Goal: Task Accomplishment & Management: Use online tool/utility

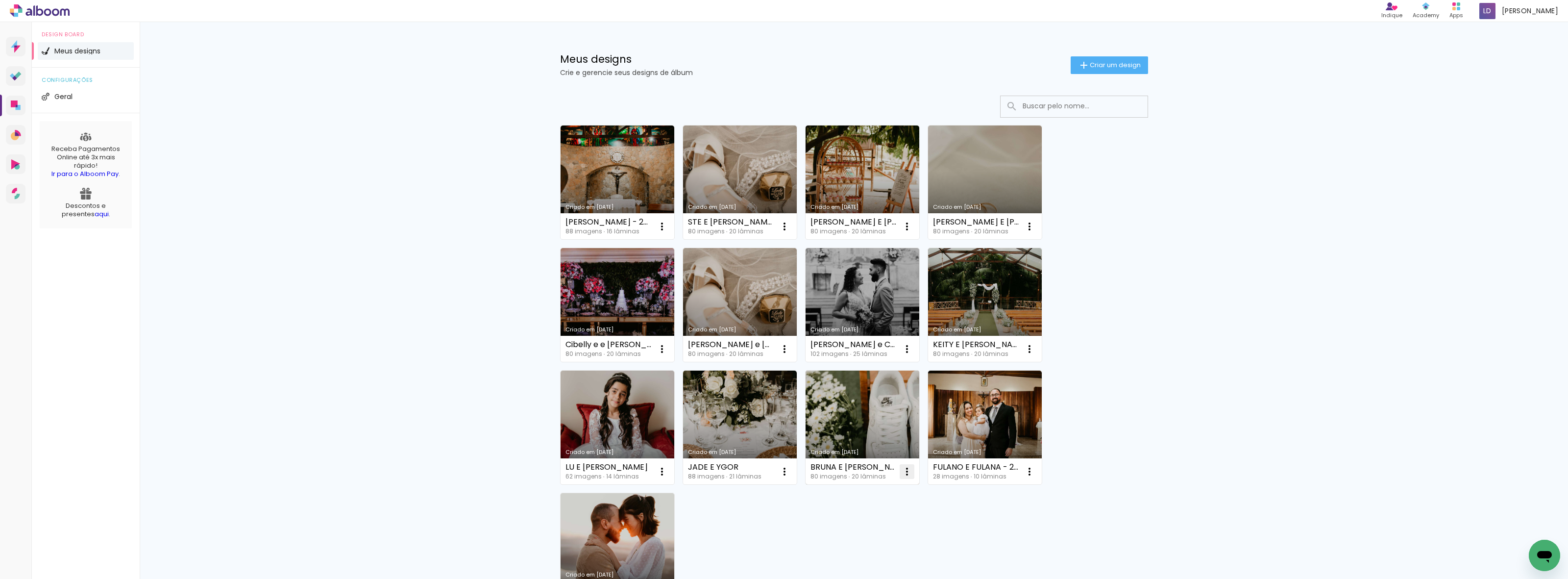
click at [668, 232] on iron-icon at bounding box center [662, 227] width 12 height 12
click at [853, 284] on span "Excluir" at bounding box center [847, 536] width 21 height 7
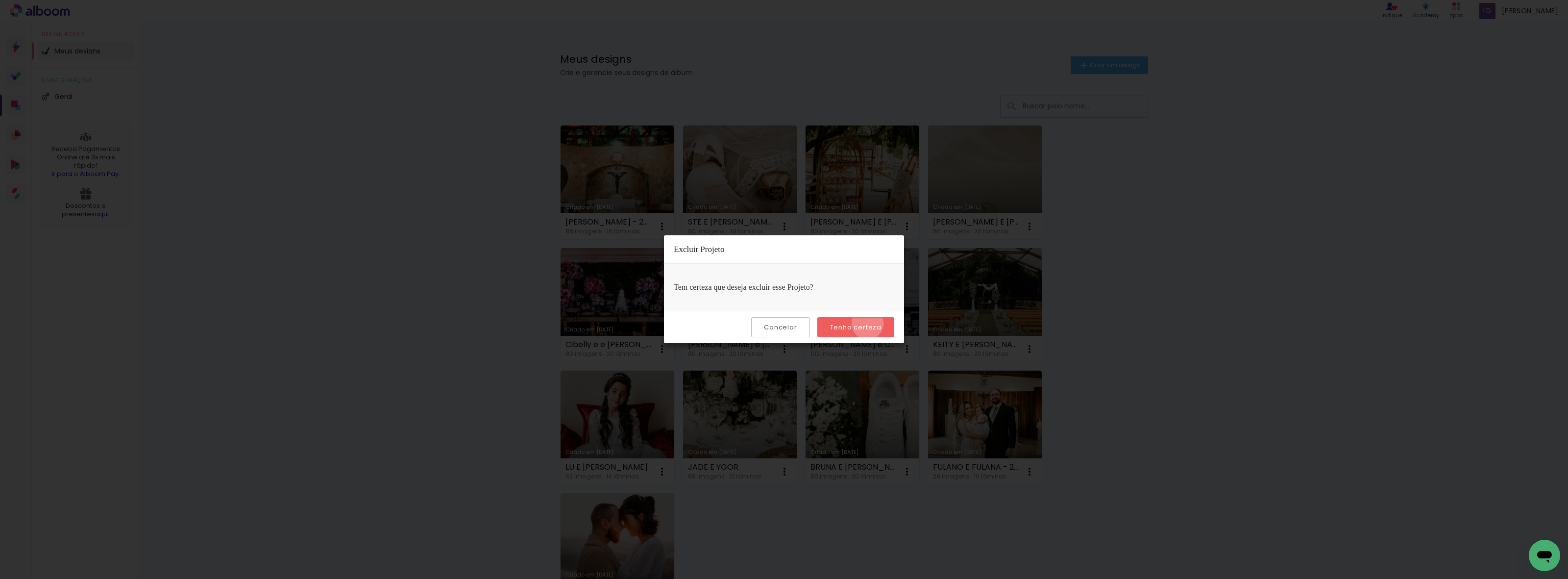
click at [0, 0] on slot "Tenho certeza" at bounding box center [0, 0] width 0 height 0
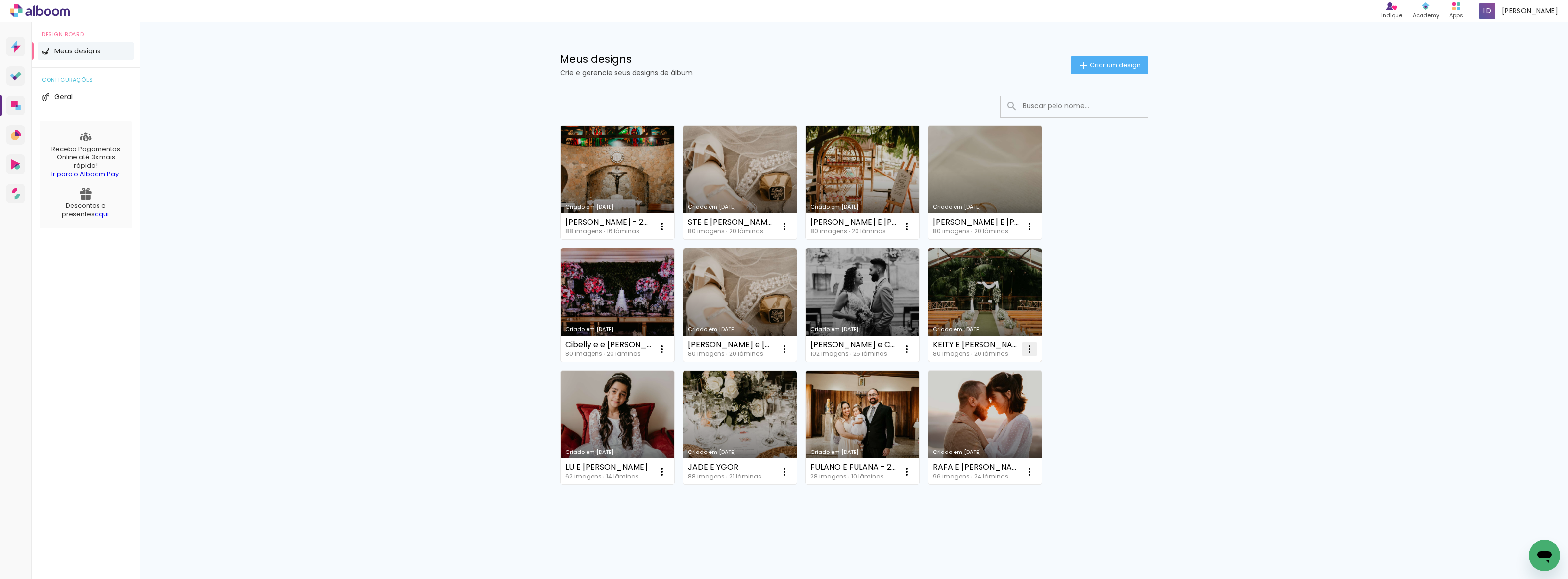
click at [668, 232] on iron-icon at bounding box center [662, 227] width 12 height 12
click at [986, 284] on paper-item "Excluir" at bounding box center [990, 414] width 97 height 19
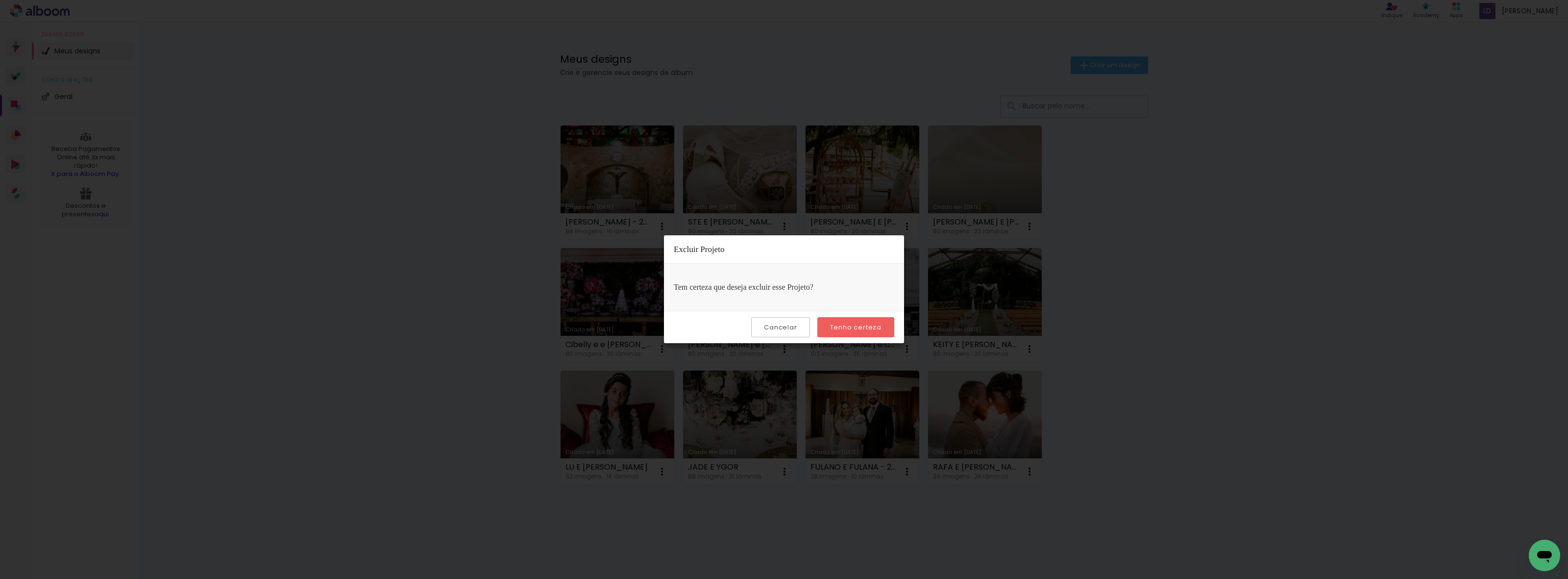
click at [0, 0] on slot "Tenho certeza" at bounding box center [0, 0] width 0 height 0
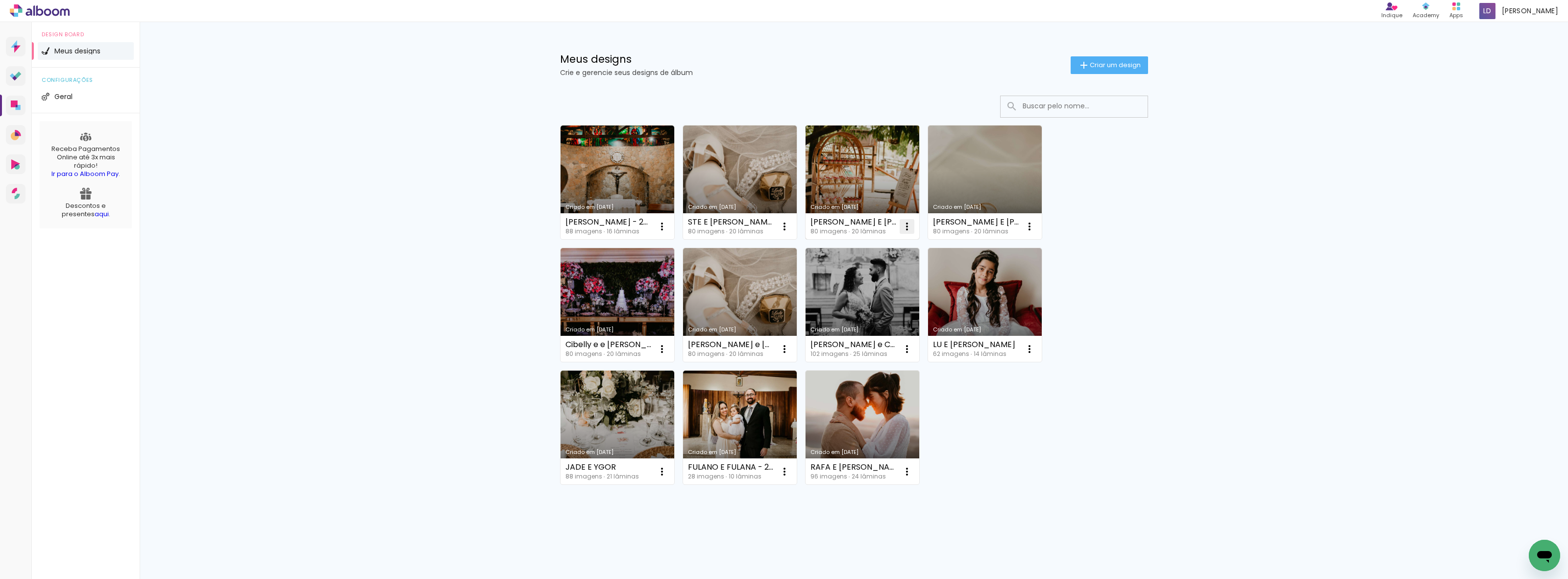
click at [668, 225] on iron-icon at bounding box center [662, 227] width 12 height 12
click at [870, 284] on paper-item "Excluir" at bounding box center [867, 291] width 97 height 19
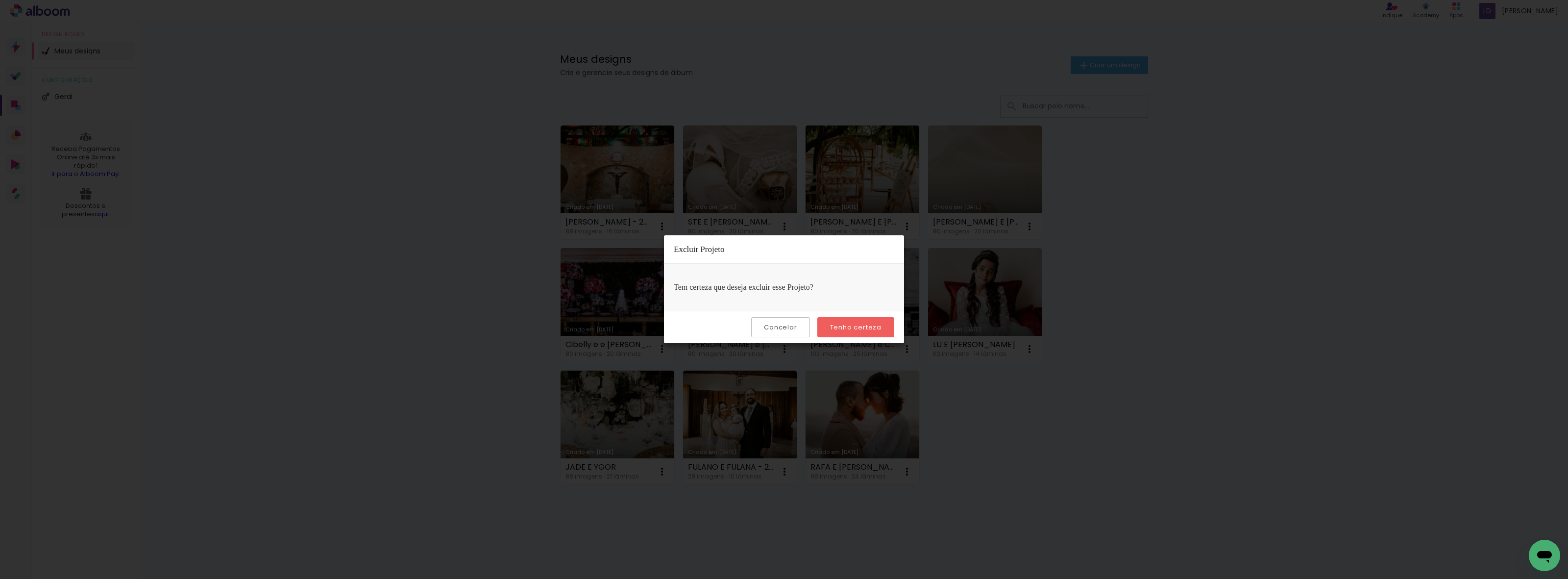
click at [867, 284] on paper-button "Tenho certeza" at bounding box center [855, 327] width 77 height 20
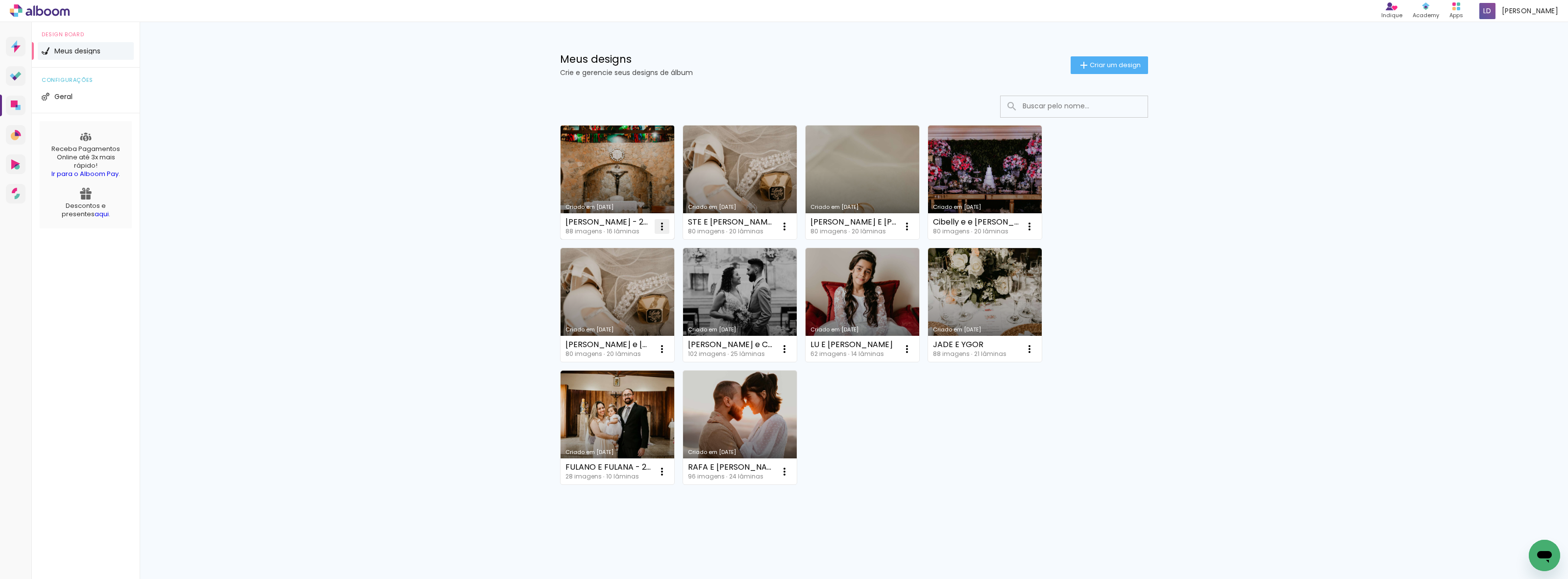
click at [662, 226] on iron-icon at bounding box center [662, 227] width 12 height 12
click at [614, 284] on span "Excluir" at bounding box center [607, 291] width 21 height 7
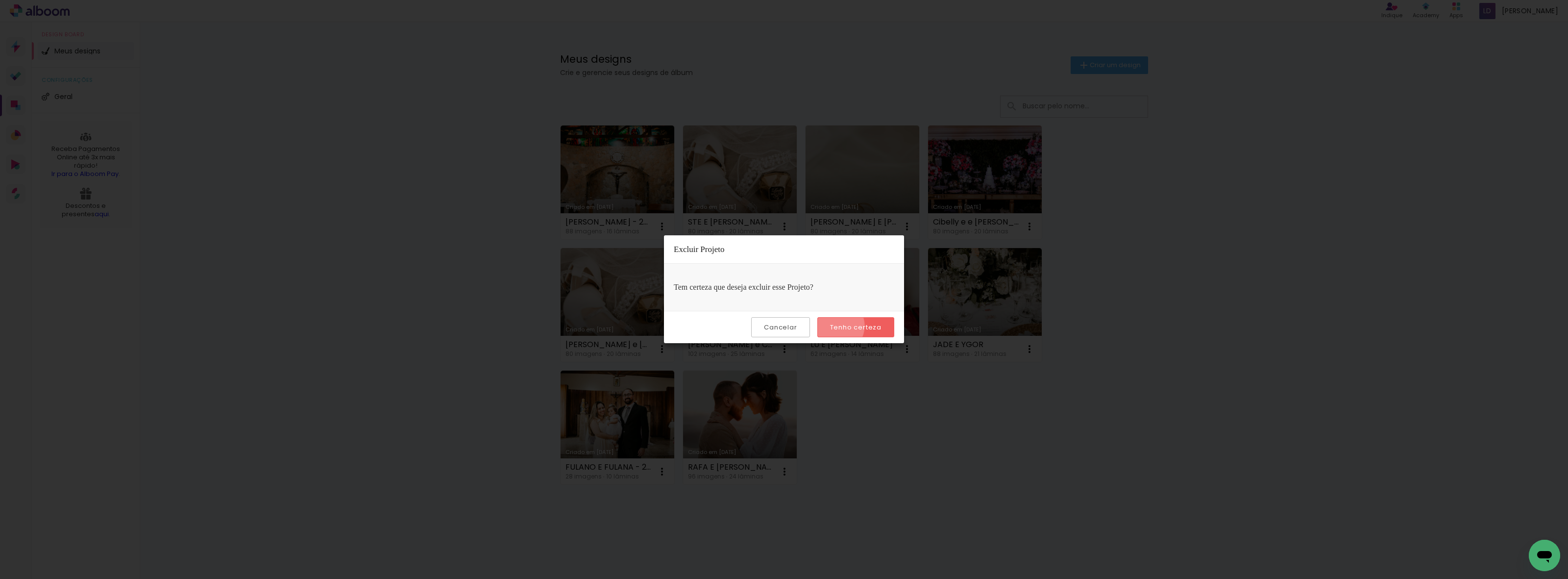
click at [0, 0] on slot "Tenho certeza" at bounding box center [0, 0] width 0 height 0
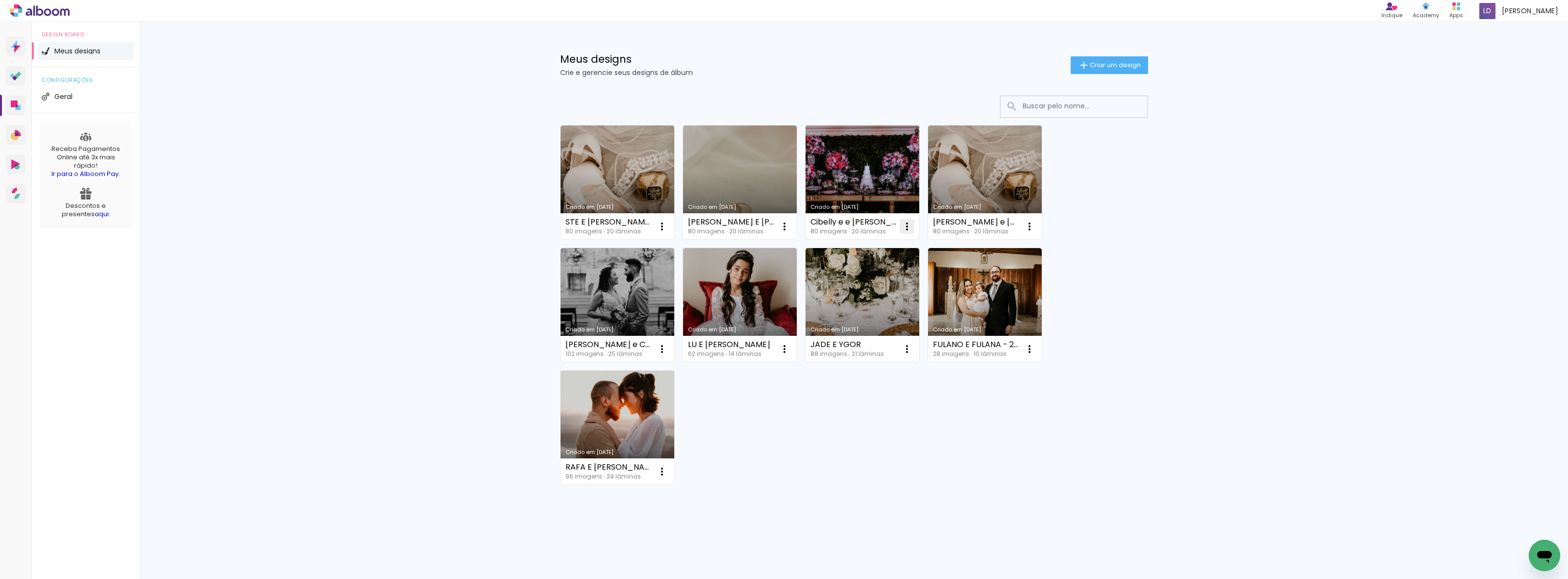
click at [668, 227] on iron-icon at bounding box center [662, 227] width 12 height 12
click at [858, 284] on span "Excluir" at bounding box center [852, 291] width 21 height 7
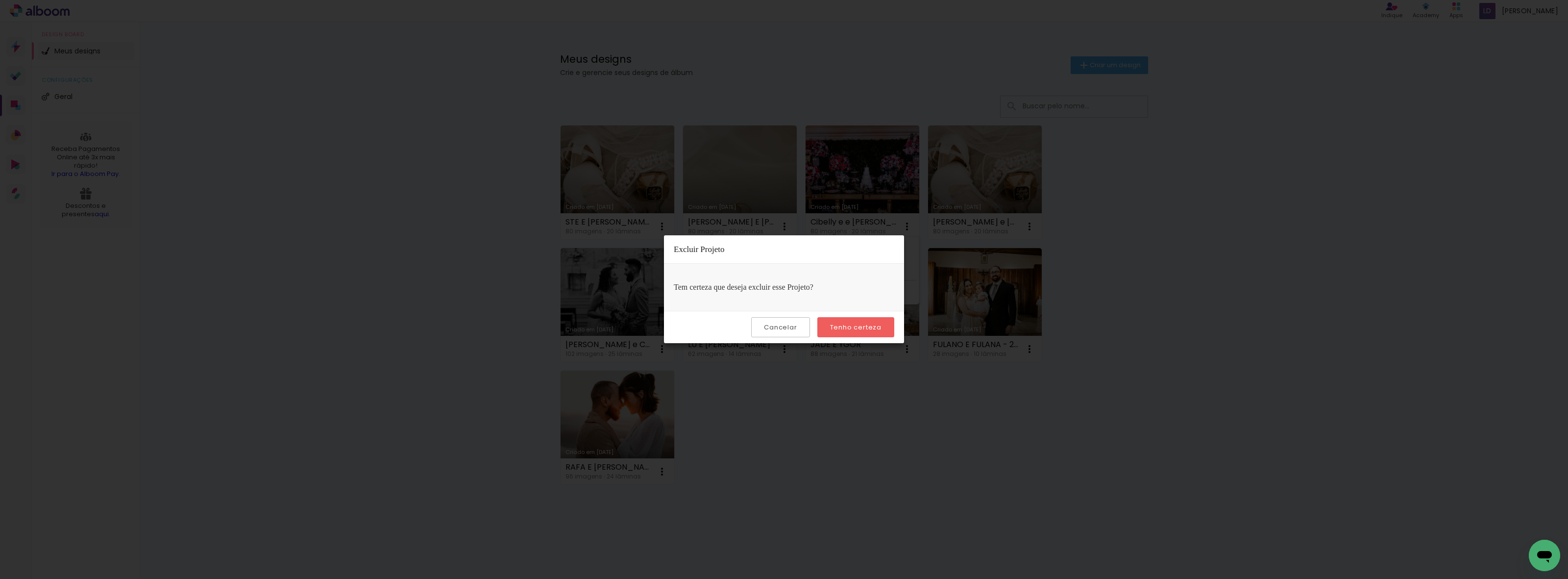
click at [856, 284] on paper-button "Tenho certeza" at bounding box center [855, 327] width 77 height 20
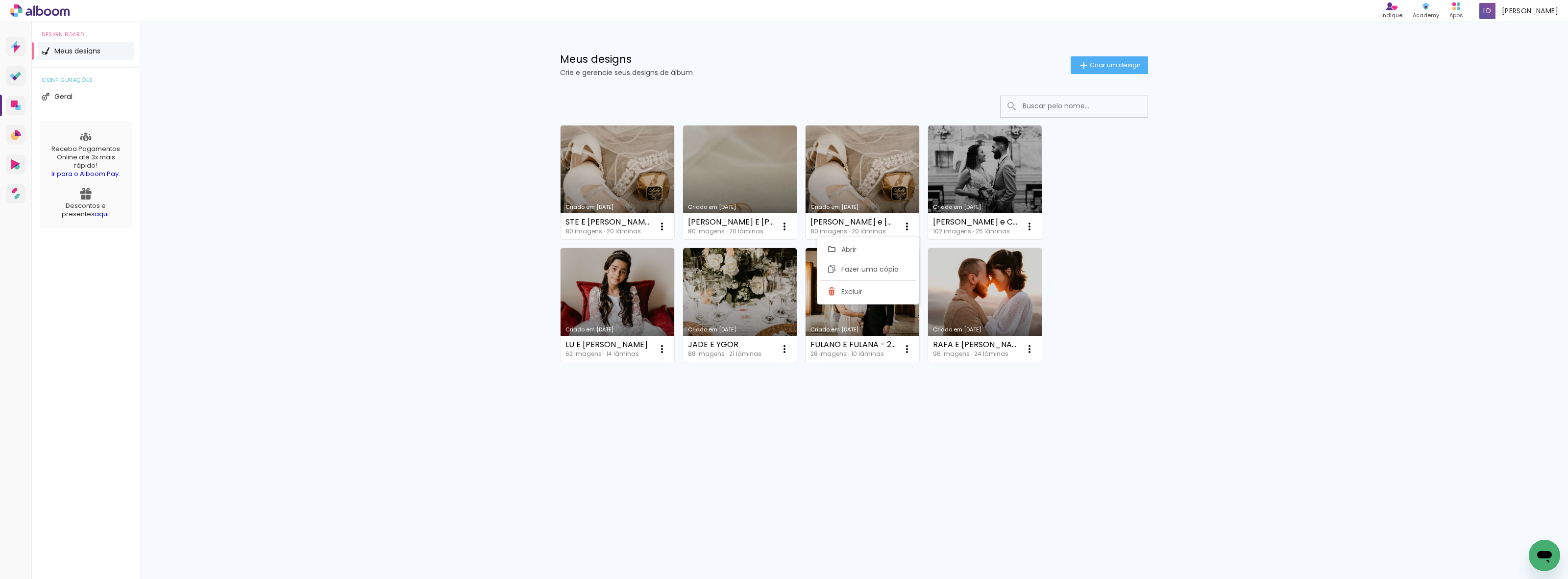
click at [782, 284] on div "Criado em 17/03/25 STE E ALEX - 30X30 - 2 versão 80 imagens ∙ 20 lâminas Abrir …" at bounding box center [854, 270] width 637 height 368
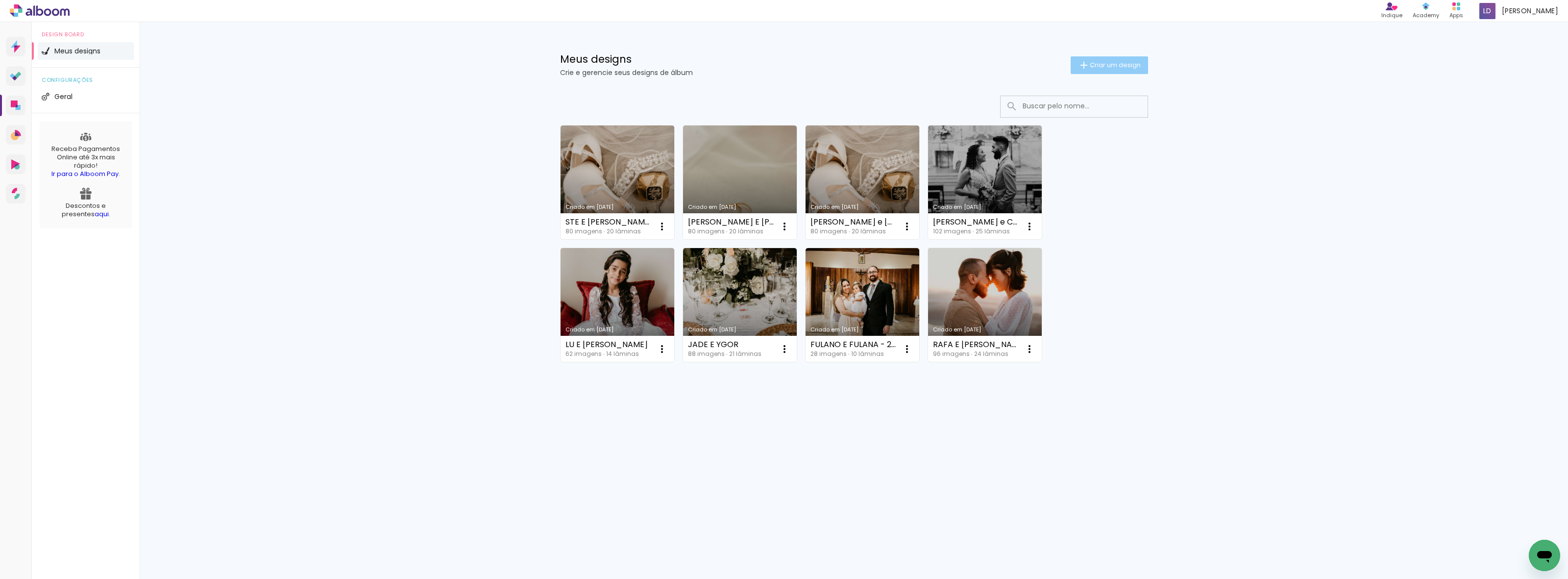
click at [1090, 66] on span "Criar um design" at bounding box center [1115, 64] width 51 height 7
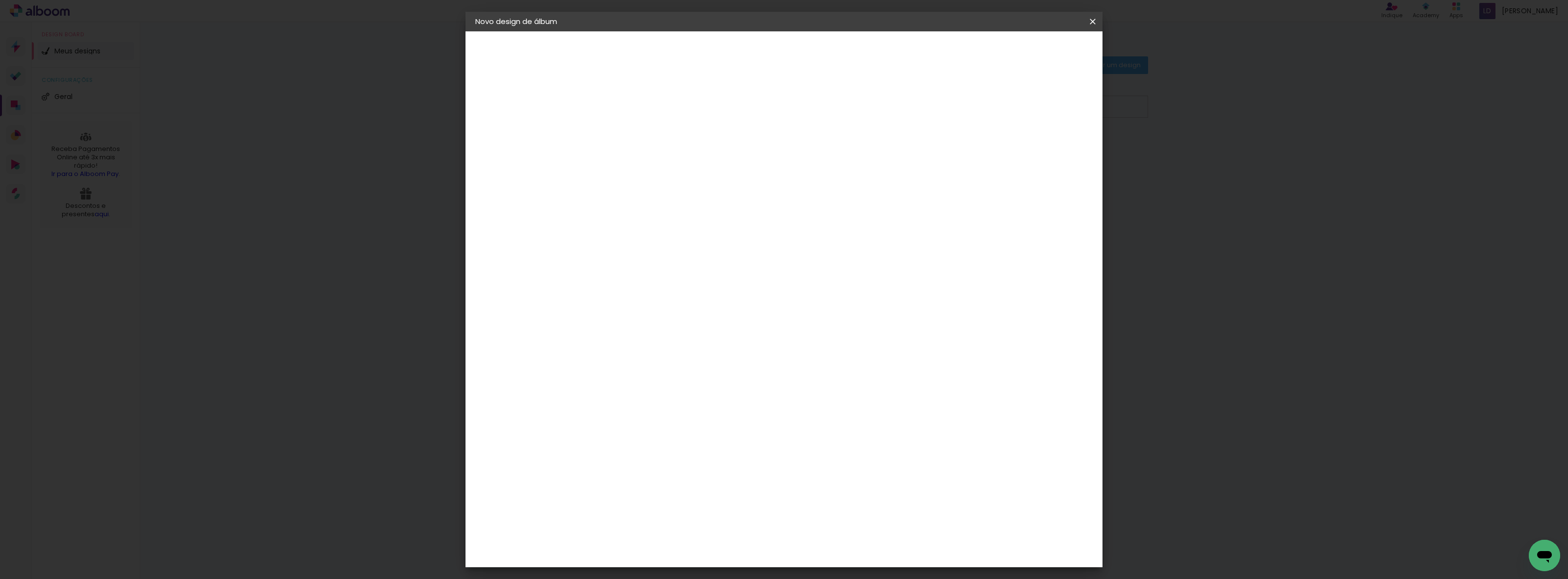
click at [635, 129] on input at bounding box center [635, 132] width 0 height 15
type input "m"
paste input "Mikaely"
type input "[PERSON_NAME] e [DEMOGRAPHIC_DATA]"
type paper-input "[PERSON_NAME] e [DEMOGRAPHIC_DATA]"
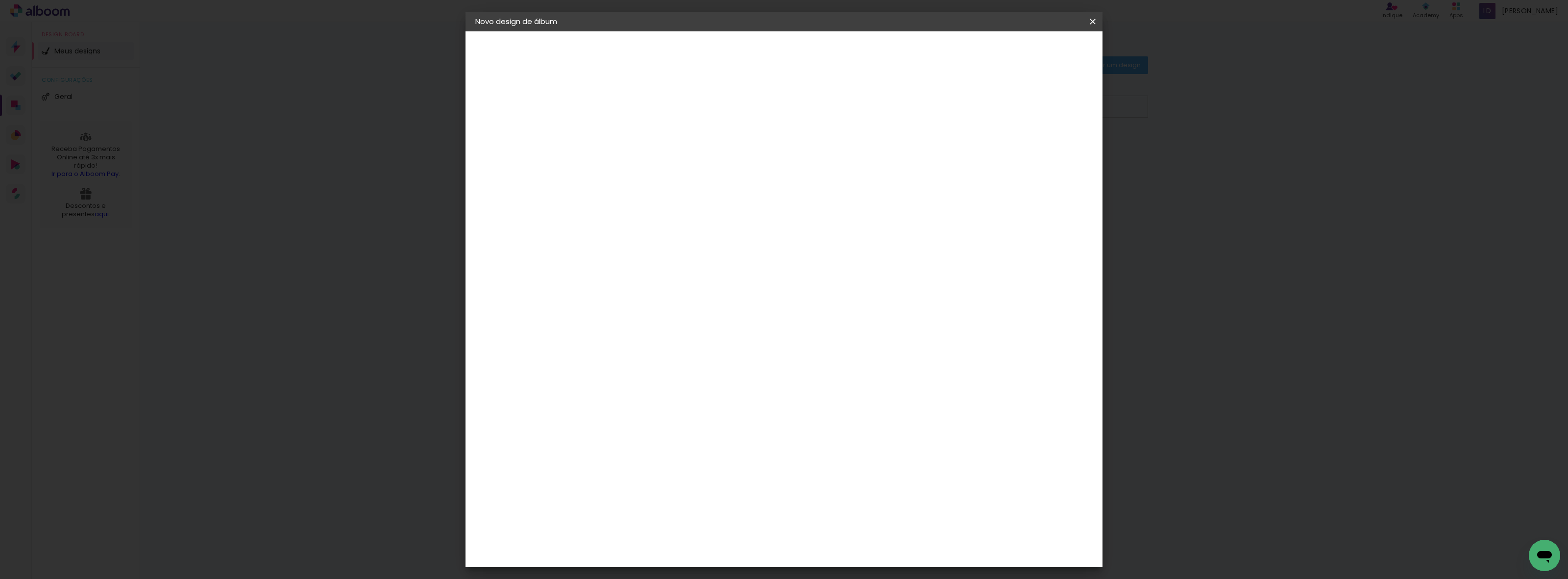
click at [0, 0] on slot "Avançar" at bounding box center [0, 0] width 0 height 0
click at [663, 284] on paper-item "Go image" at bounding box center [660, 465] width 106 height 25
click at [0, 0] on slot "Avançar" at bounding box center [0, 0] width 0 height 0
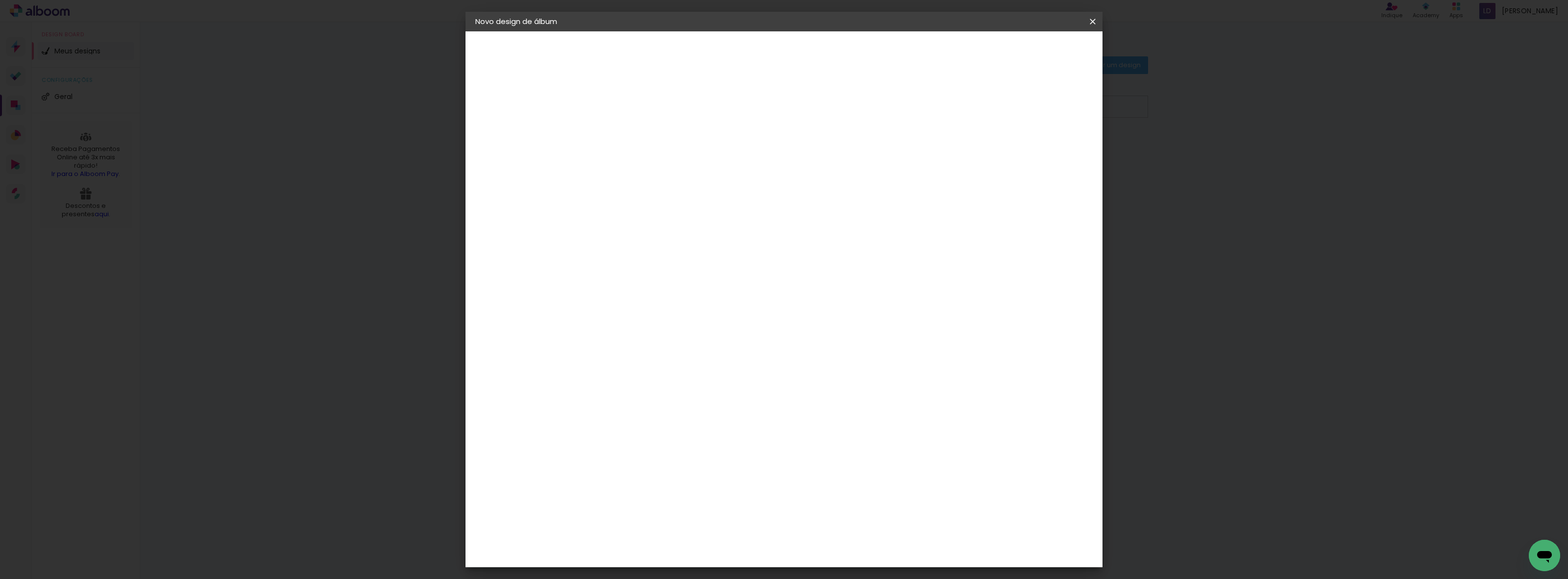
click at [713, 175] on div "Opções disponíveis Acrílico Álbum Baby Time Fastbook Plus Fastbook 400g Fastboo…" at bounding box center [660, 187] width 106 height 184
click at [674, 165] on input "text" at bounding box center [654, 171] width 38 height 15
click at [0, 0] on slot "Fastbook 800g" at bounding box center [0, 0] width 0 height 0
type input "Fastbook 800g"
click at [701, 284] on span "30 × 30" at bounding box center [679, 500] width 46 height 32
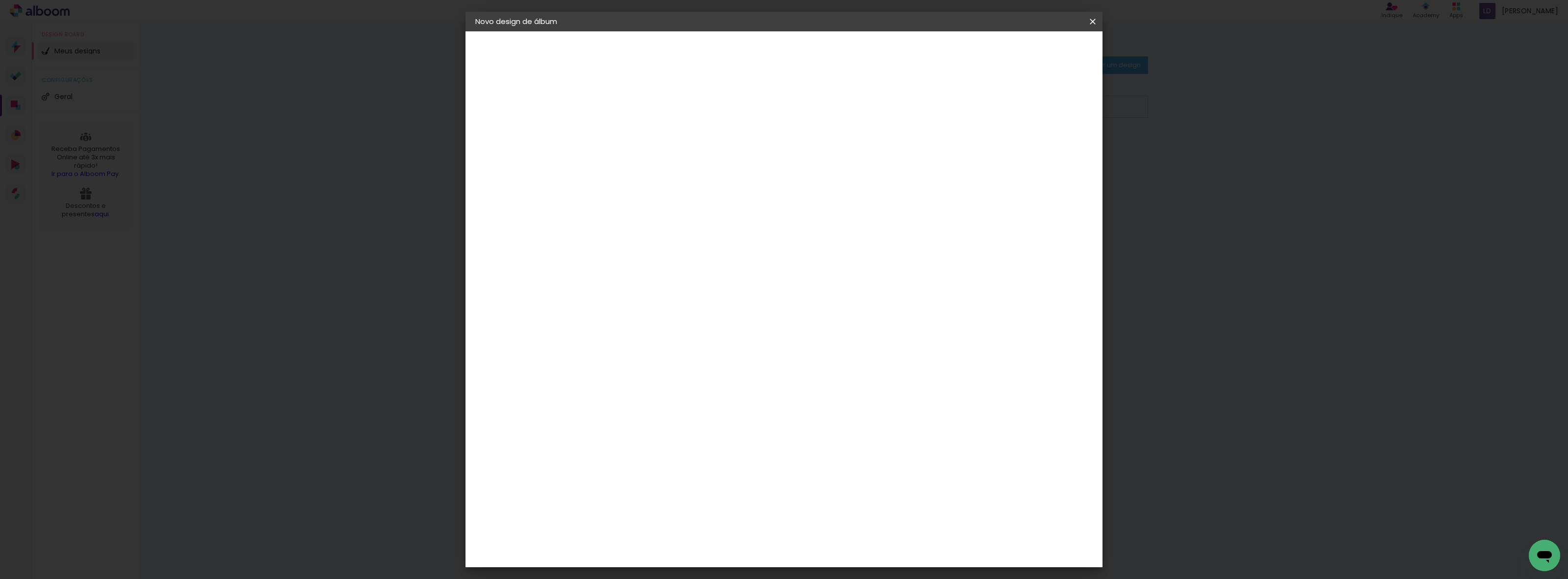
click at [0, 0] on slot "Avançar" at bounding box center [0, 0] width 0 height 0
click at [1039, 58] on paper-button "Iniciar design" at bounding box center [1007, 52] width 64 height 16
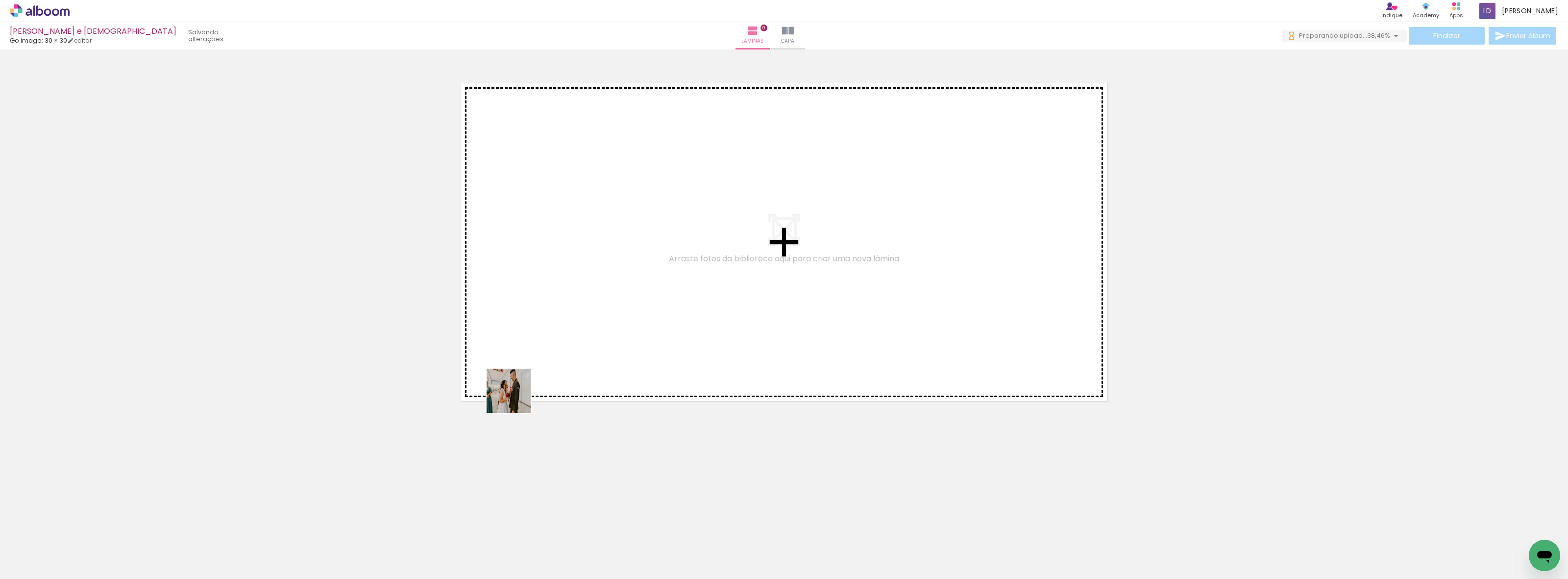
drag, startPoint x: 102, startPoint y: 552, endPoint x: 608, endPoint y: 285, distance: 572.1
click at [608, 284] on quentale-workspace at bounding box center [784, 289] width 1568 height 579
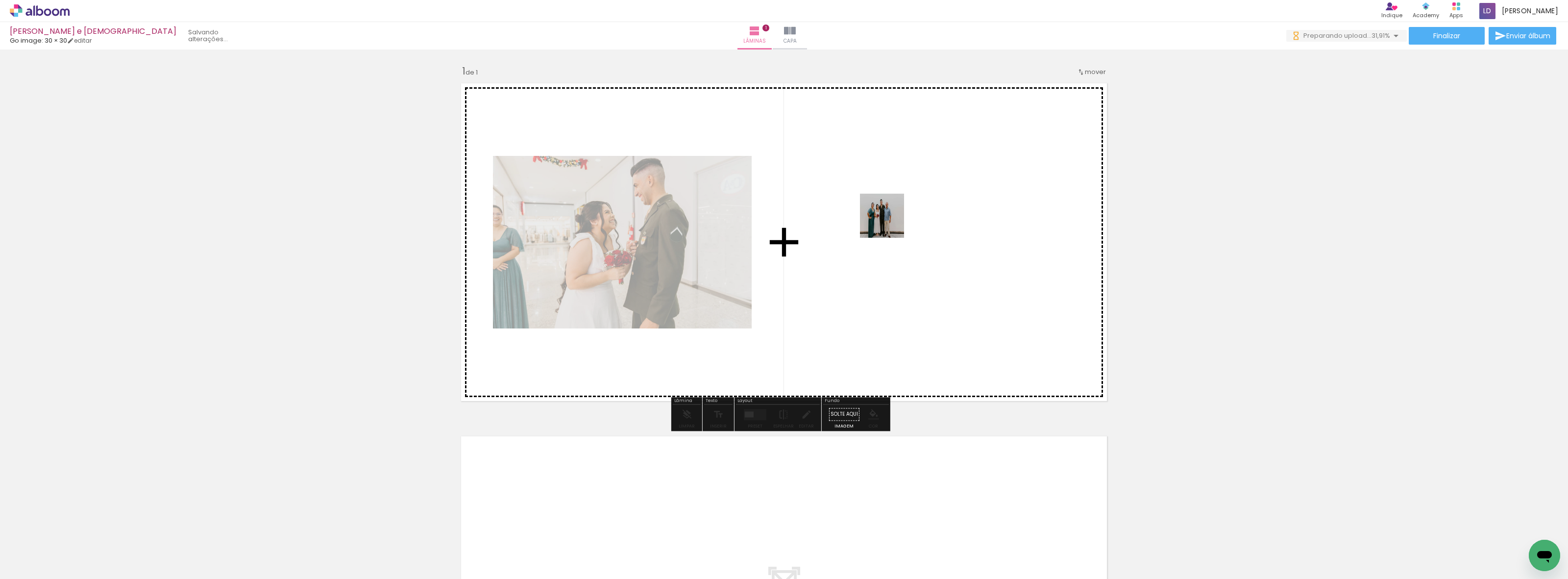
drag, startPoint x: 159, startPoint y: 549, endPoint x: 889, endPoint y: 222, distance: 799.9
click at [889, 222] on quentale-workspace at bounding box center [784, 289] width 1568 height 579
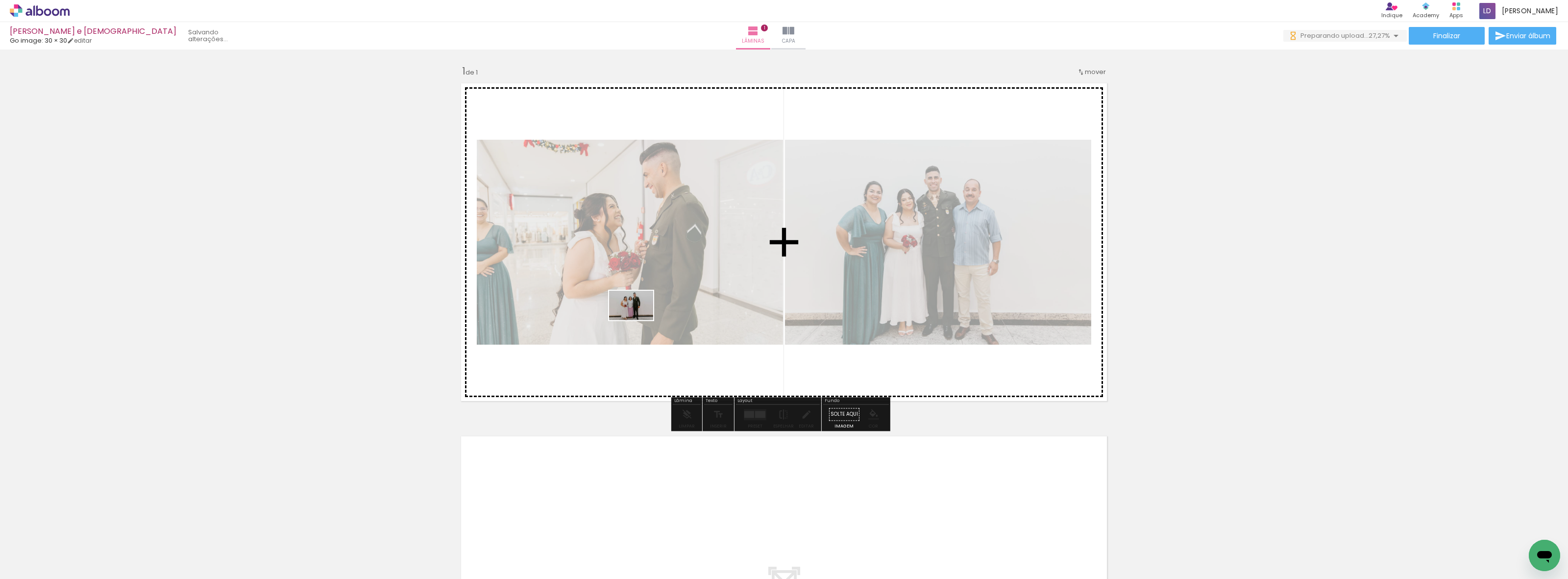
drag, startPoint x: 211, startPoint y: 556, endPoint x: 638, endPoint y: 320, distance: 487.9
click at [638, 284] on quentale-workspace at bounding box center [784, 289] width 1568 height 579
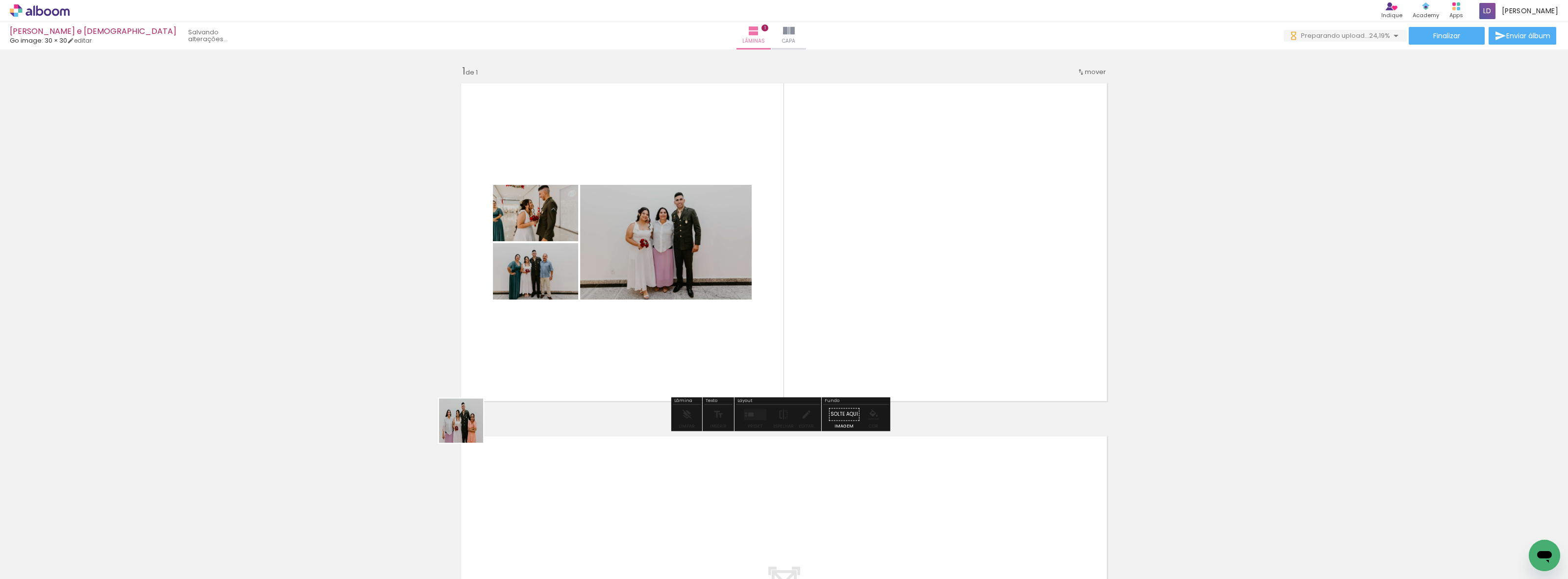
drag, startPoint x: 260, startPoint y: 560, endPoint x: 719, endPoint y: 291, distance: 532.0
click at [719, 284] on quentale-workspace at bounding box center [784, 289] width 1568 height 579
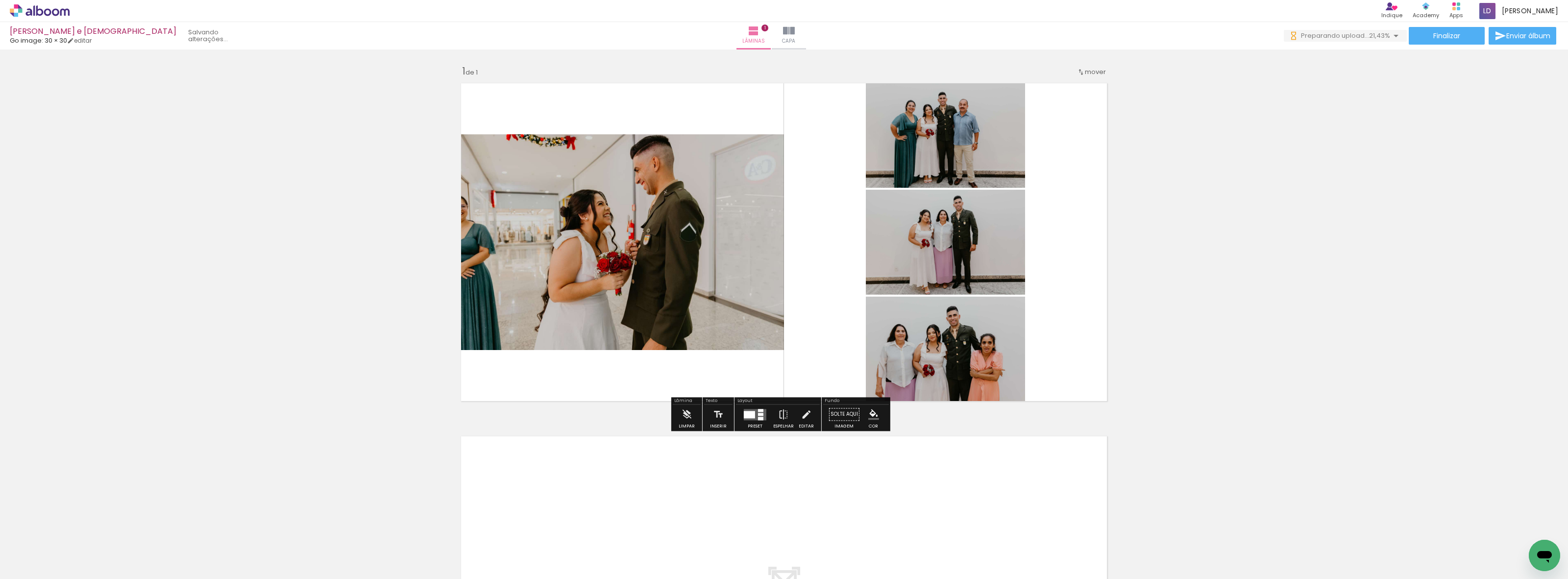
click at [744, 284] on div at bounding box center [749, 415] width 11 height 7
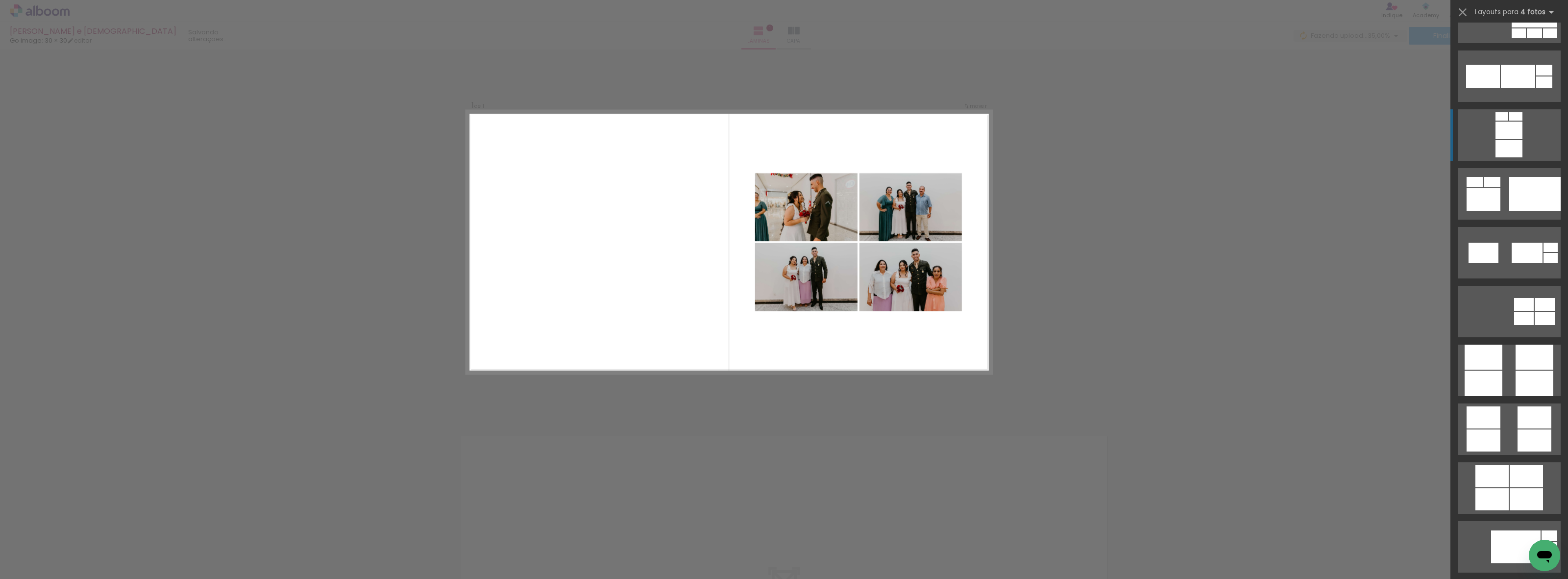
scroll to position [2452, 0]
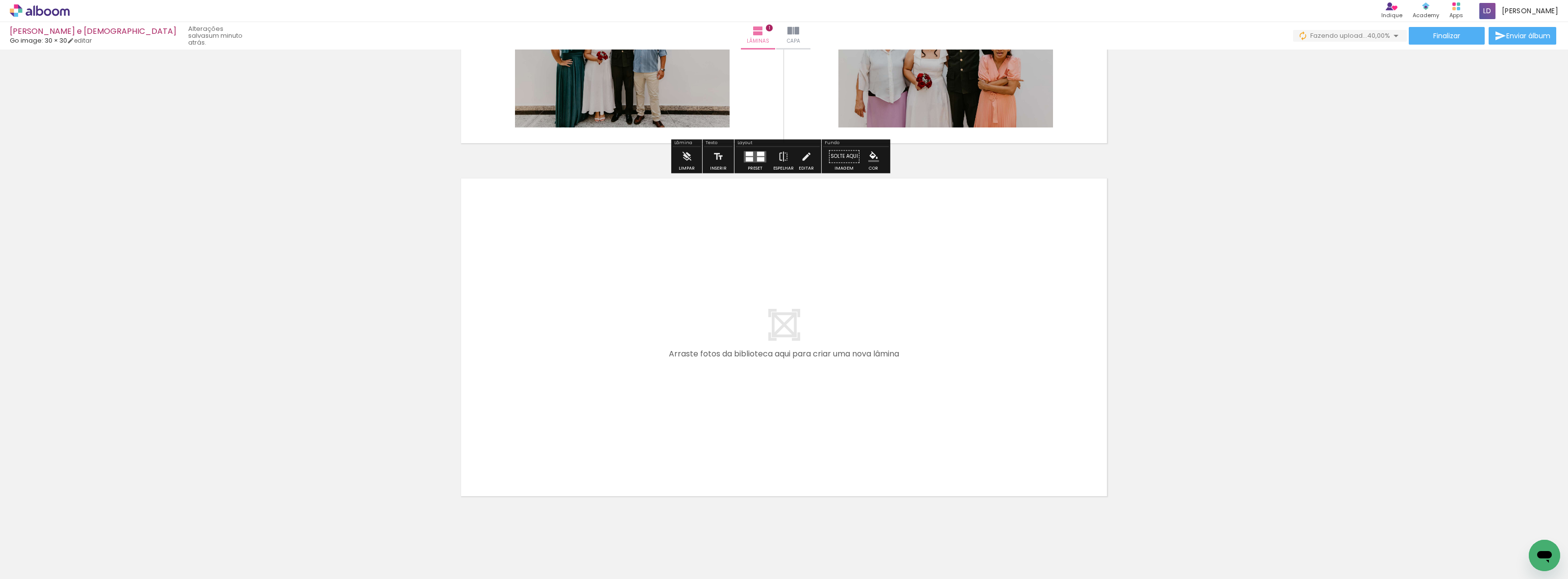
scroll to position [276, 0]
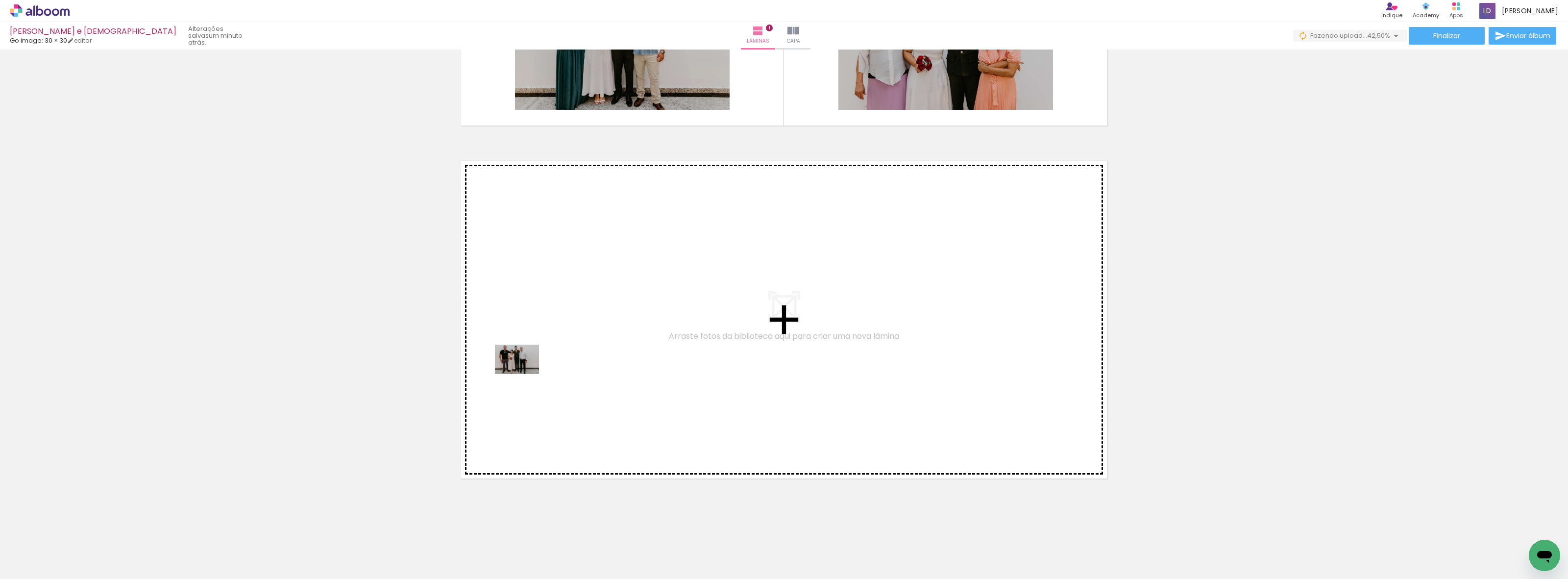
drag, startPoint x: 319, startPoint y: 548, endPoint x: 524, endPoint y: 373, distance: 269.5
click at [524, 284] on quentale-workspace at bounding box center [784, 289] width 1568 height 579
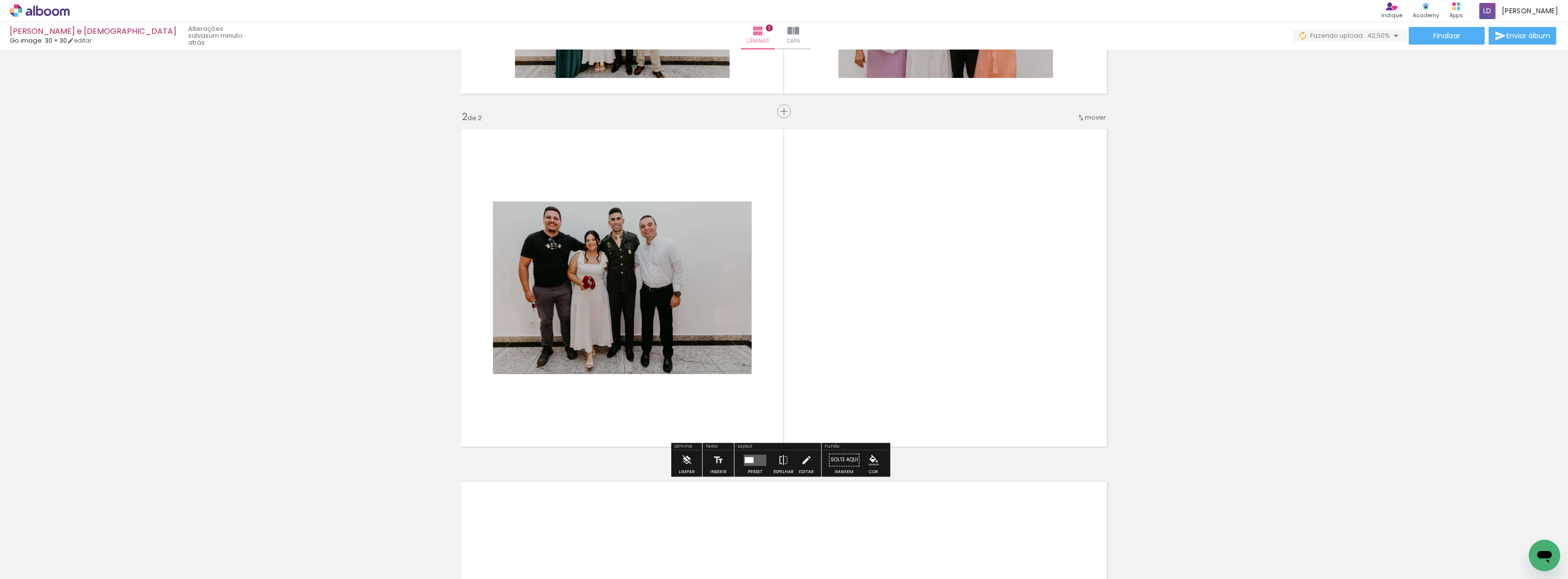
scroll to position [312, 0]
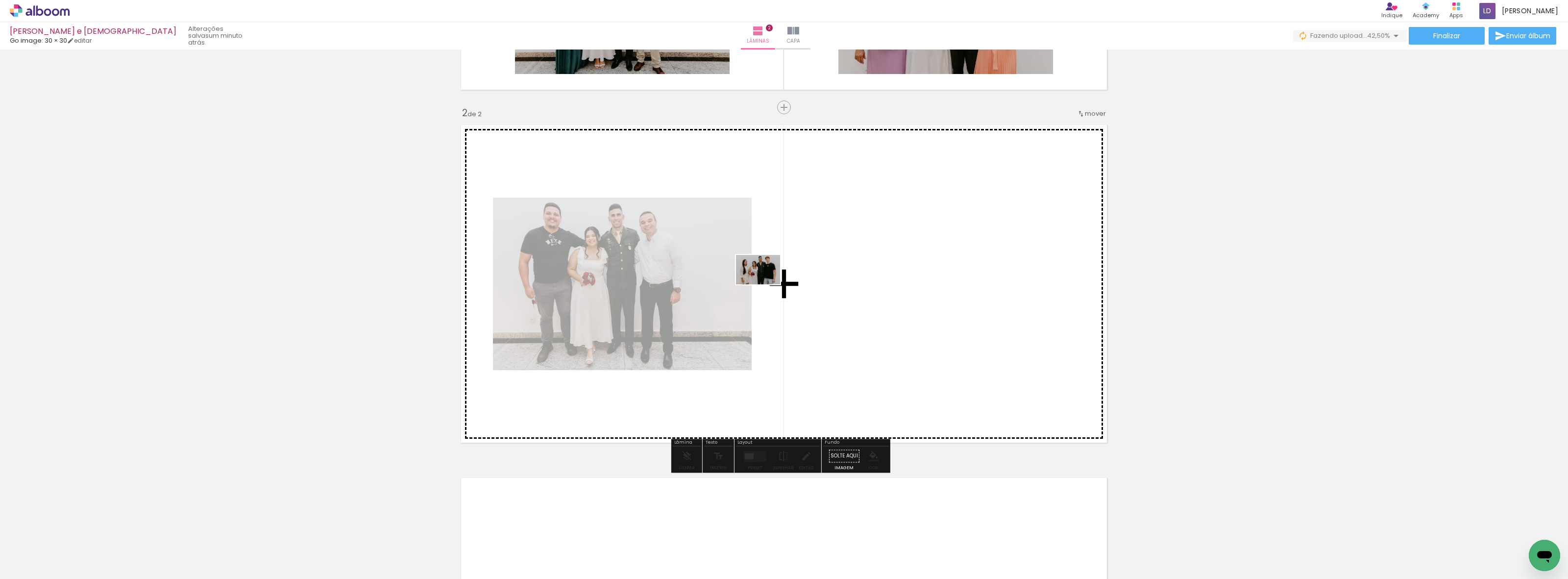
drag, startPoint x: 420, startPoint y: 519, endPoint x: 766, endPoint y: 285, distance: 417.7
click at [766, 284] on quentale-workspace at bounding box center [784, 289] width 1568 height 579
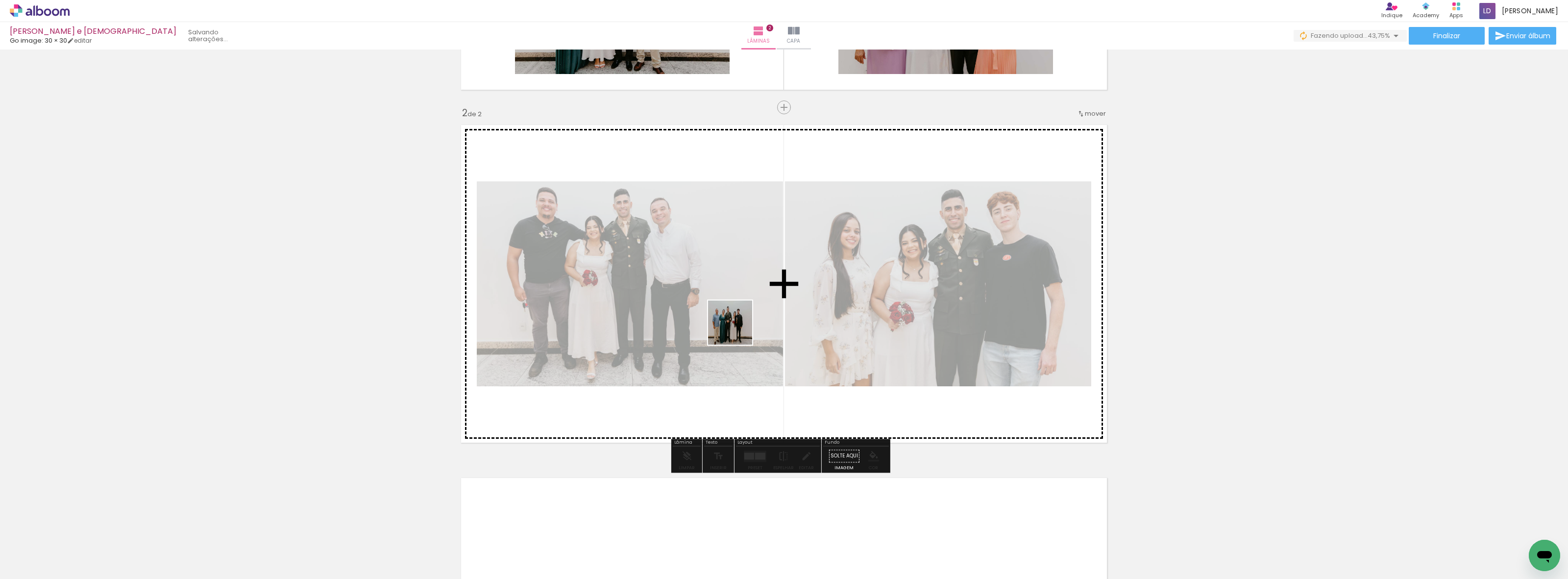
drag, startPoint x: 589, startPoint y: 554, endPoint x: 738, endPoint y: 329, distance: 269.9
click at [738, 284] on quentale-workspace at bounding box center [784, 289] width 1568 height 579
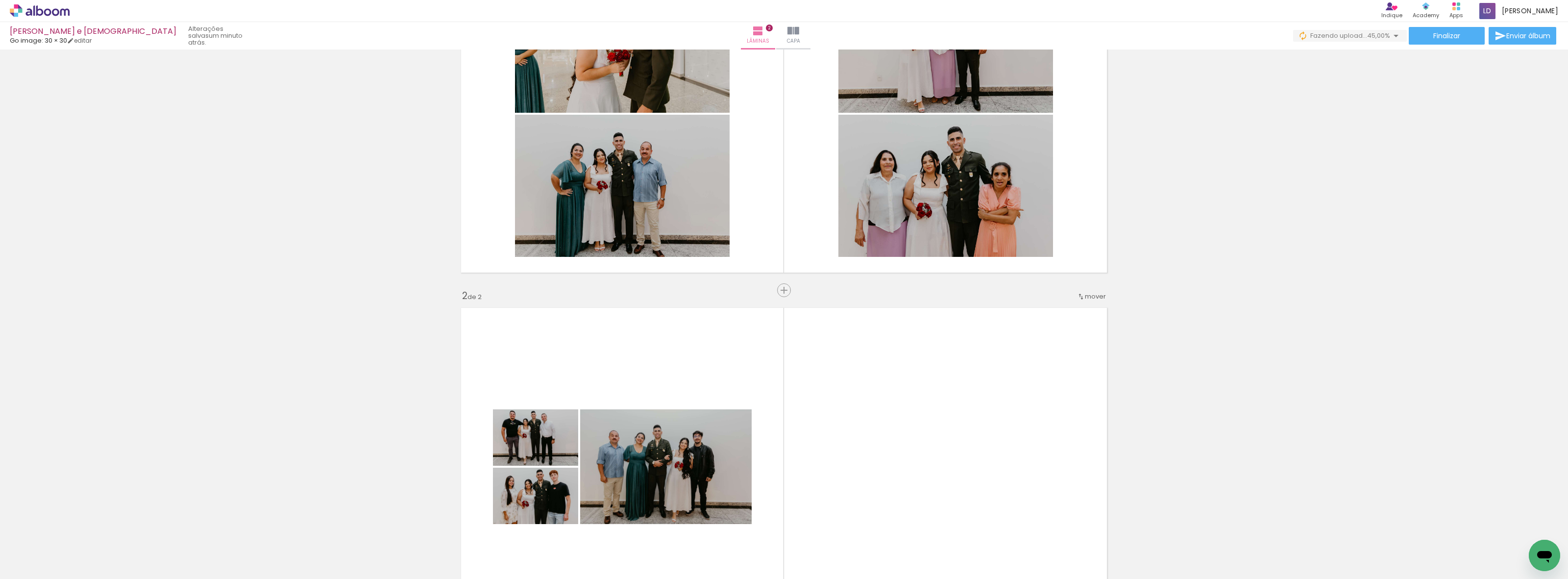
scroll to position [127, 0]
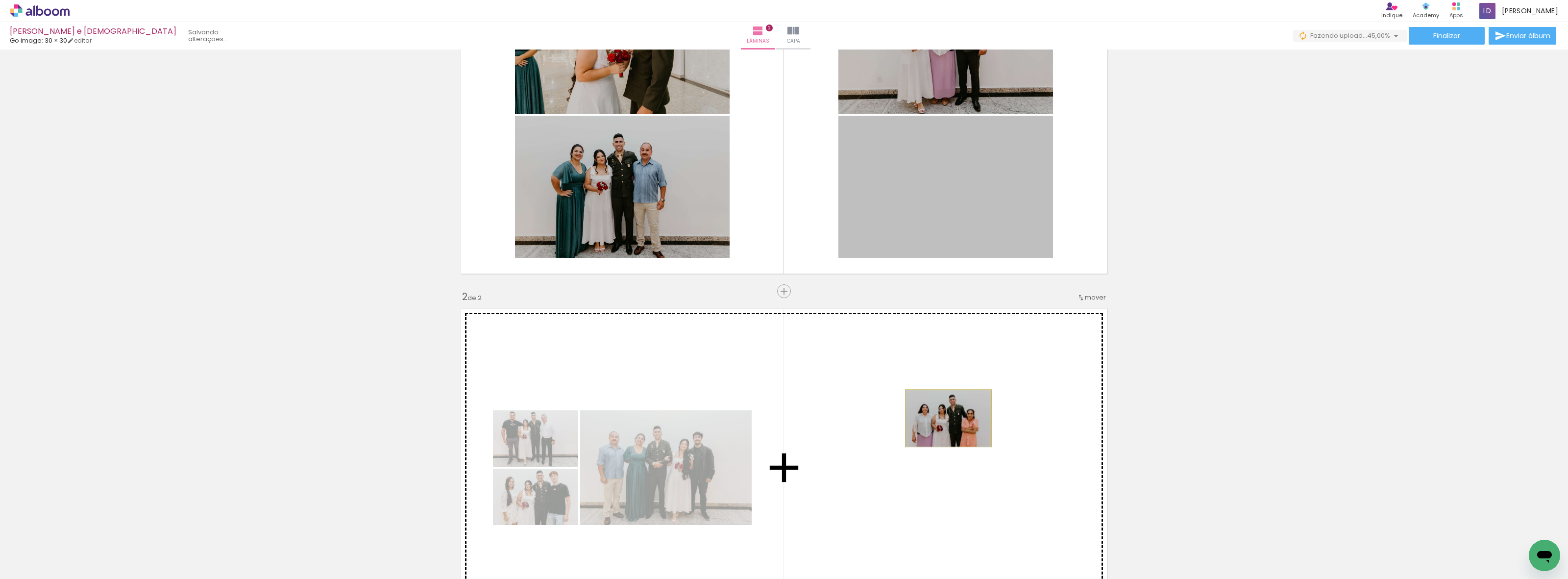
drag, startPoint x: 957, startPoint y: 202, endPoint x: 944, endPoint y: 418, distance: 216.4
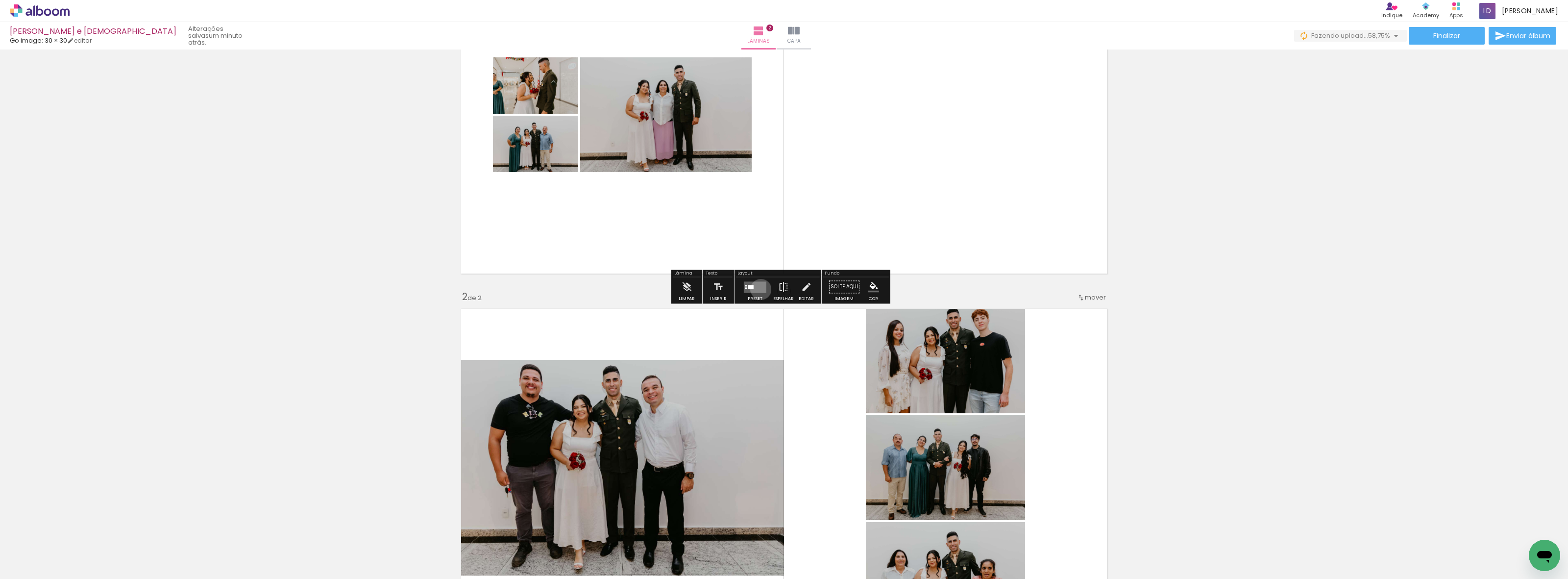
click at [758, 284] on quentale-layouter at bounding box center [755, 287] width 22 height 11
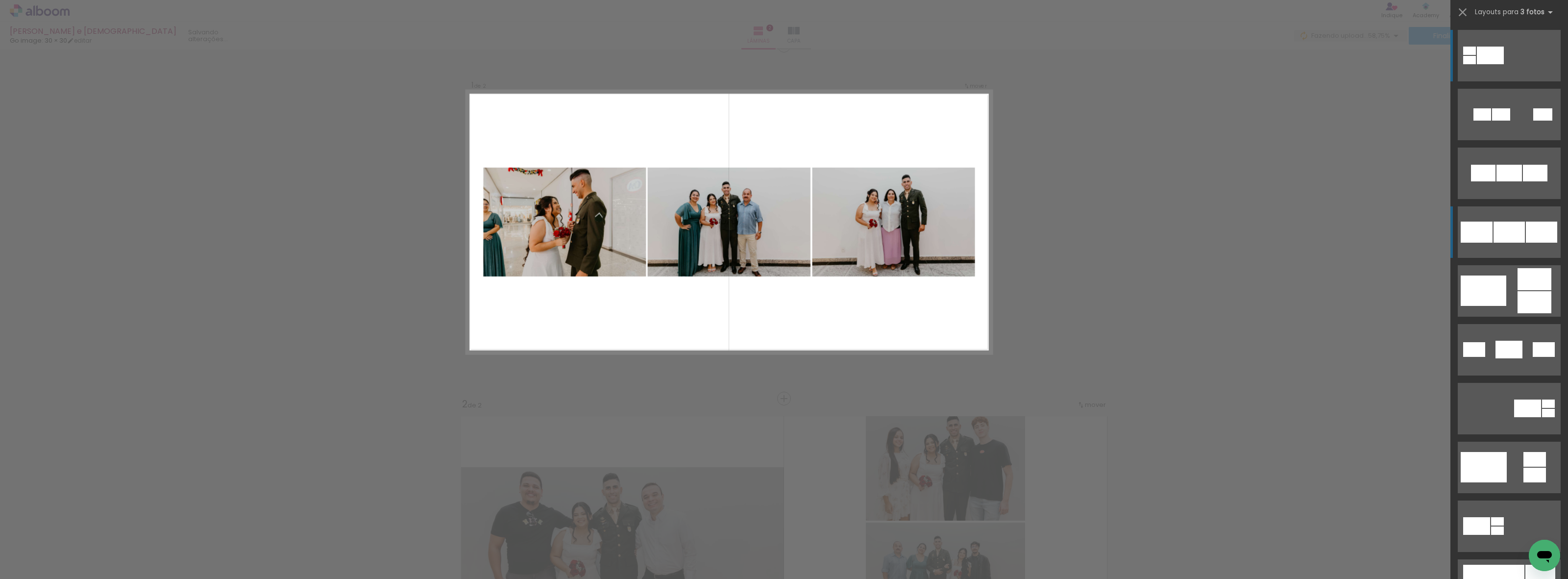
scroll to position [0, 0]
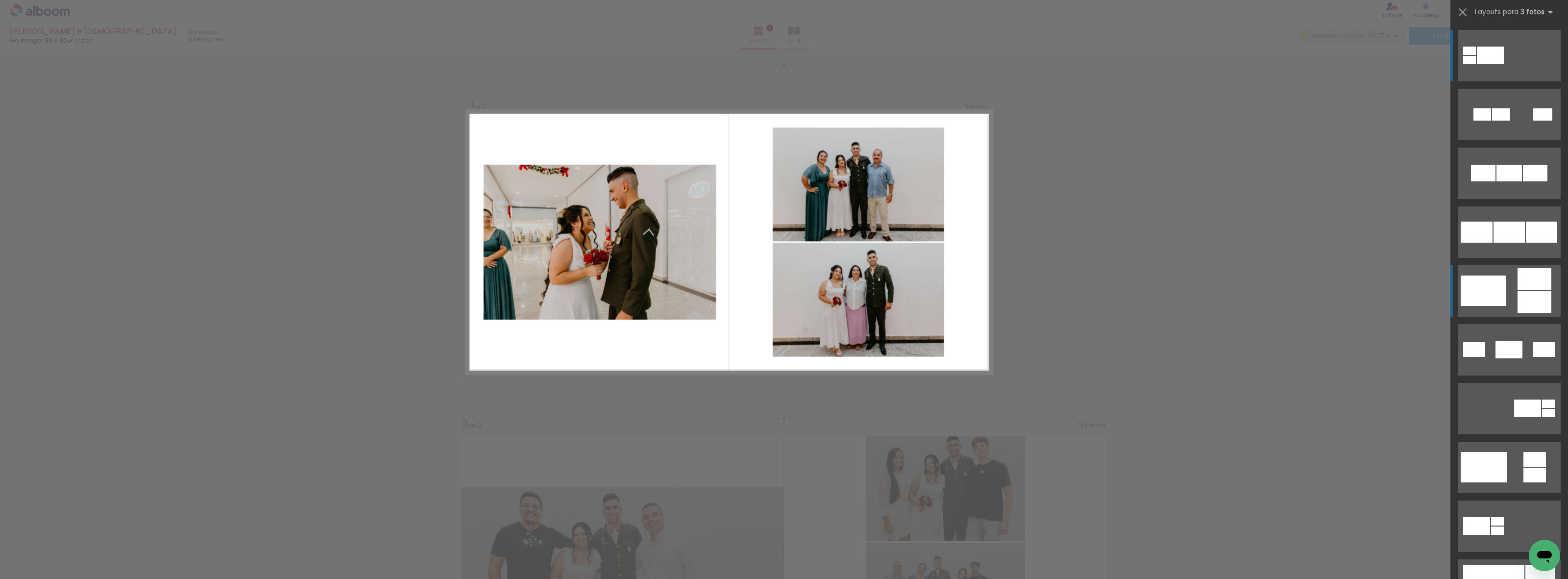
click at [1428, 121] on div at bounding box center [1482, 115] width 18 height 12
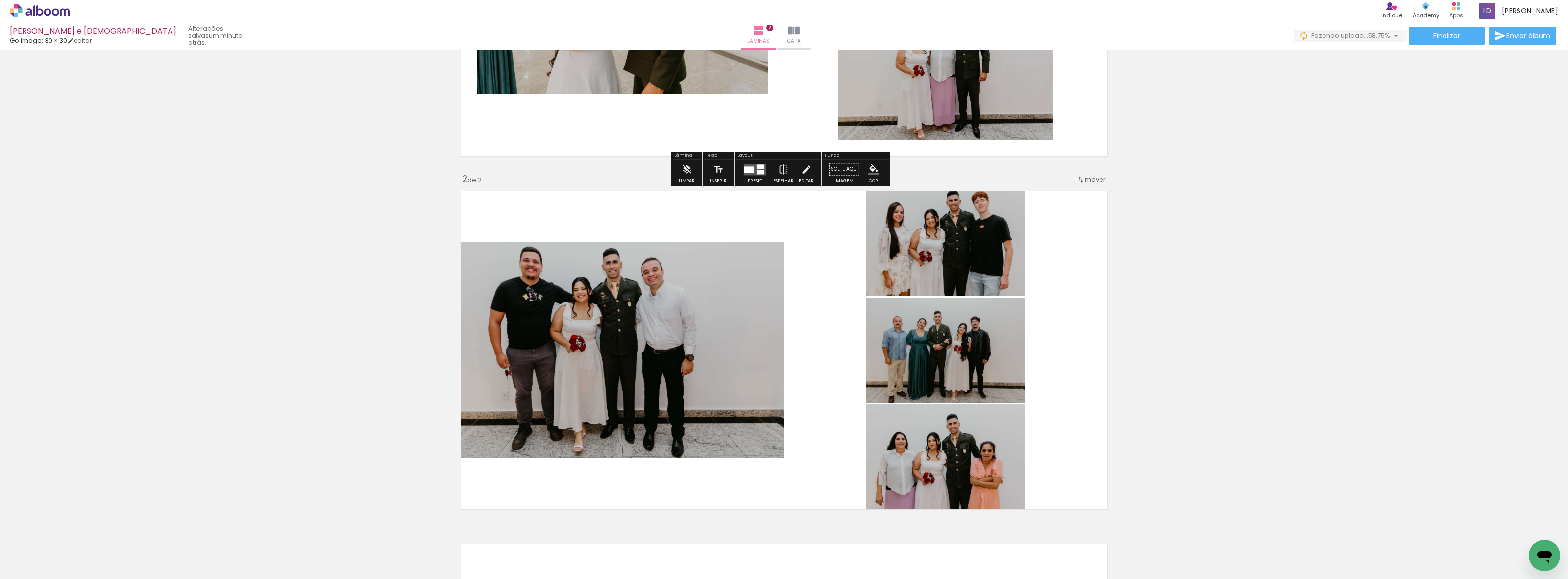
scroll to position [368, 0]
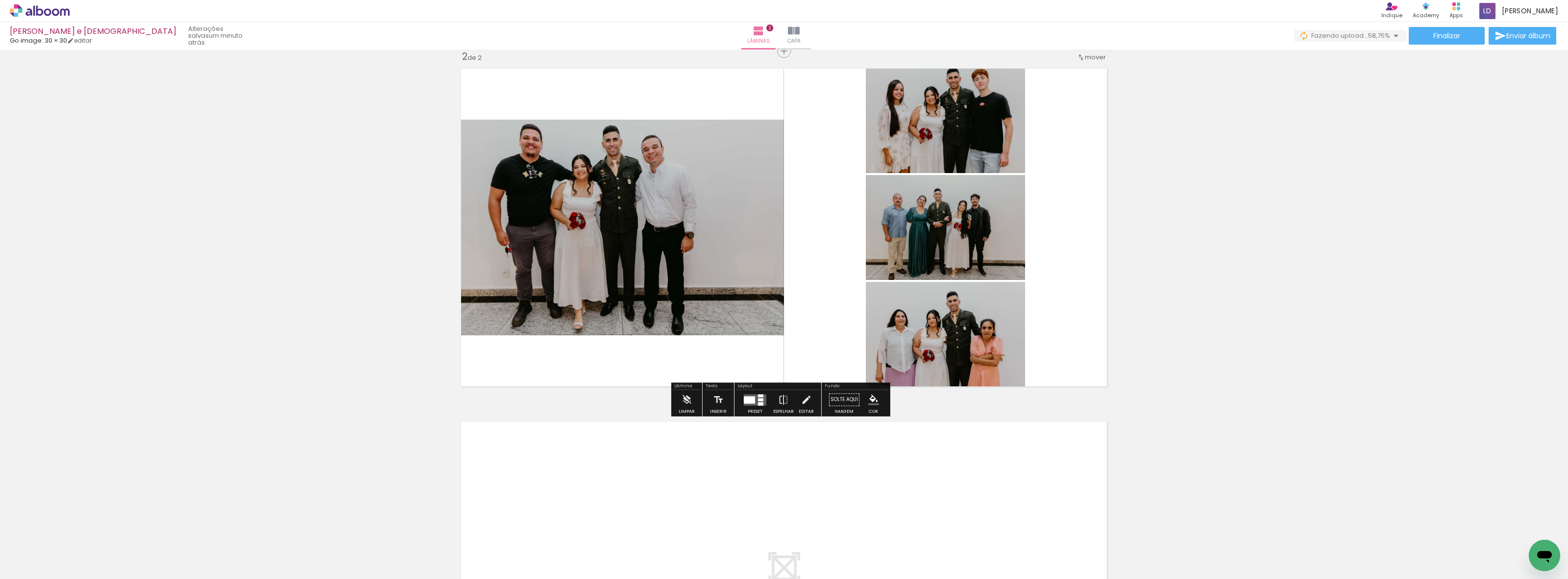
click at [752, 284] on div at bounding box center [749, 400] width 11 height 7
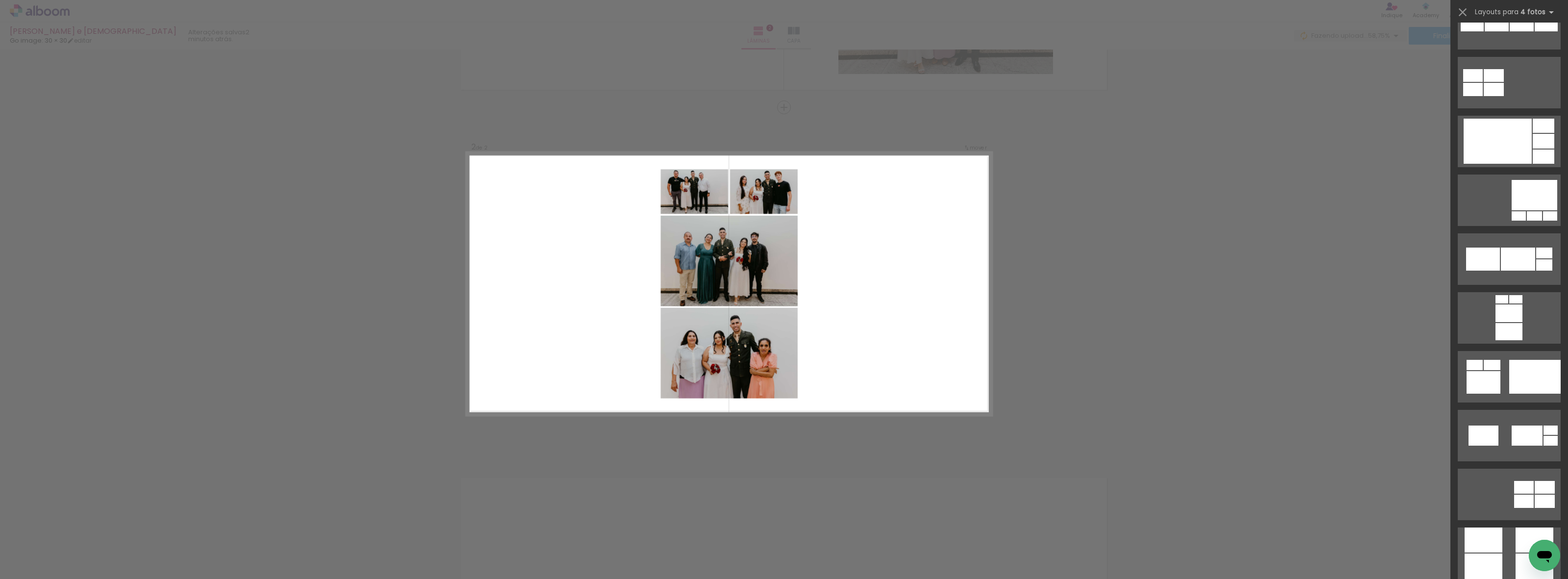
scroll to position [2452, 0]
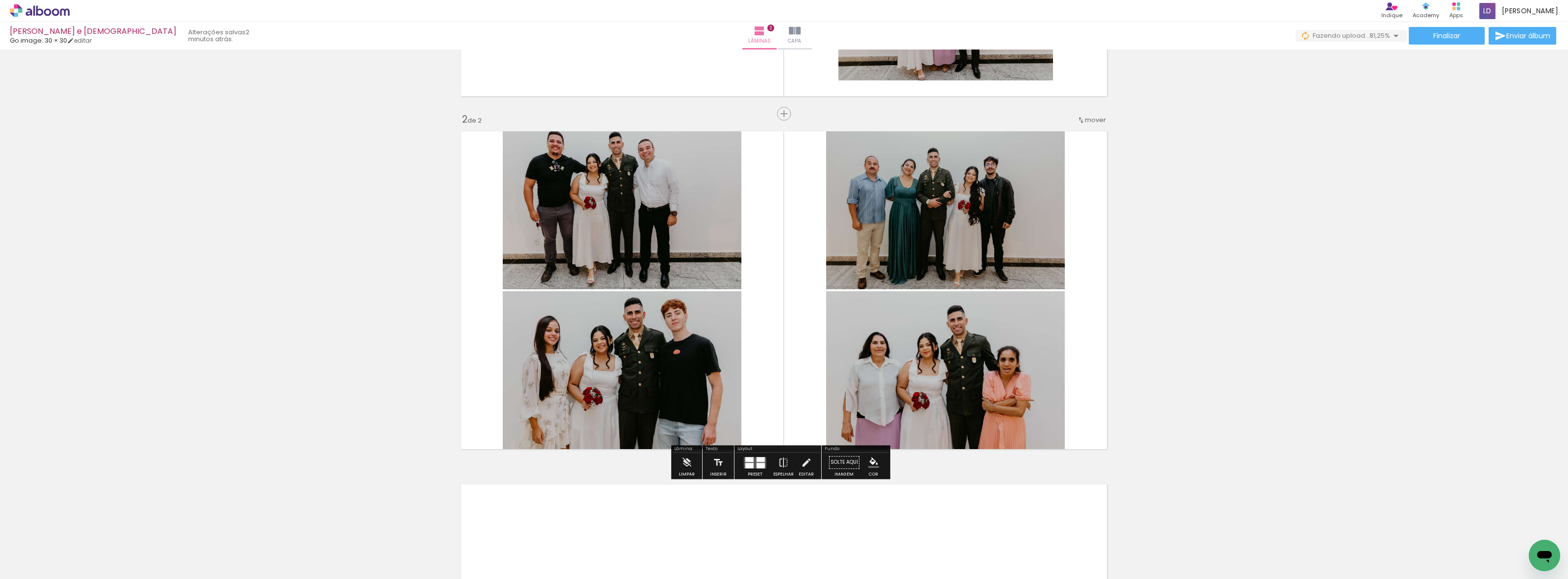
scroll to position [306, 0]
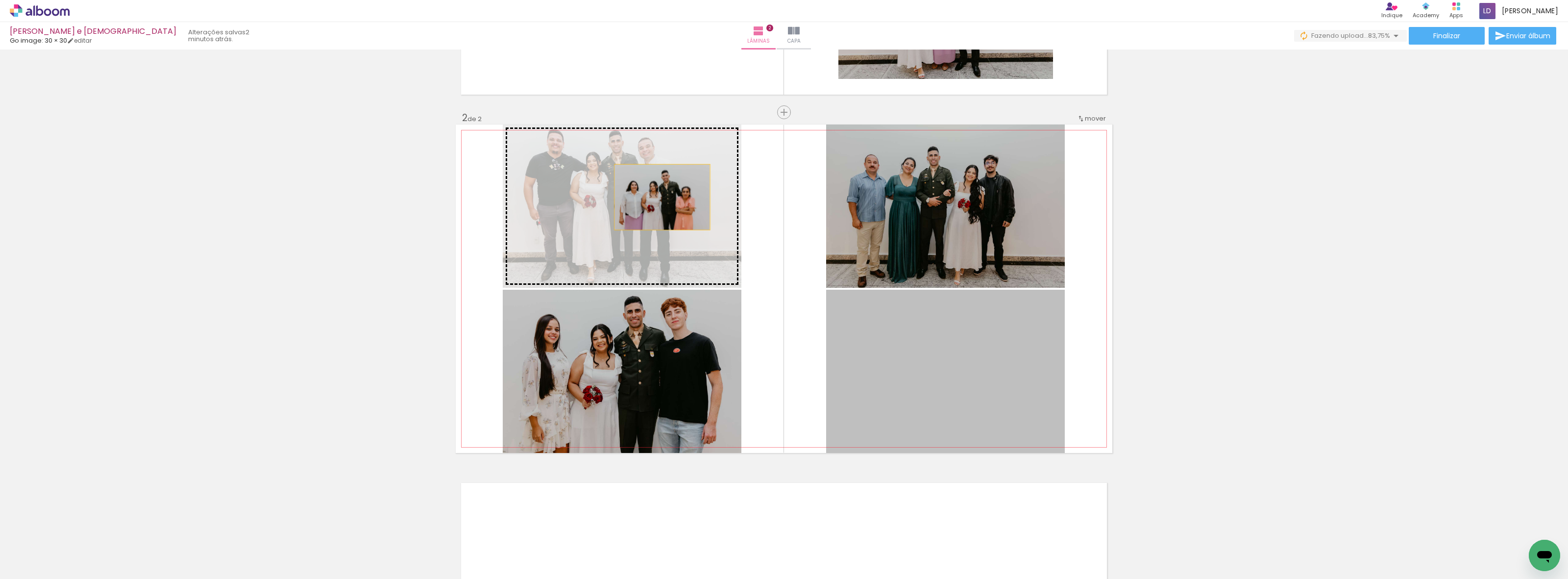
drag, startPoint x: 893, startPoint y: 345, endPoint x: 631, endPoint y: 177, distance: 311.2
click at [0, 0] on slot at bounding box center [0, 0] width 0 height 0
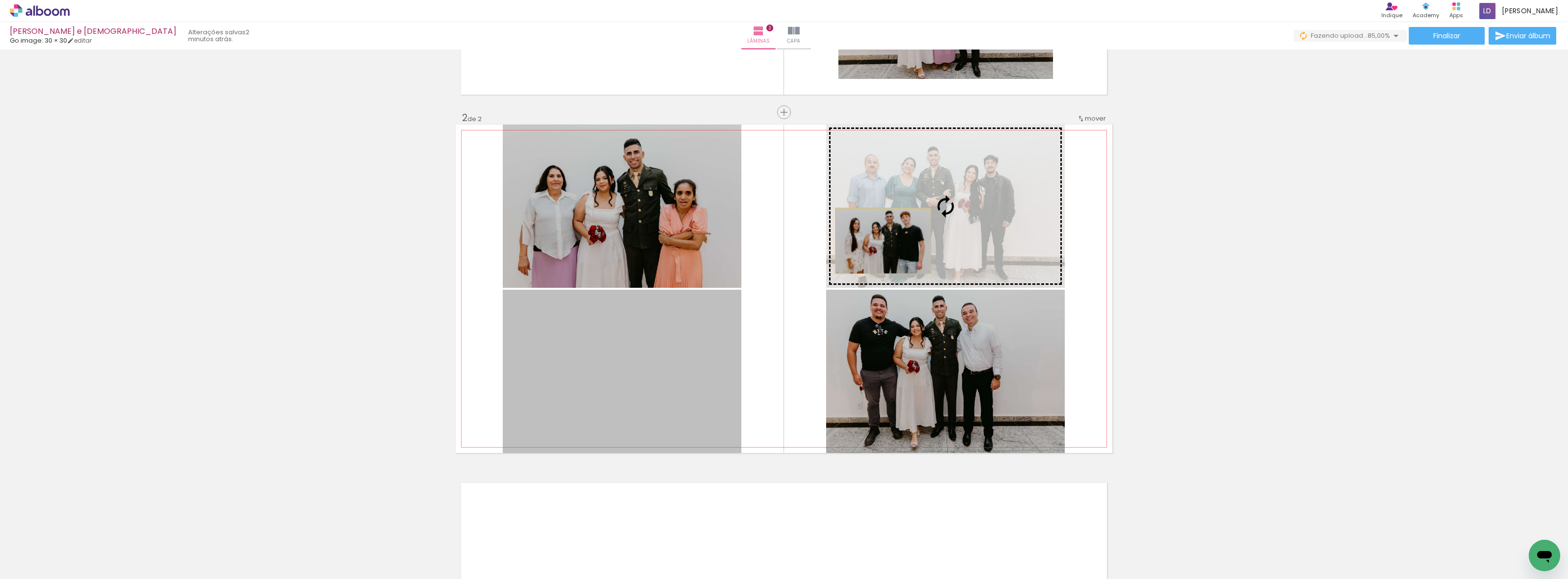
drag, startPoint x: 669, startPoint y: 373, endPoint x: 904, endPoint y: 226, distance: 277.2
click at [0, 0] on slot at bounding box center [0, 0] width 0 height 0
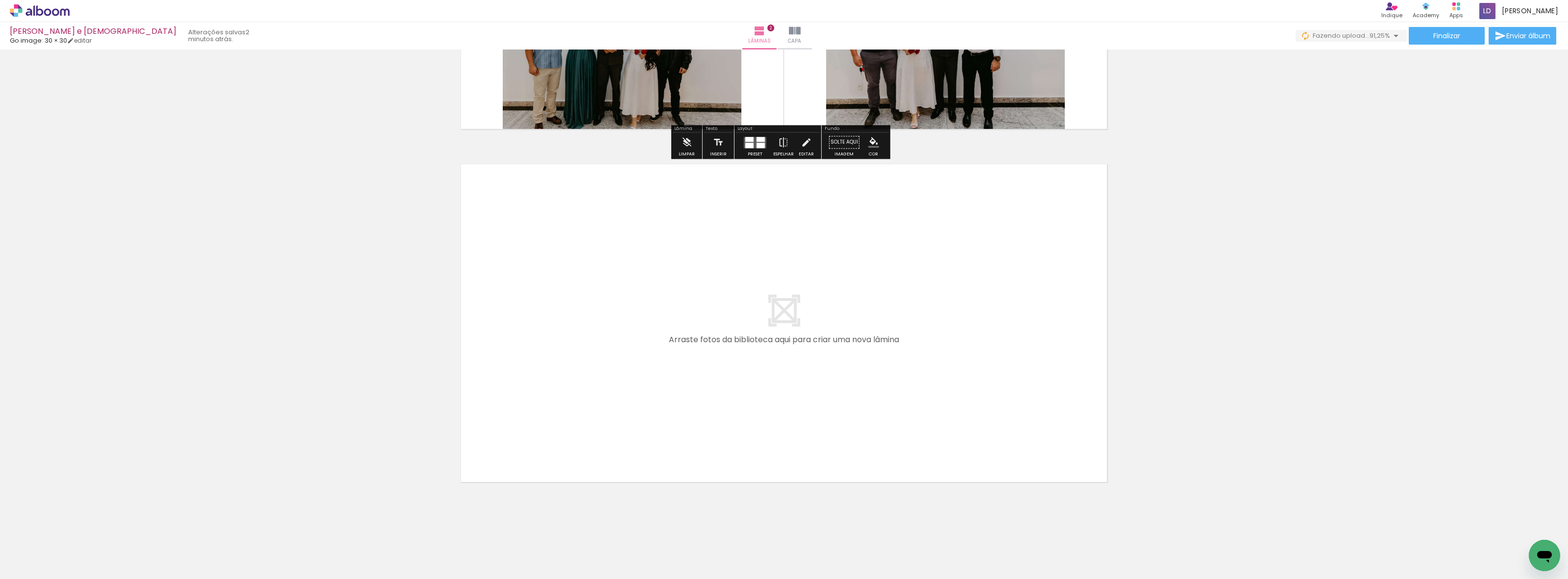
scroll to position [628, 0]
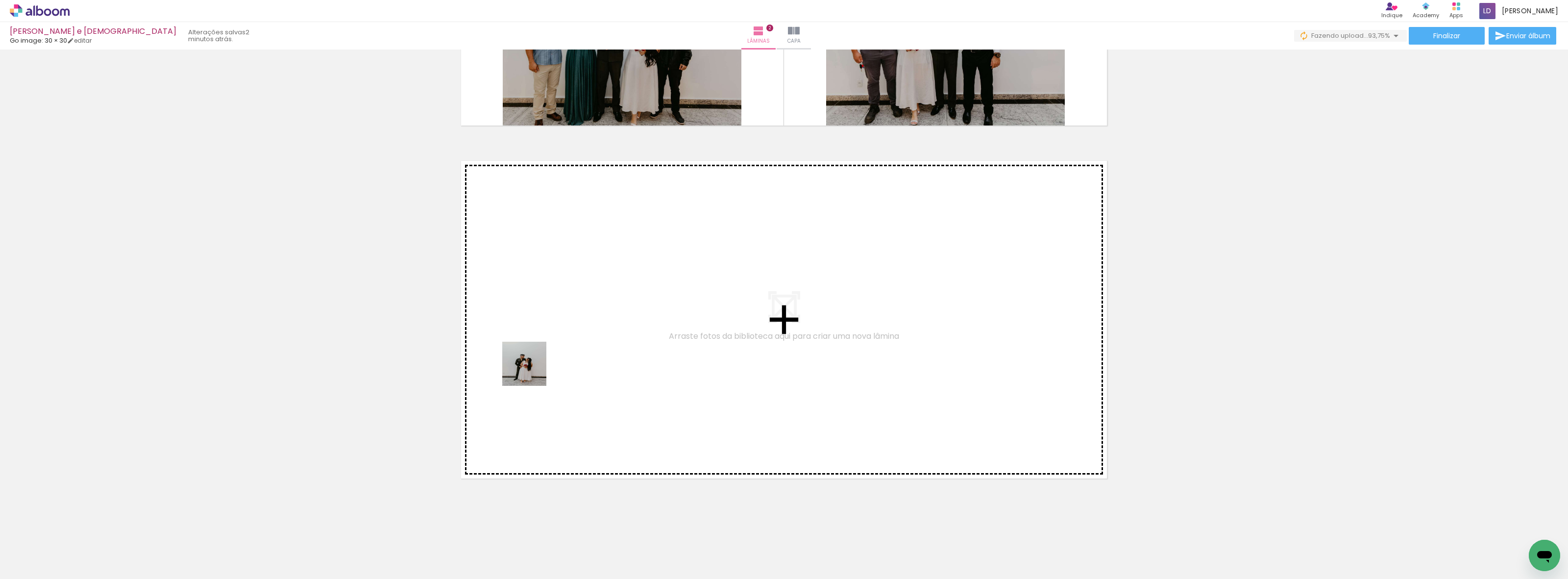
drag, startPoint x: 433, startPoint y: 553, endPoint x: 531, endPoint y: 372, distance: 205.8
click at [531, 284] on quentale-workspace at bounding box center [784, 289] width 1568 height 579
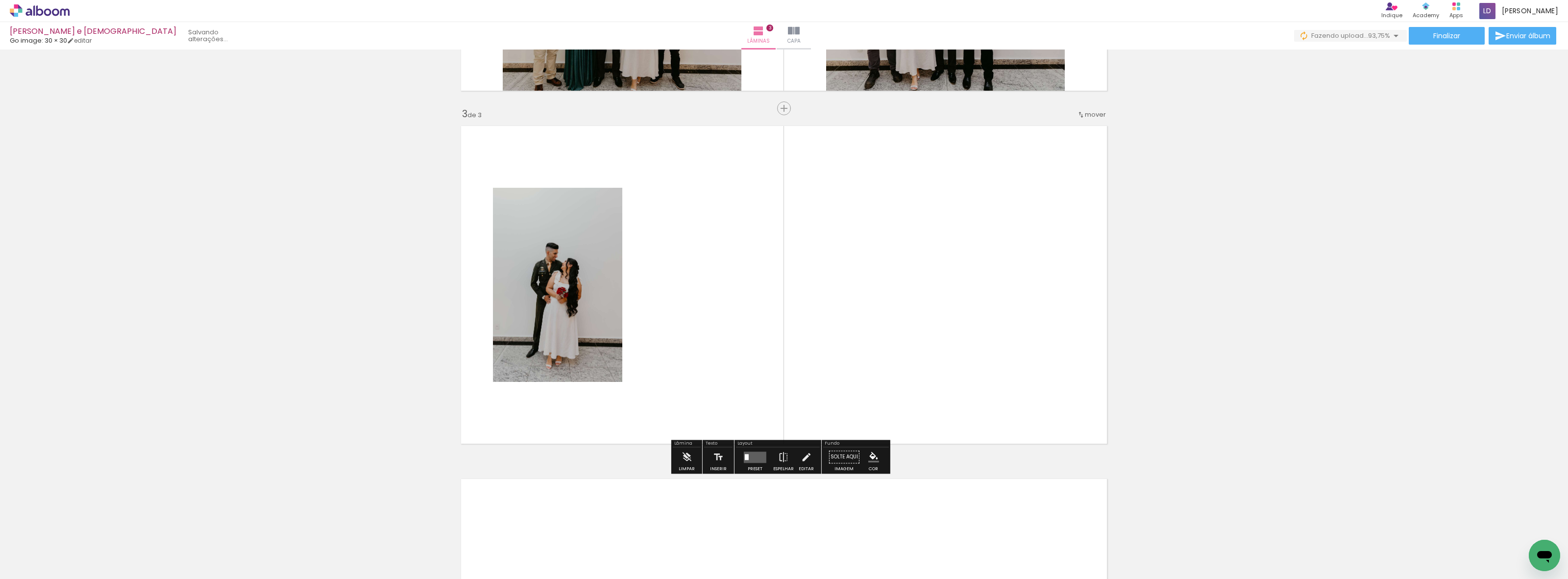
scroll to position [664, 0]
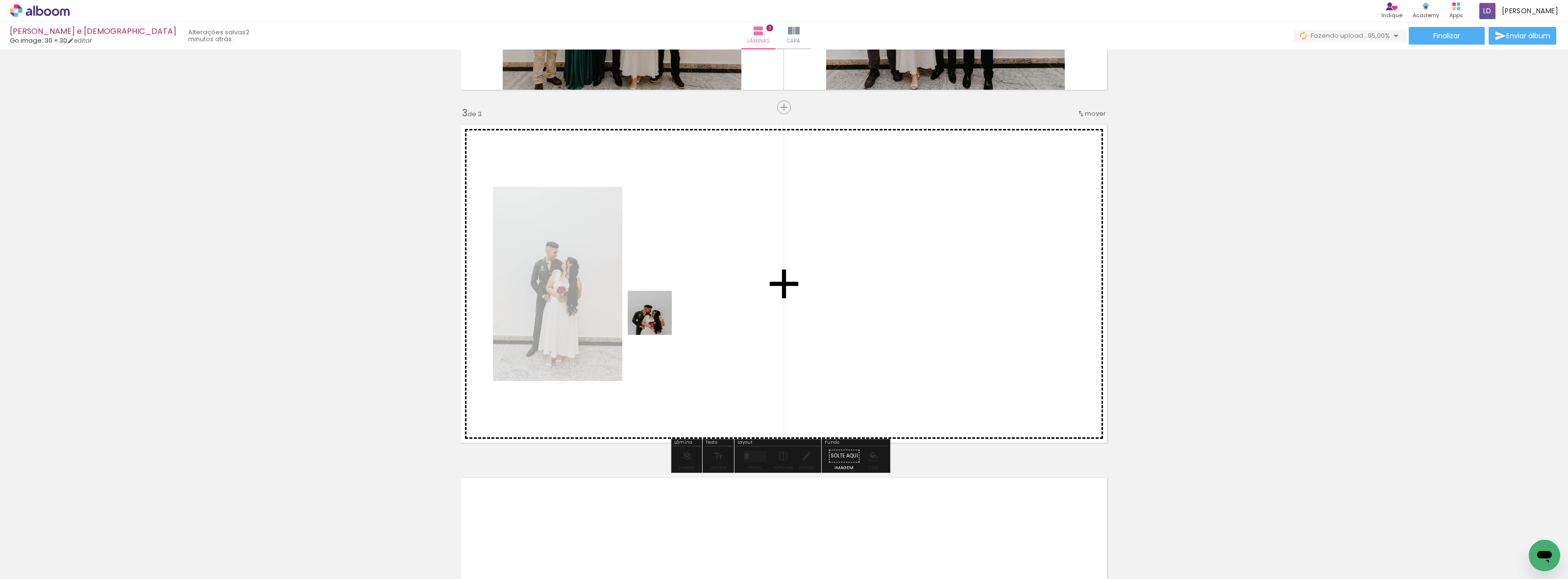
drag, startPoint x: 490, startPoint y: 542, endPoint x: 665, endPoint y: 302, distance: 297.0
click at [665, 284] on quentale-workspace at bounding box center [784, 289] width 1568 height 579
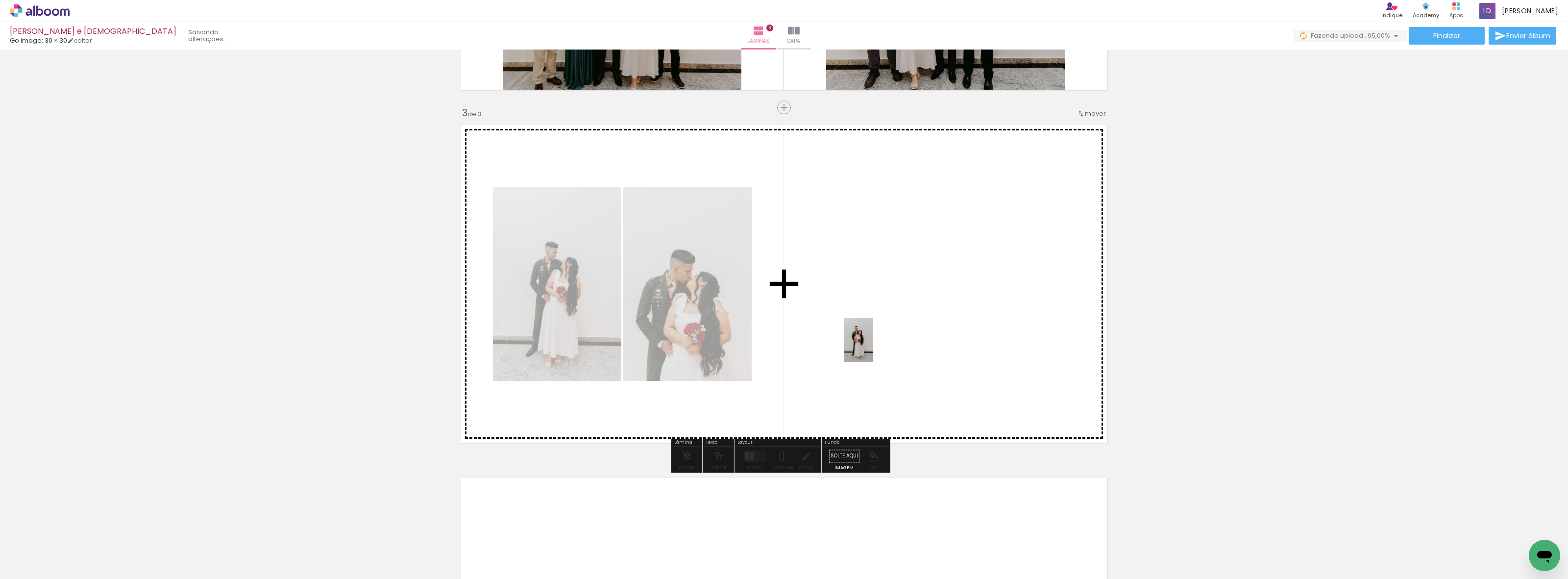
drag, startPoint x: 546, startPoint y: 536, endPoint x: 811, endPoint y: 306, distance: 350.9
click at [827, 284] on quentale-workspace at bounding box center [784, 289] width 1568 height 579
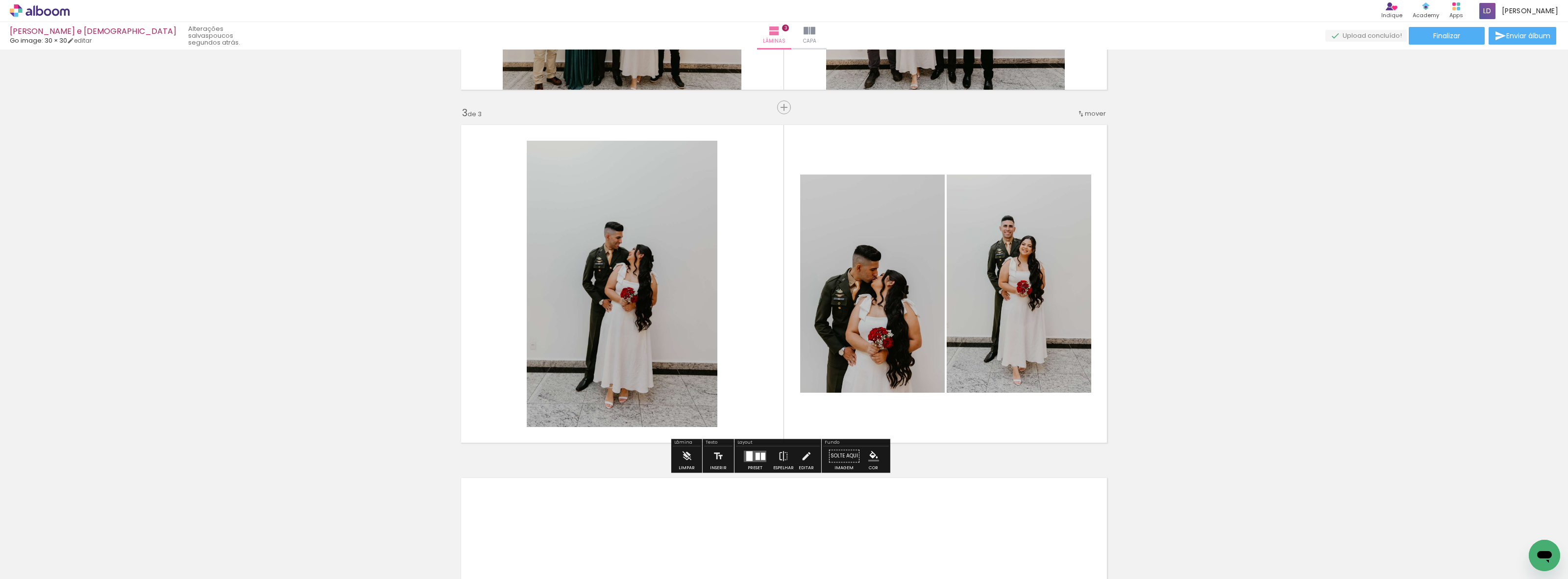
click at [755, 284] on div at bounding box center [757, 456] width 4 height 7
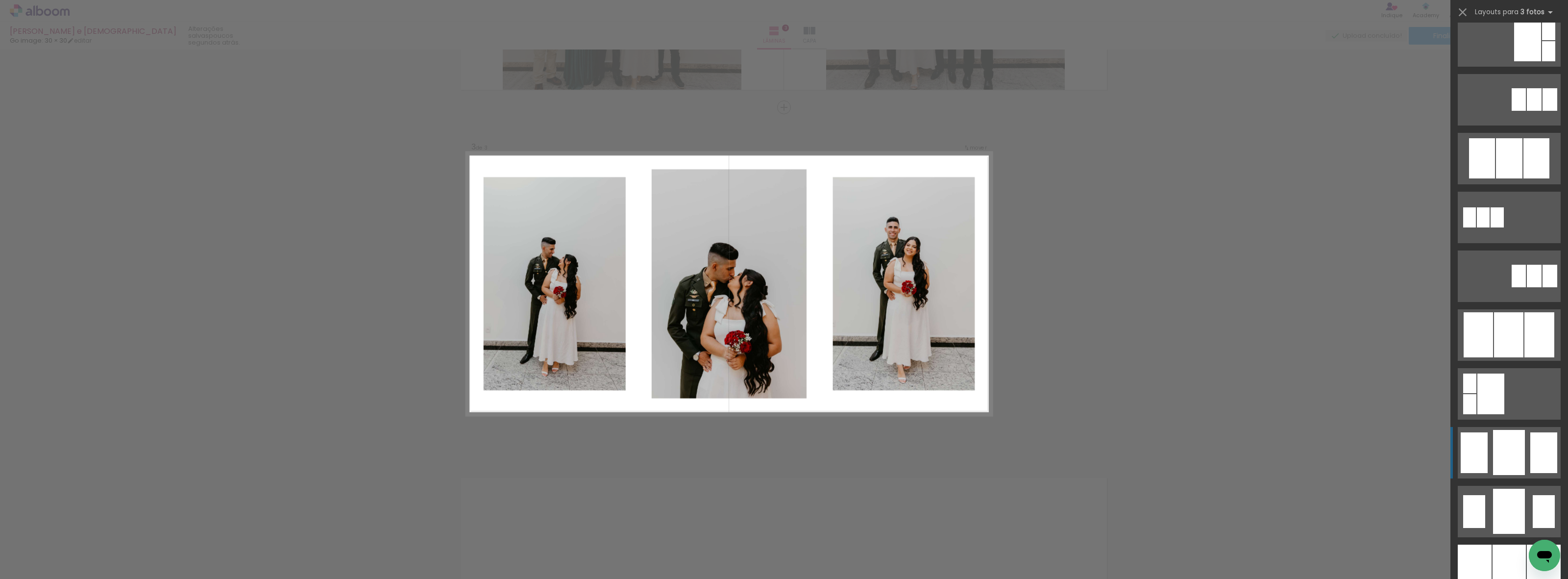
scroll to position [429, 0]
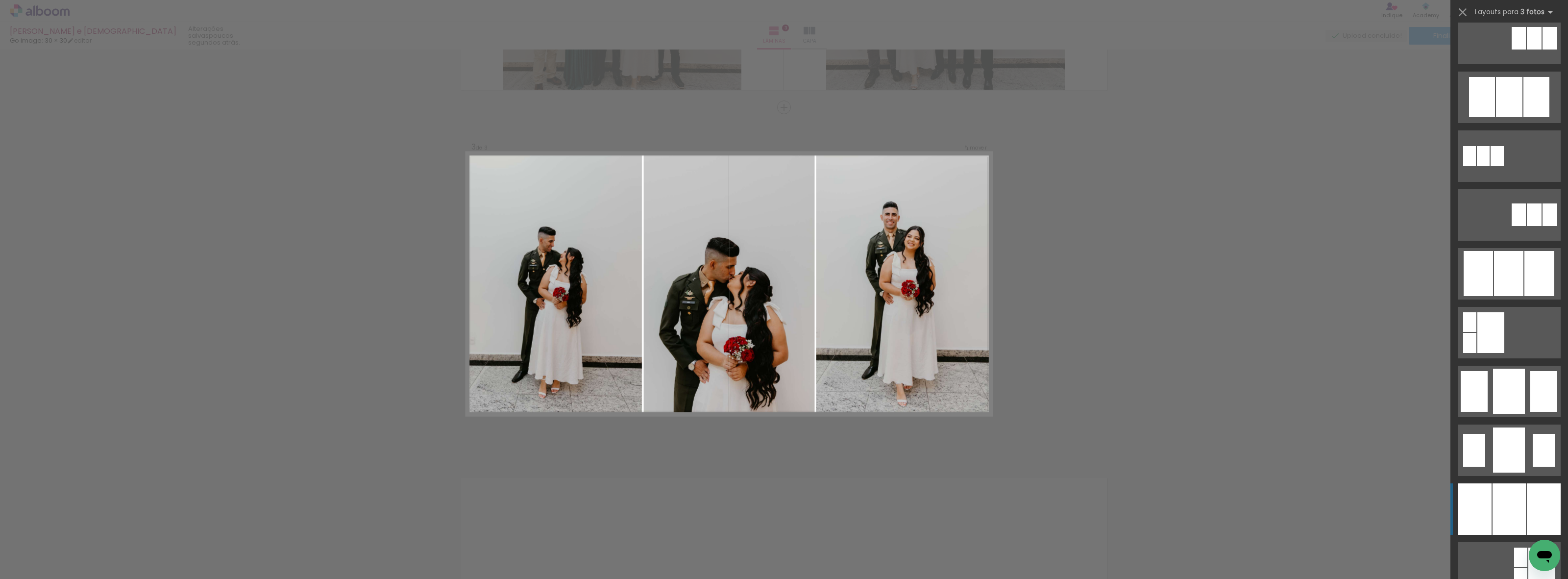
click at [1428, 284] on div at bounding box center [1509, 509] width 34 height 52
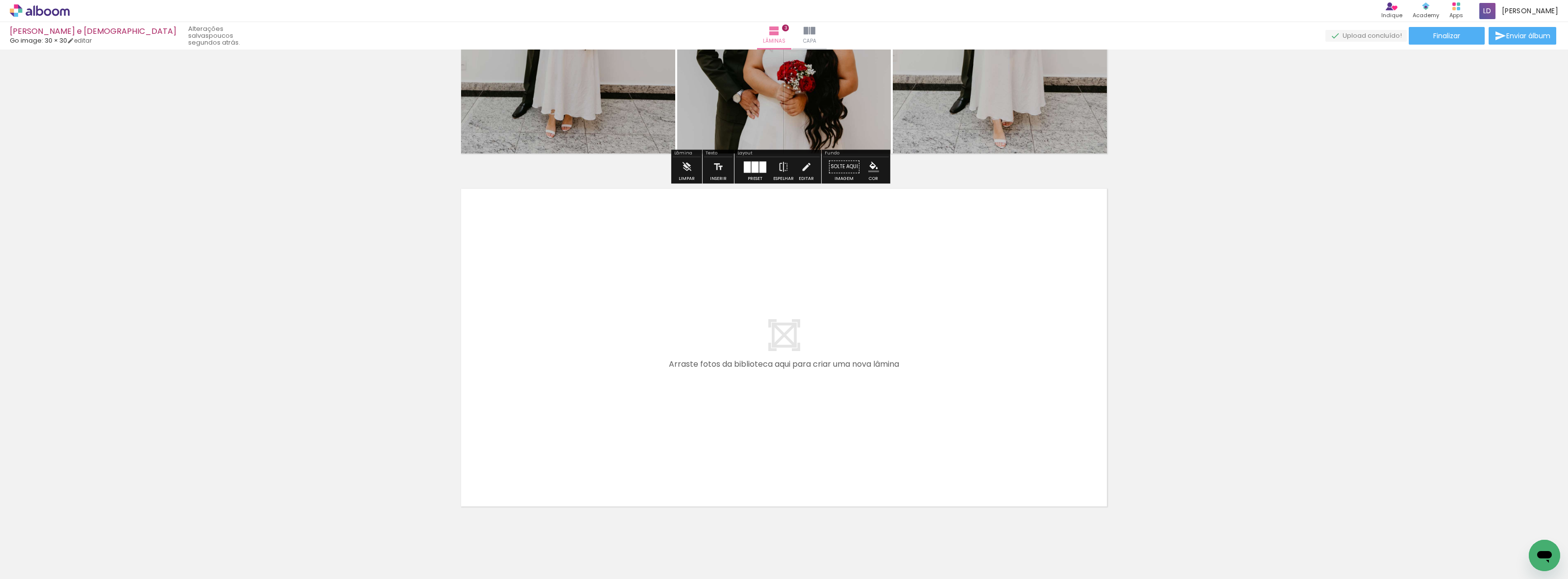
scroll to position [971, 0]
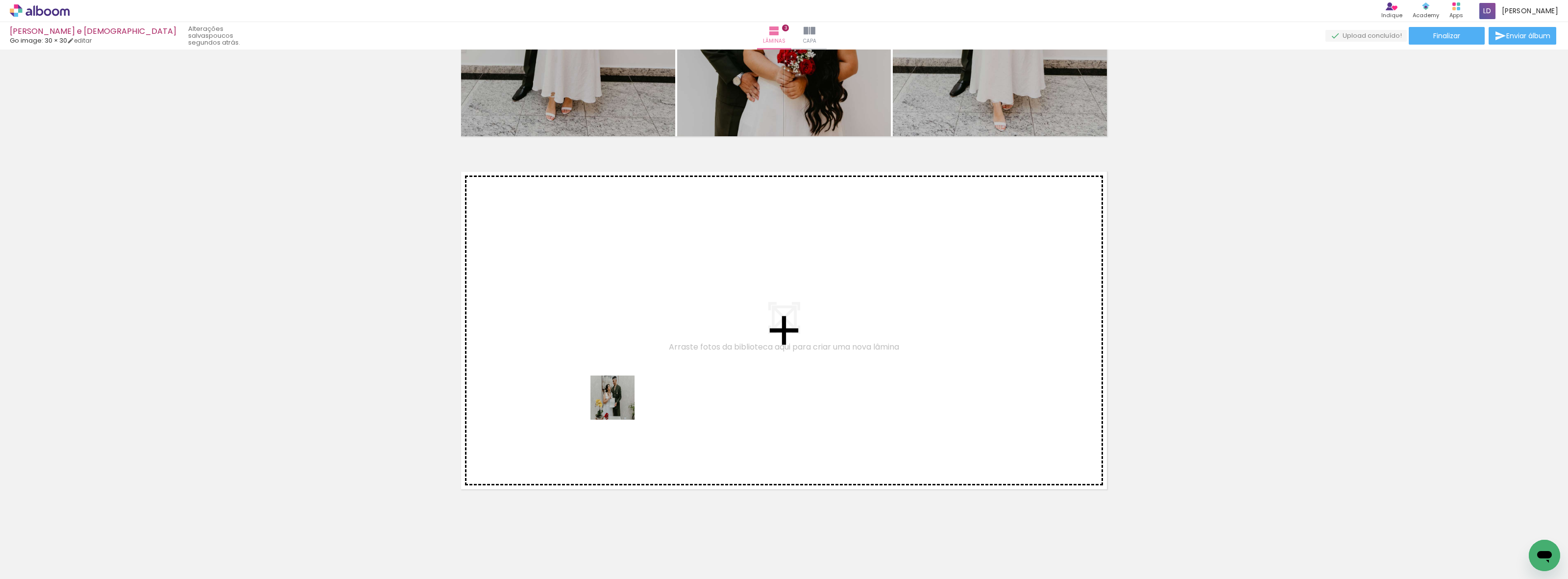
drag, startPoint x: 660, startPoint y: 549, endPoint x: 702, endPoint y: 524, distance: 48.9
click at [617, 284] on quentale-workspace at bounding box center [784, 289] width 1568 height 579
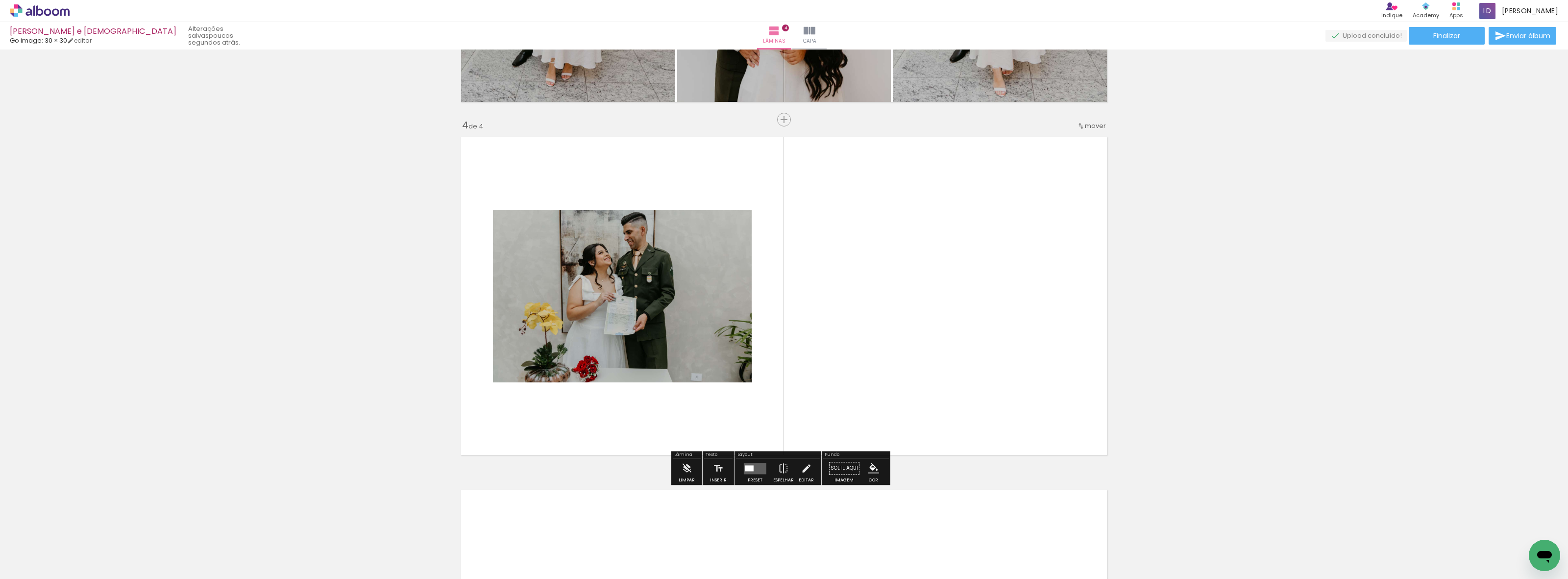
scroll to position [1017, 0]
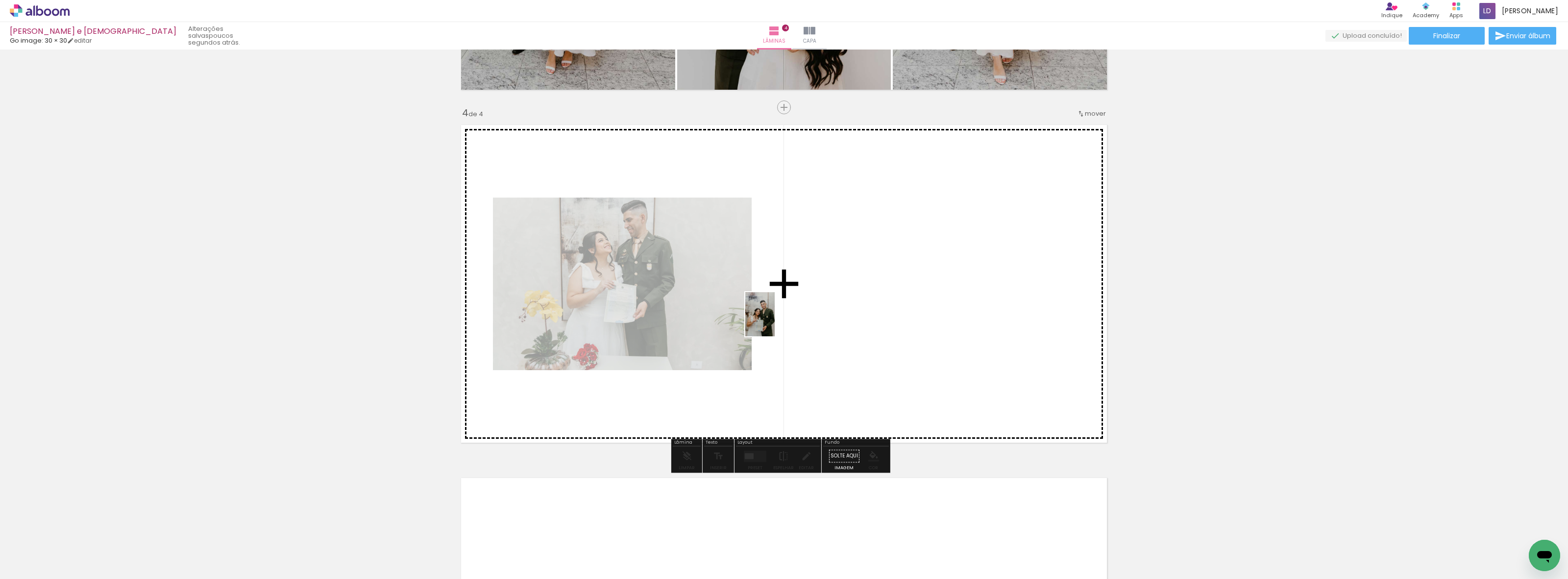
drag, startPoint x: 710, startPoint y: 557, endPoint x: 782, endPoint y: 446, distance: 132.3
click at [775, 284] on quentale-workspace at bounding box center [784, 289] width 1568 height 579
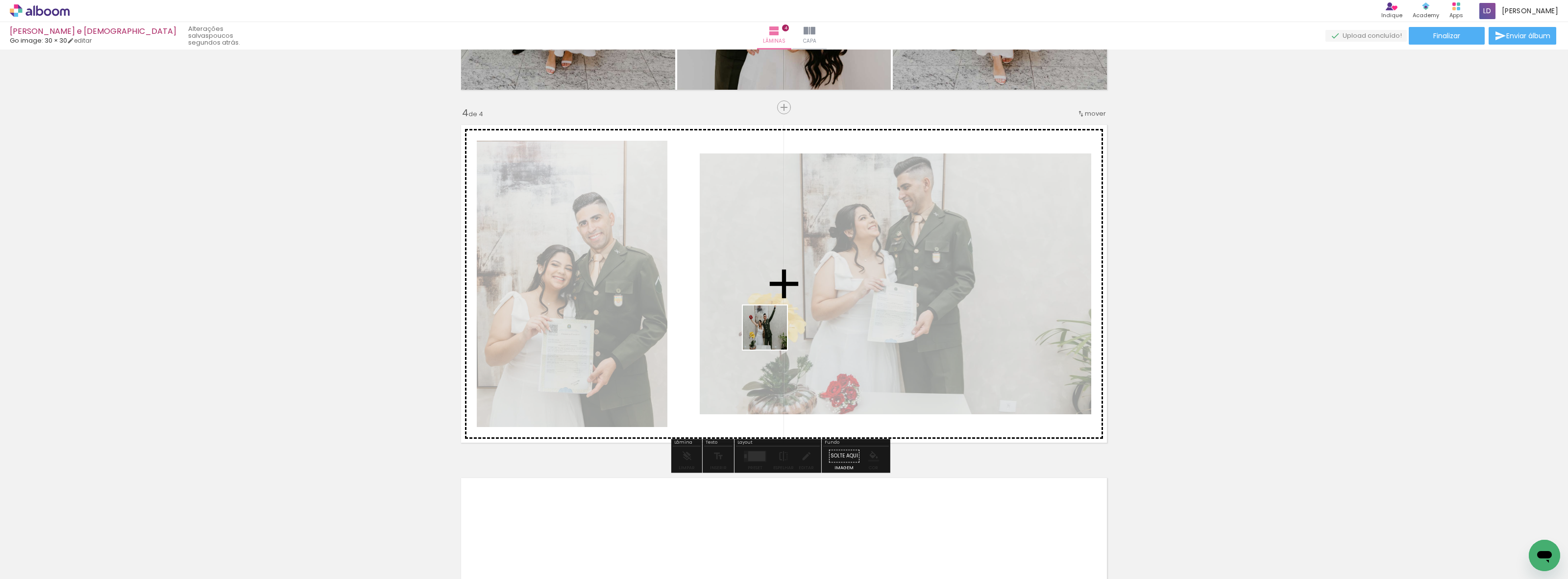
drag, startPoint x: 763, startPoint y: 547, endPoint x: 772, endPoint y: 335, distance: 212.2
click at [772, 284] on quentale-workspace at bounding box center [784, 289] width 1568 height 579
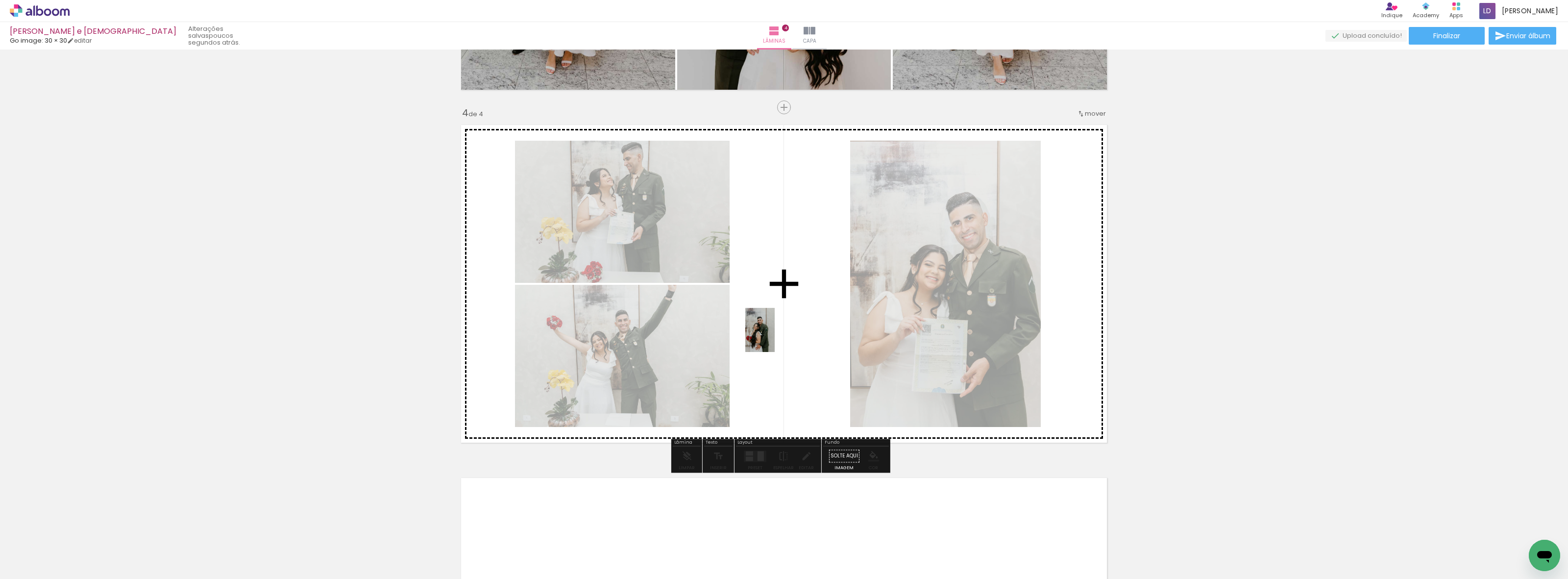
drag, startPoint x: 817, startPoint y: 545, endPoint x: 904, endPoint y: 471, distance: 114.2
click at [775, 284] on quentale-workspace at bounding box center [784, 289] width 1568 height 579
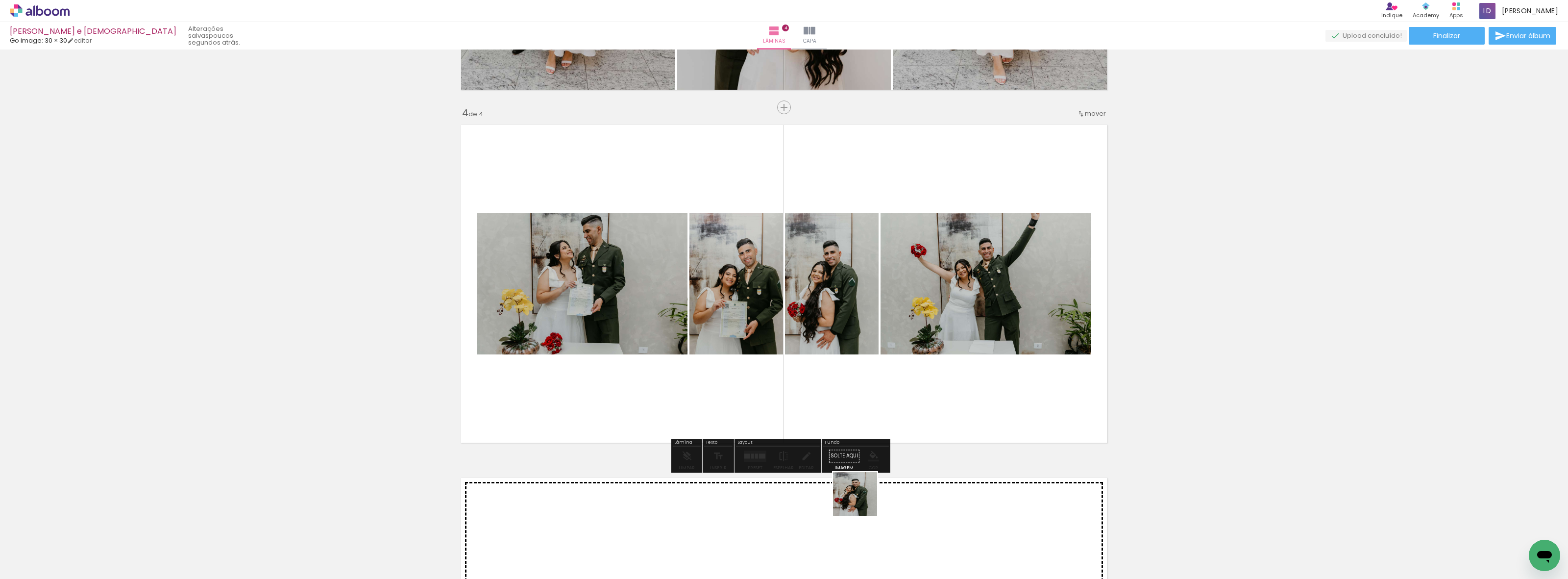
drag, startPoint x: 871, startPoint y: 547, endPoint x: 805, endPoint y: 333, distance: 223.9
click at [805, 284] on quentale-workspace at bounding box center [784, 289] width 1568 height 579
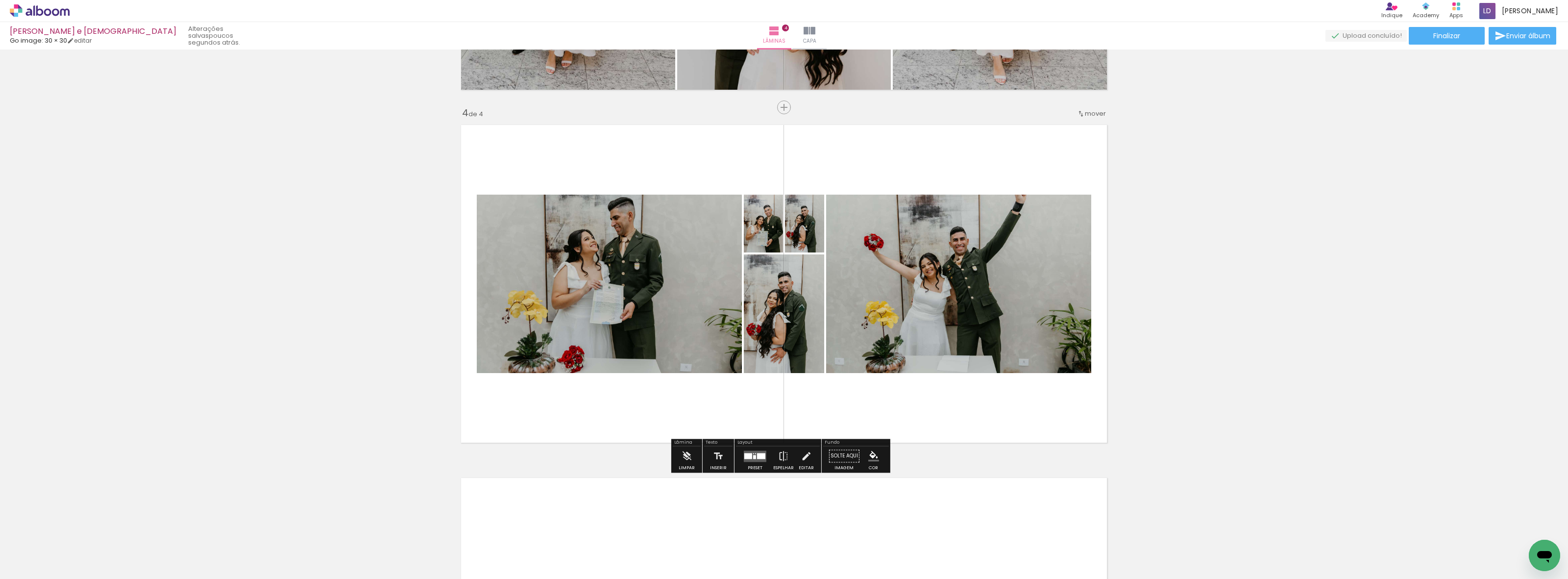
click at [750, 284] on quentale-layouter at bounding box center [755, 456] width 22 height 11
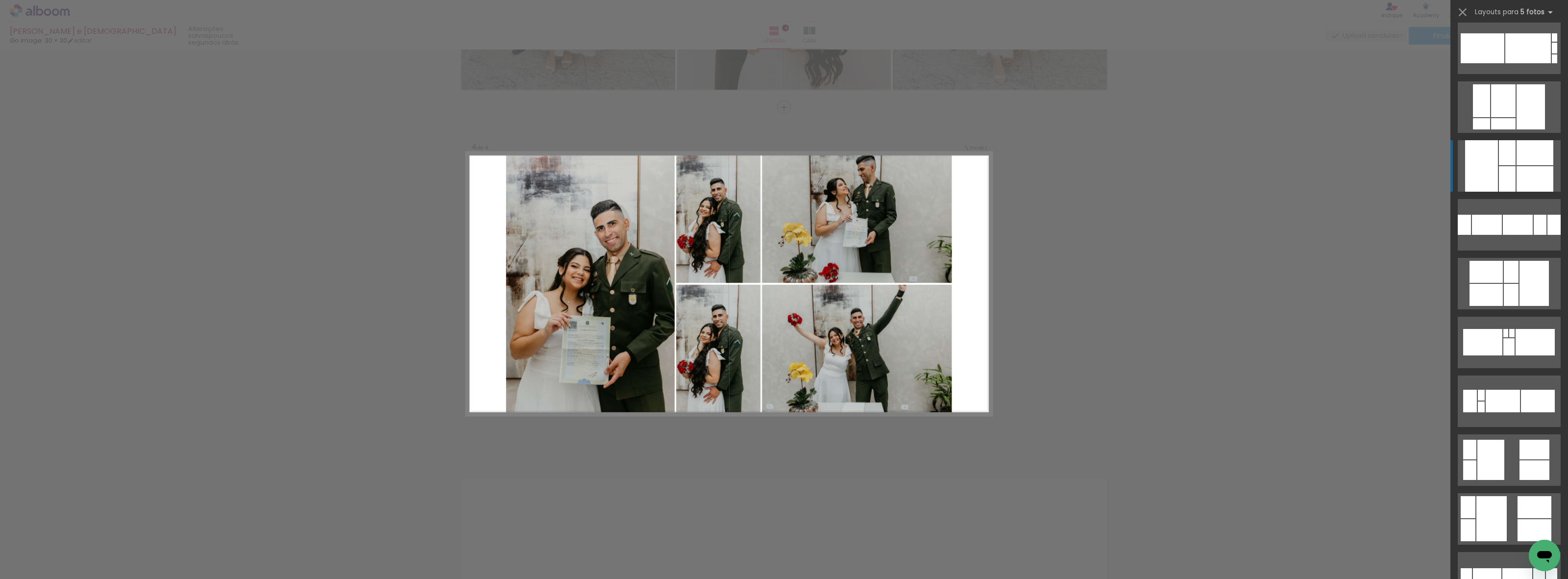
scroll to position [306, 0]
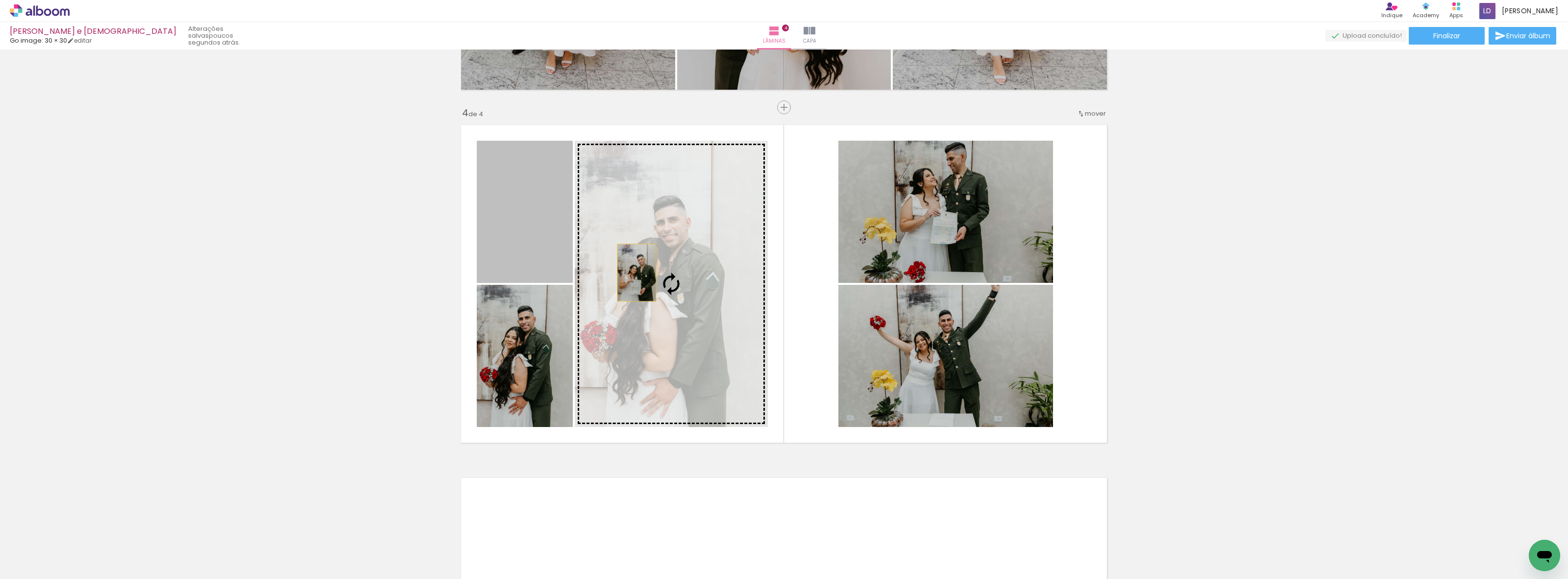
drag, startPoint x: 558, startPoint y: 228, endPoint x: 655, endPoint y: 285, distance: 112.5
click at [0, 0] on slot at bounding box center [0, 0] width 0 height 0
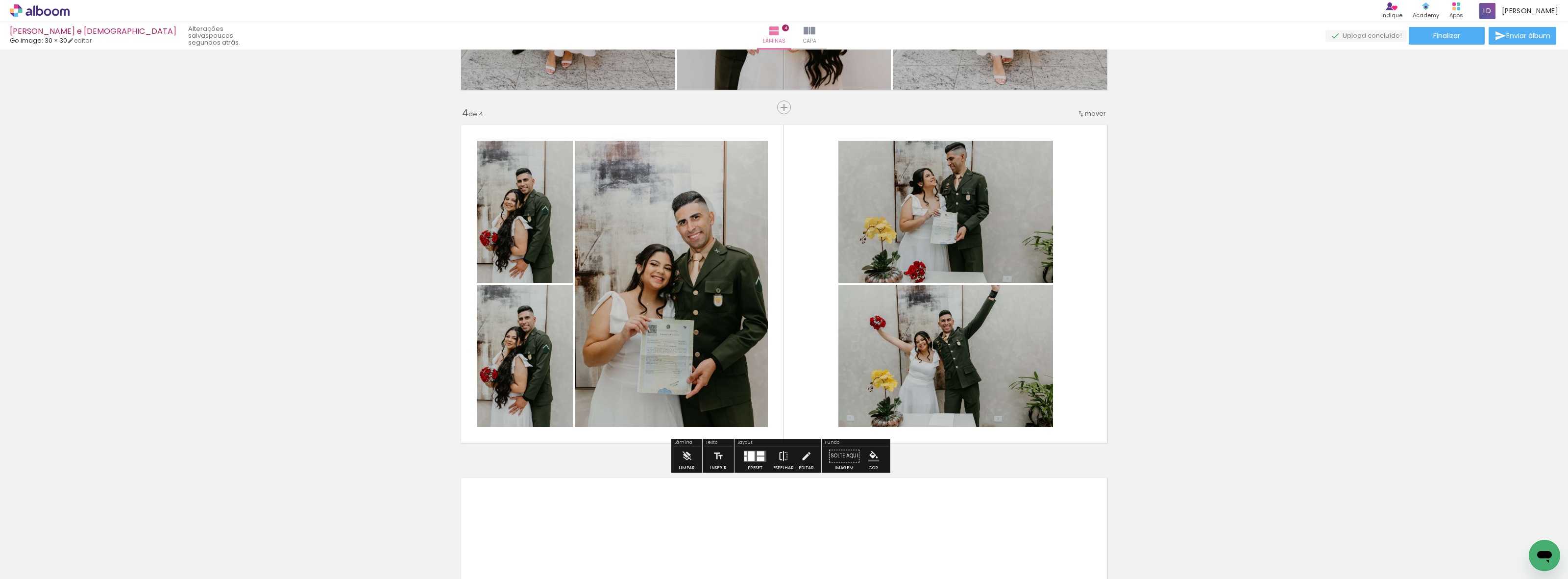
click at [781, 284] on iron-icon at bounding box center [784, 456] width 10 height 19
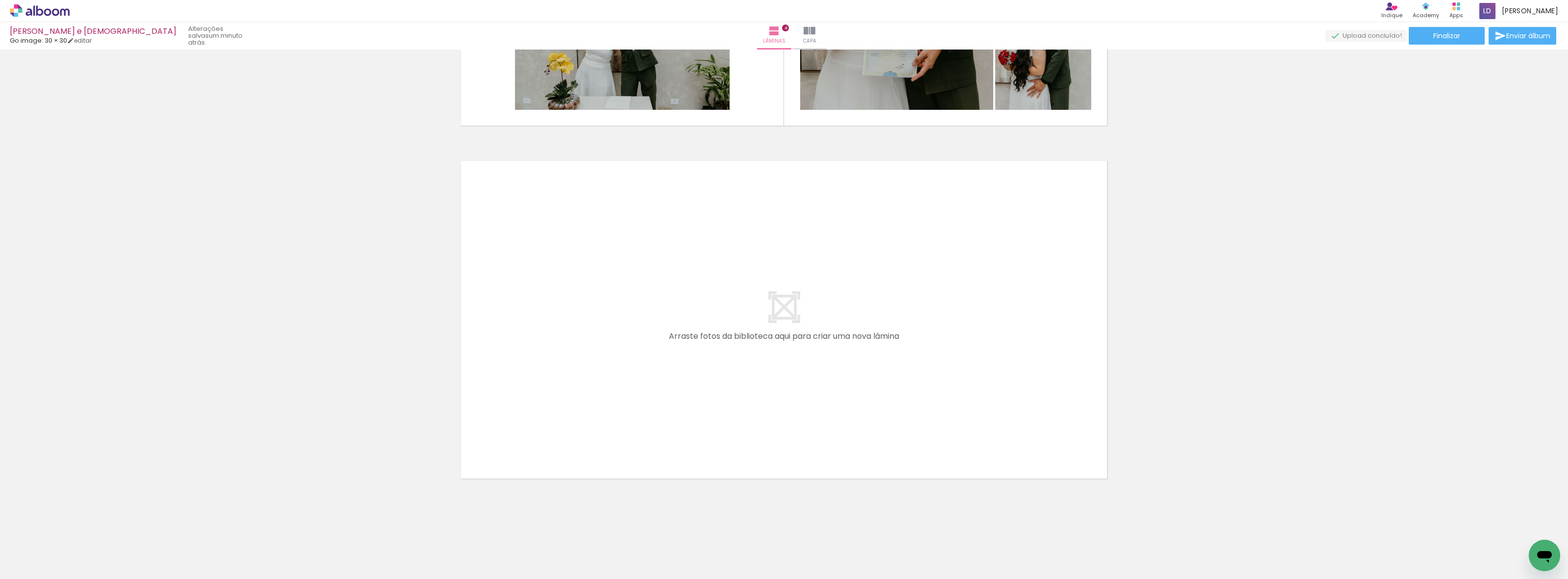
scroll to position [0, 600]
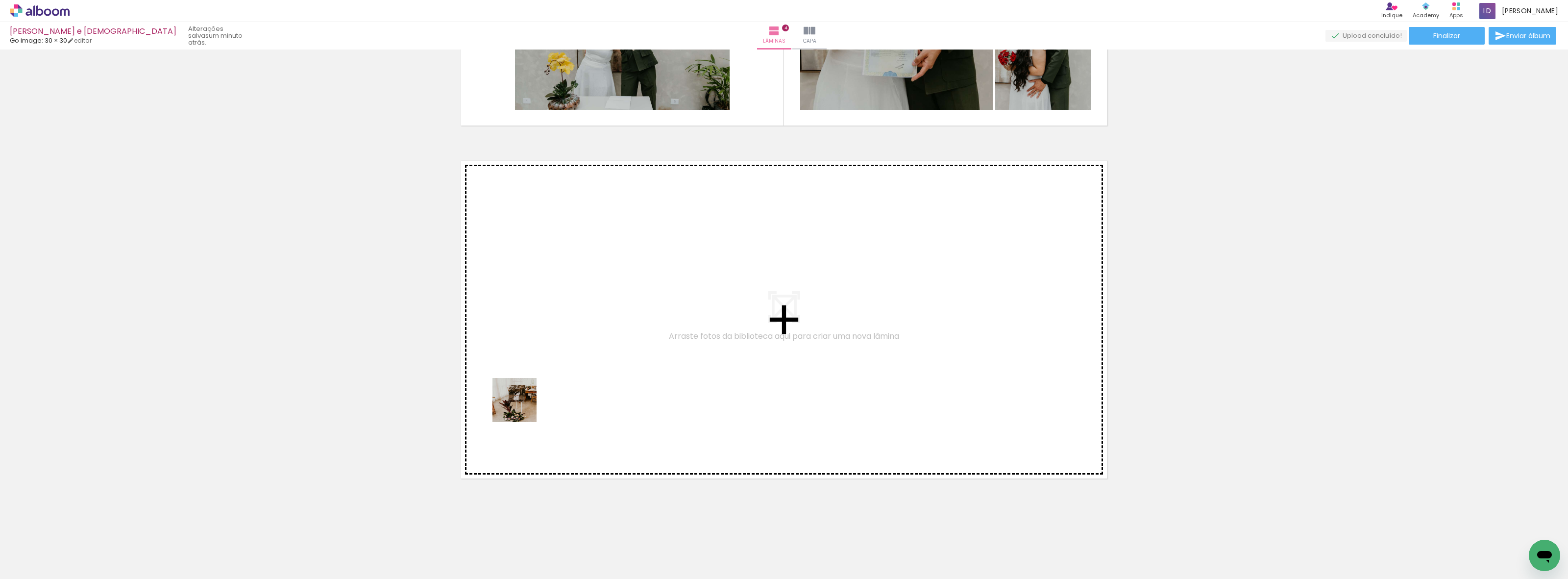
drag, startPoint x: 326, startPoint y: 543, endPoint x: 542, endPoint y: 366, distance: 279.3
click at [542, 284] on quentale-workspace at bounding box center [784, 289] width 1568 height 579
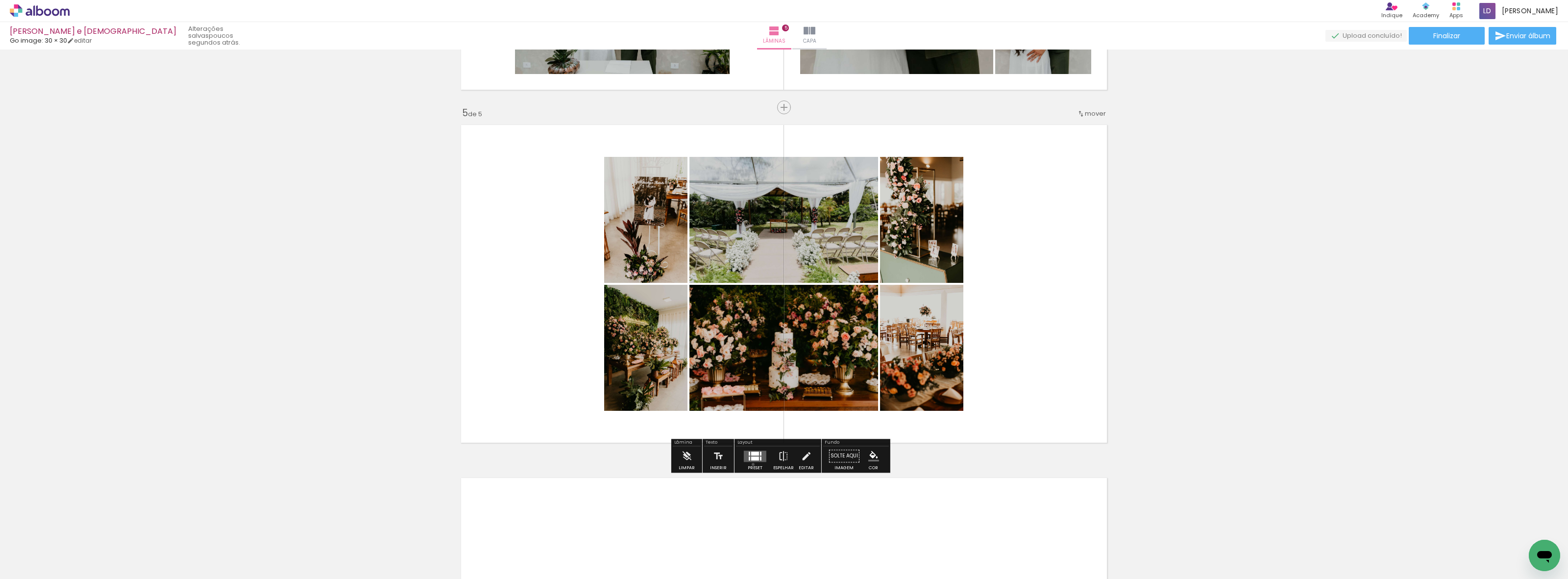
click at [751, 464] on div at bounding box center [754, 456] width 26 height 19
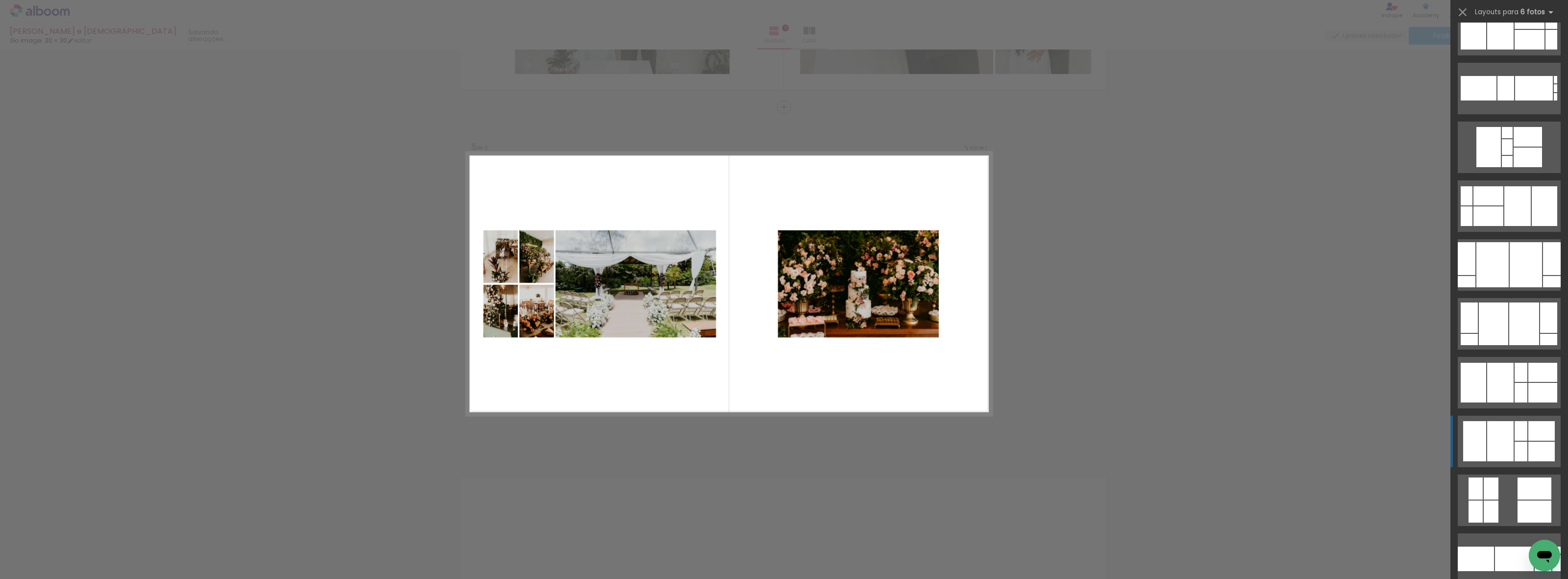
scroll to position [2145, 0]
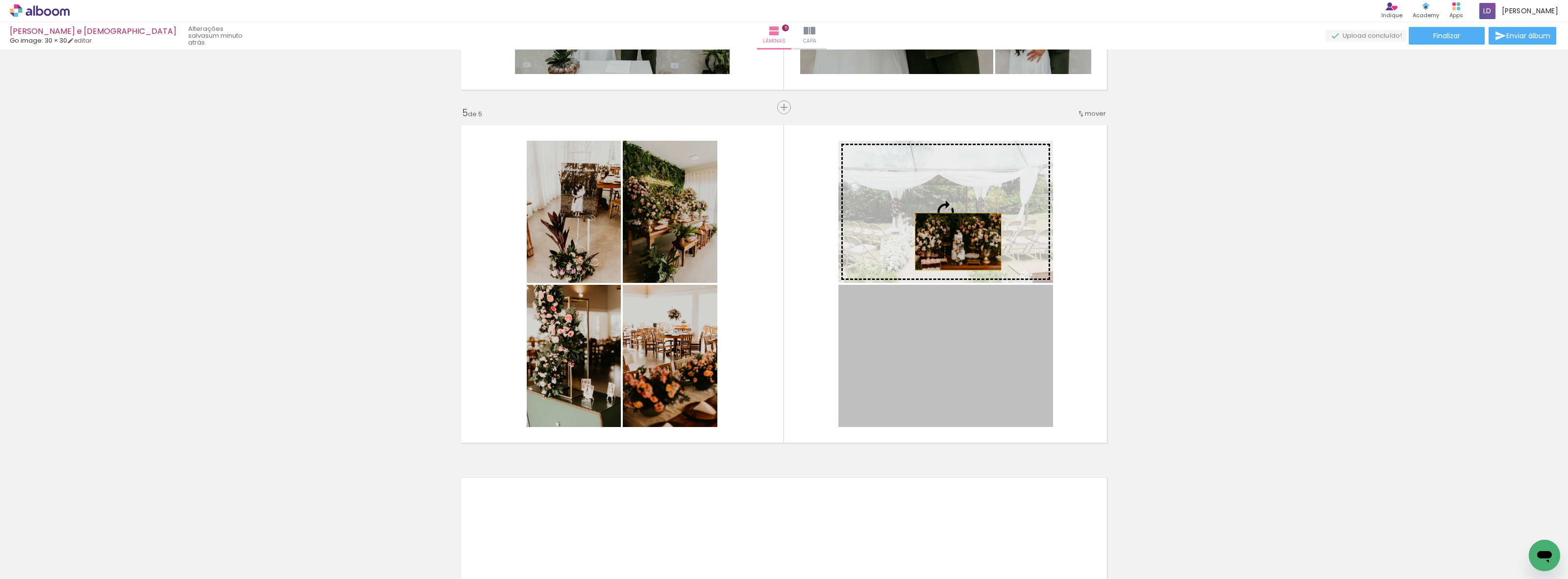
drag, startPoint x: 952, startPoint y: 363, endPoint x: 954, endPoint y: 241, distance: 122.0
click at [0, 0] on slot at bounding box center [0, 0] width 0 height 0
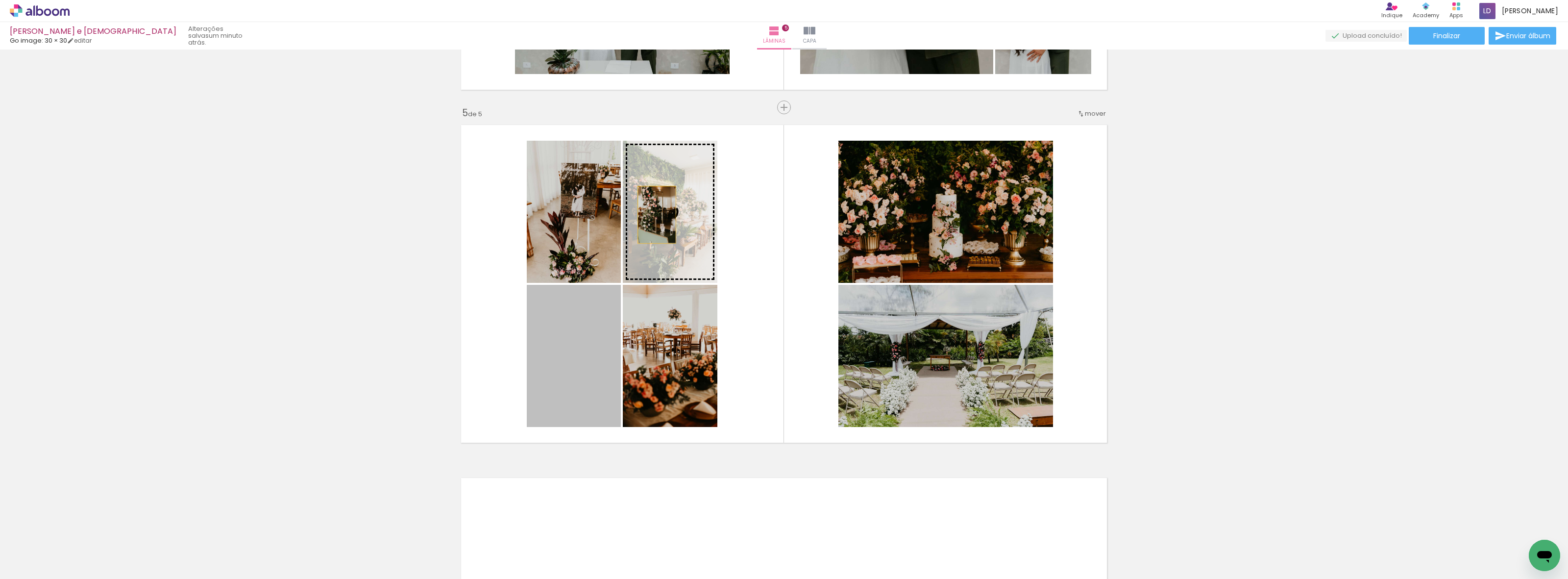
drag, startPoint x: 565, startPoint y: 350, endPoint x: 652, endPoint y: 215, distance: 160.6
click at [0, 0] on slot at bounding box center [0, 0] width 0 height 0
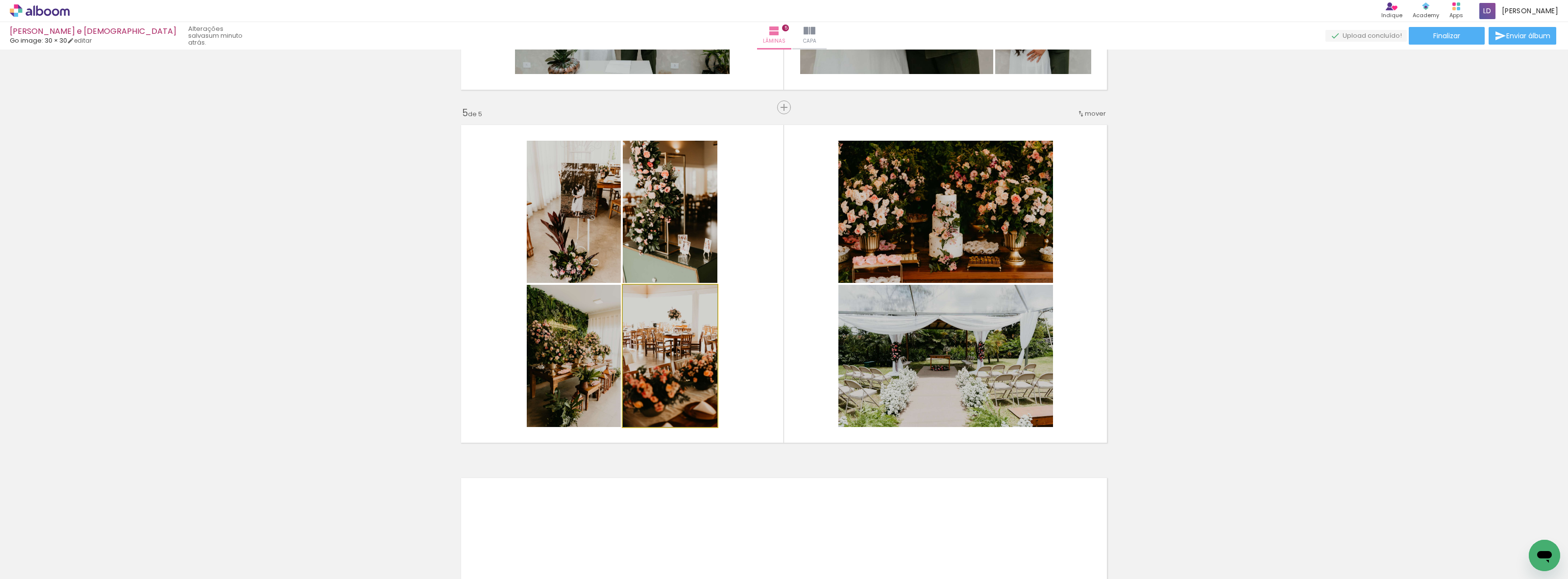
drag, startPoint x: 692, startPoint y: 343, endPoint x: 680, endPoint y: 180, distance: 163.4
click at [0, 0] on slot at bounding box center [0, 0] width 0 height 0
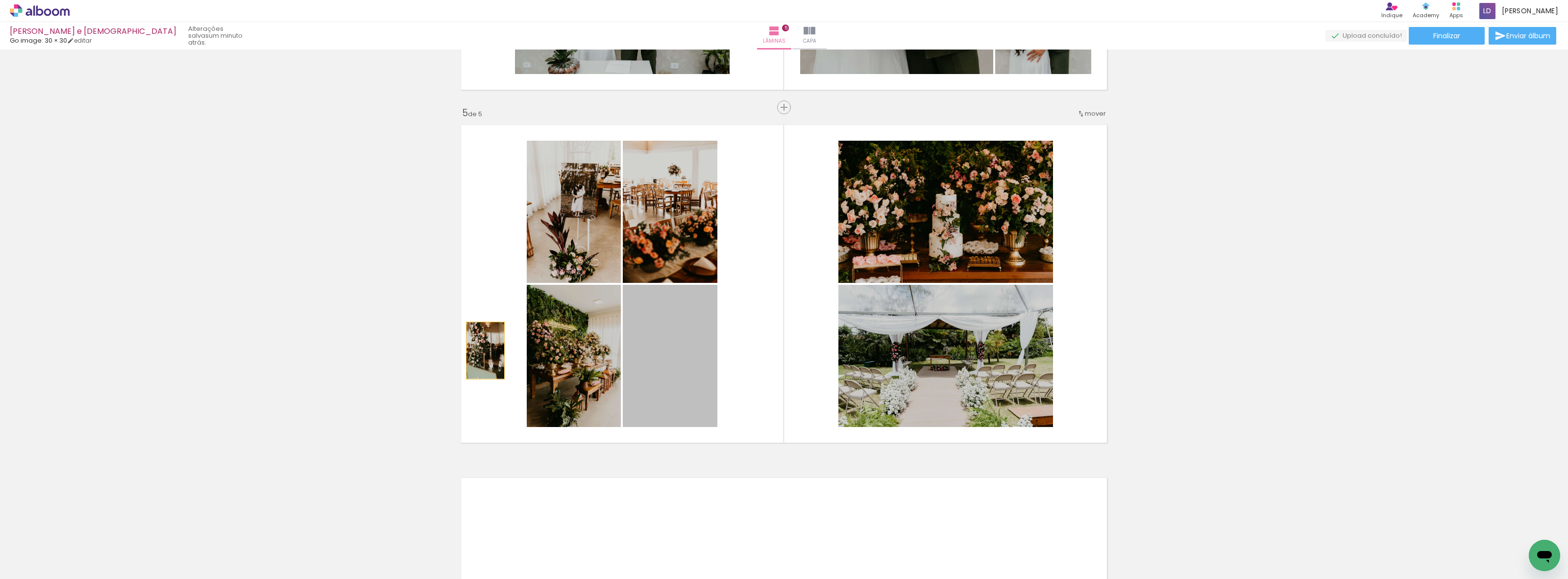
drag, startPoint x: 656, startPoint y: 374, endPoint x: 481, endPoint y: 351, distance: 176.5
click at [481, 351] on quentale-layouter at bounding box center [784, 284] width 656 height 329
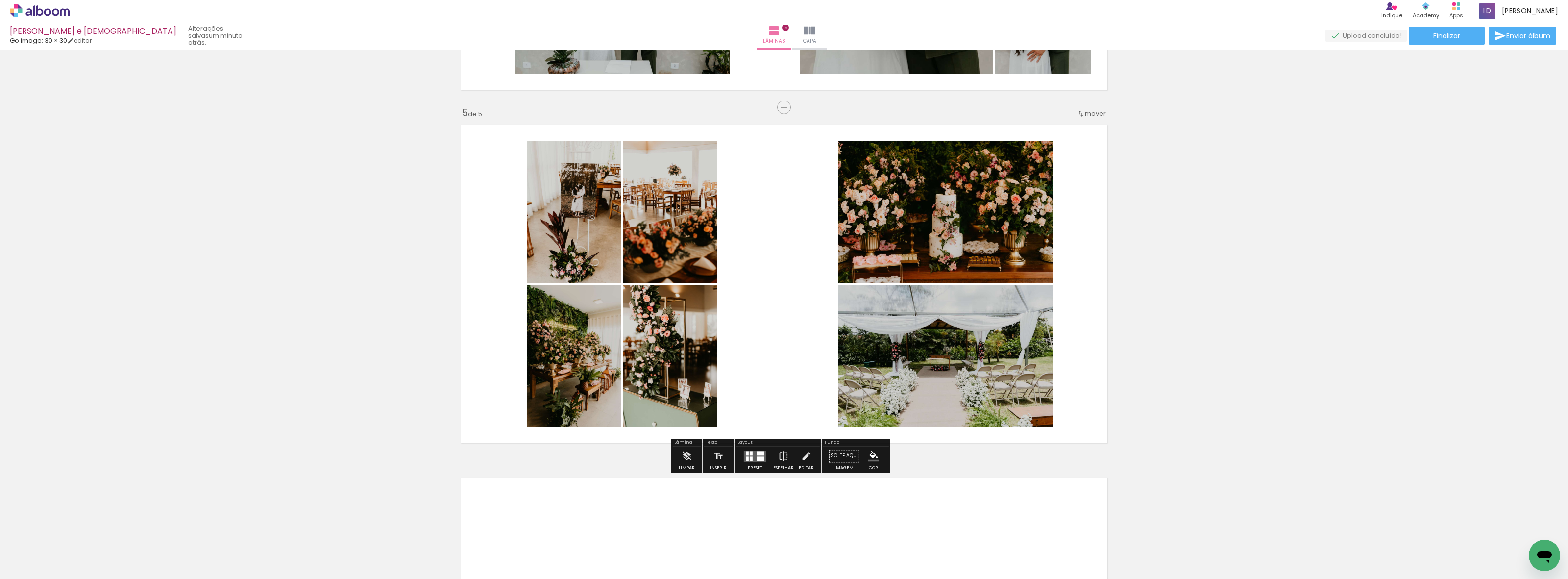
drag, startPoint x: 481, startPoint y: 351, endPoint x: 489, endPoint y: 351, distance: 8.0
click at [489, 351] on quentale-layouter at bounding box center [784, 284] width 656 height 329
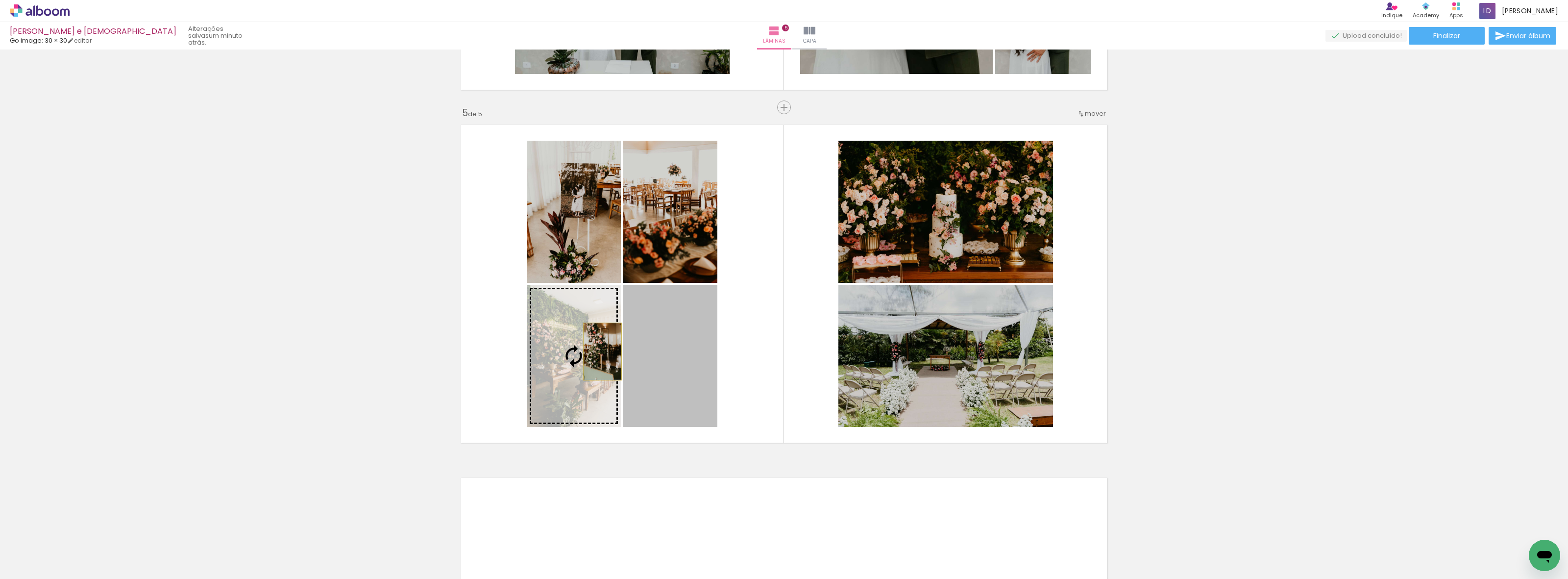
drag, startPoint x: 655, startPoint y: 350, endPoint x: 598, endPoint y: 351, distance: 57.0
click at [0, 0] on slot at bounding box center [0, 0] width 0 height 0
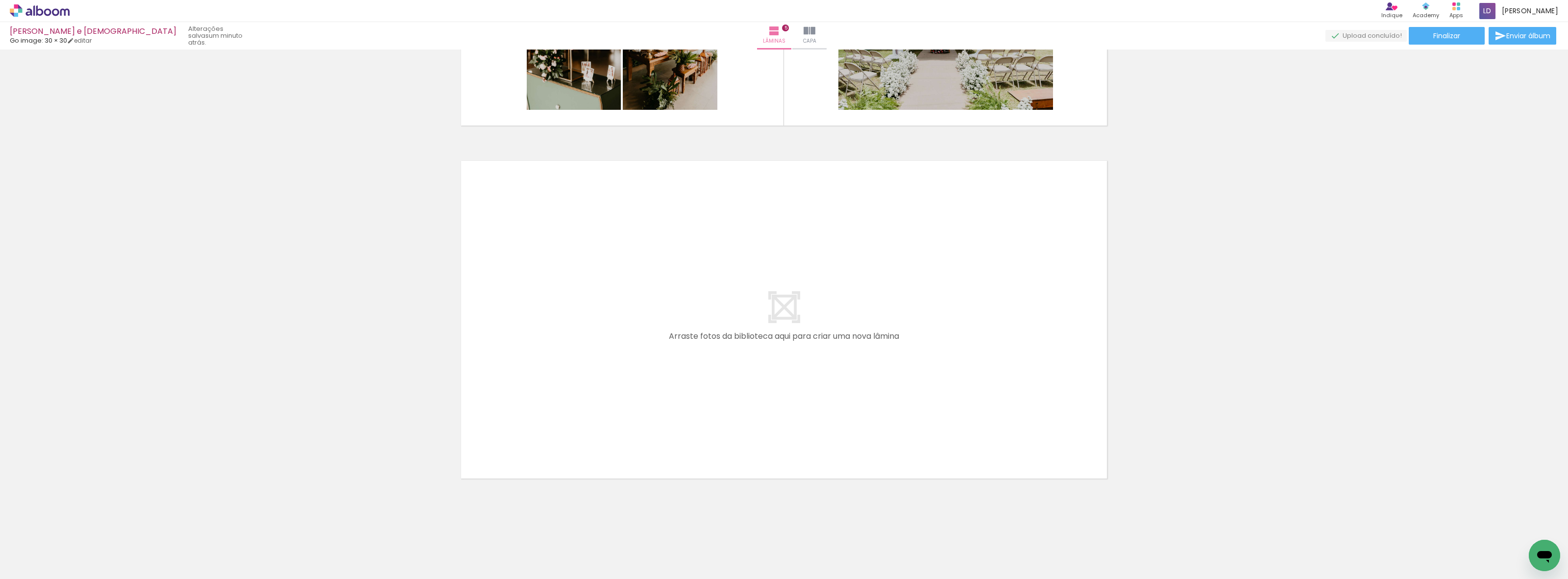
scroll to position [0, 417]
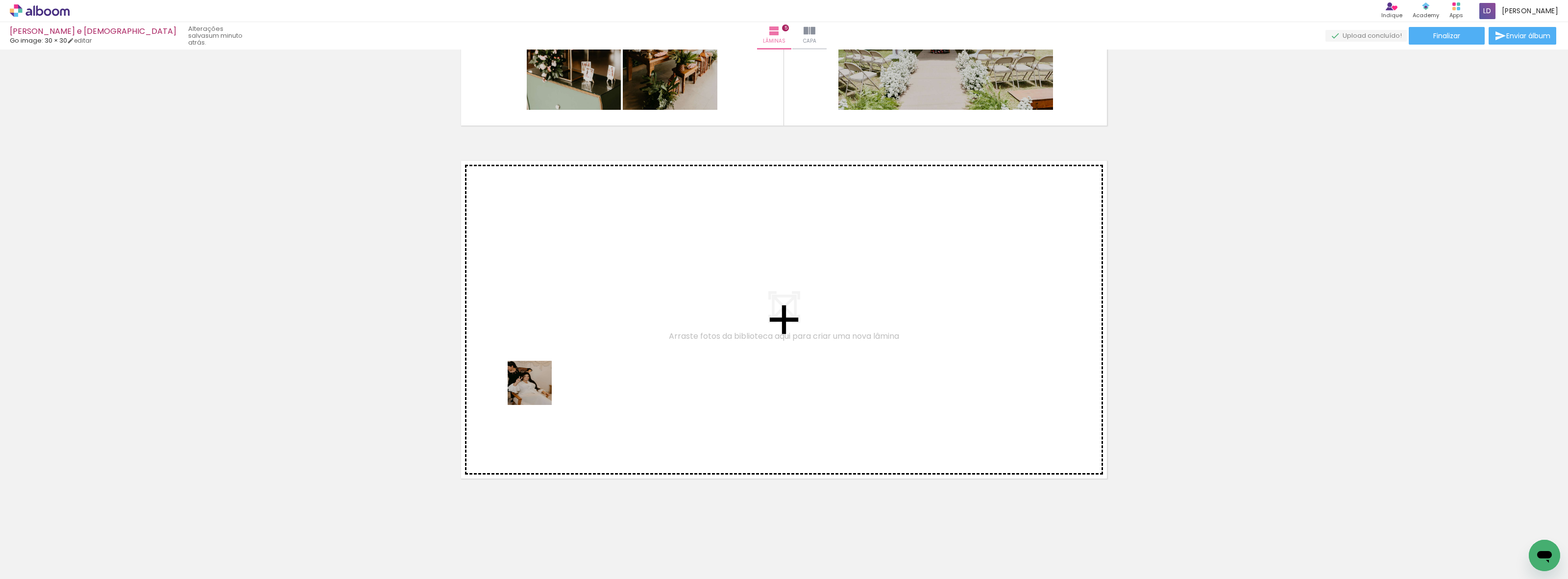
drag, startPoint x: 556, startPoint y: 550, endPoint x: 683, endPoint y: 538, distance: 127.6
click at [536, 381] on quentale-workspace at bounding box center [784, 289] width 1568 height 579
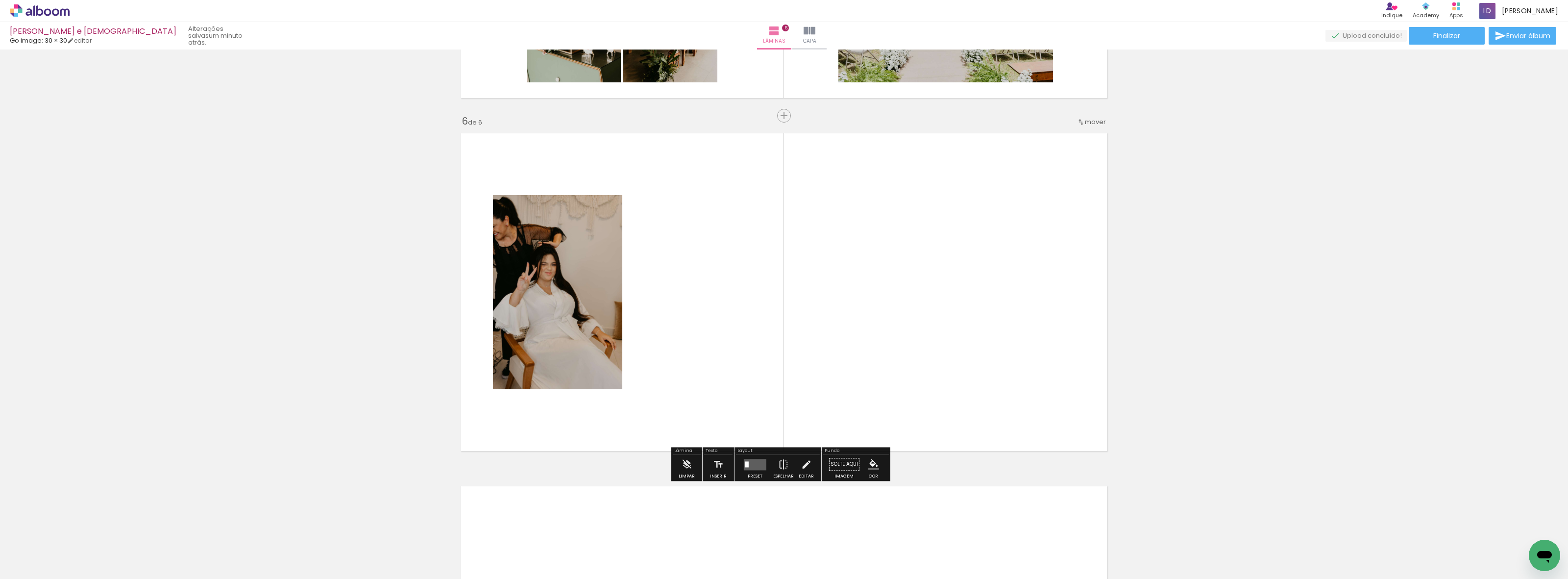
scroll to position [1724, 0]
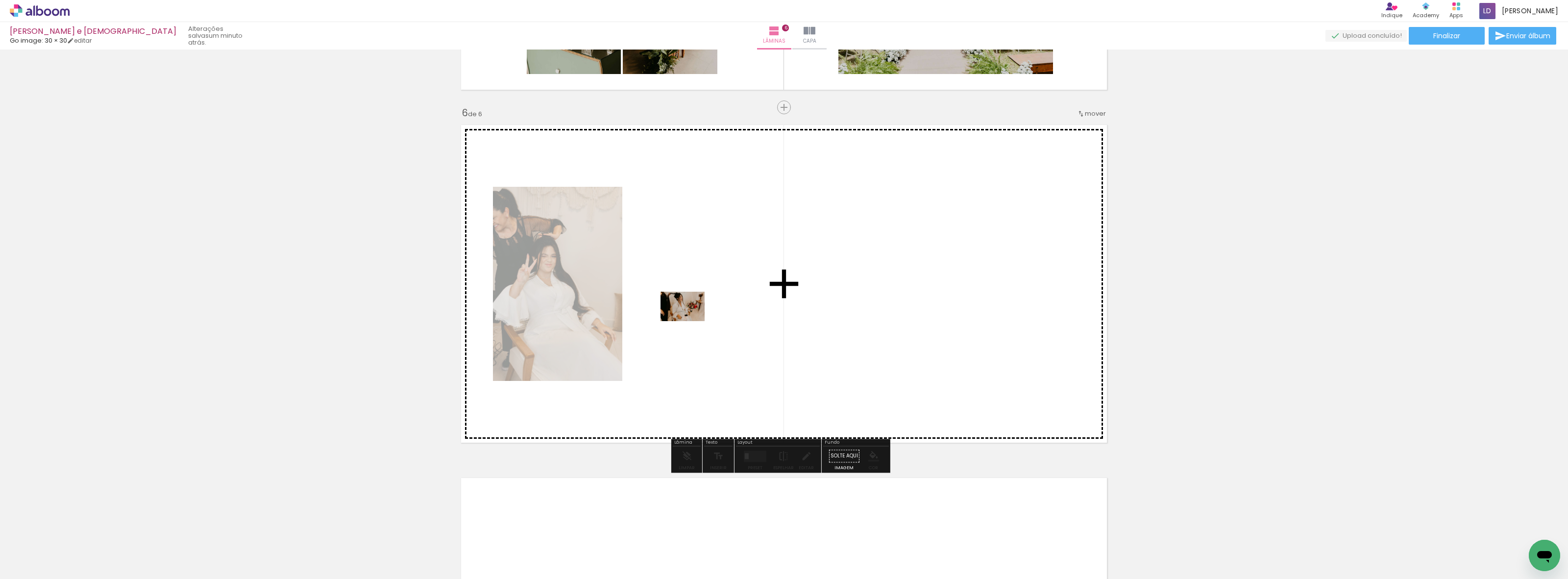
drag, startPoint x: 671, startPoint y: 555, endPoint x: 690, endPoint y: 320, distance: 235.8
click at [690, 320] on quentale-workspace at bounding box center [784, 289] width 1568 height 579
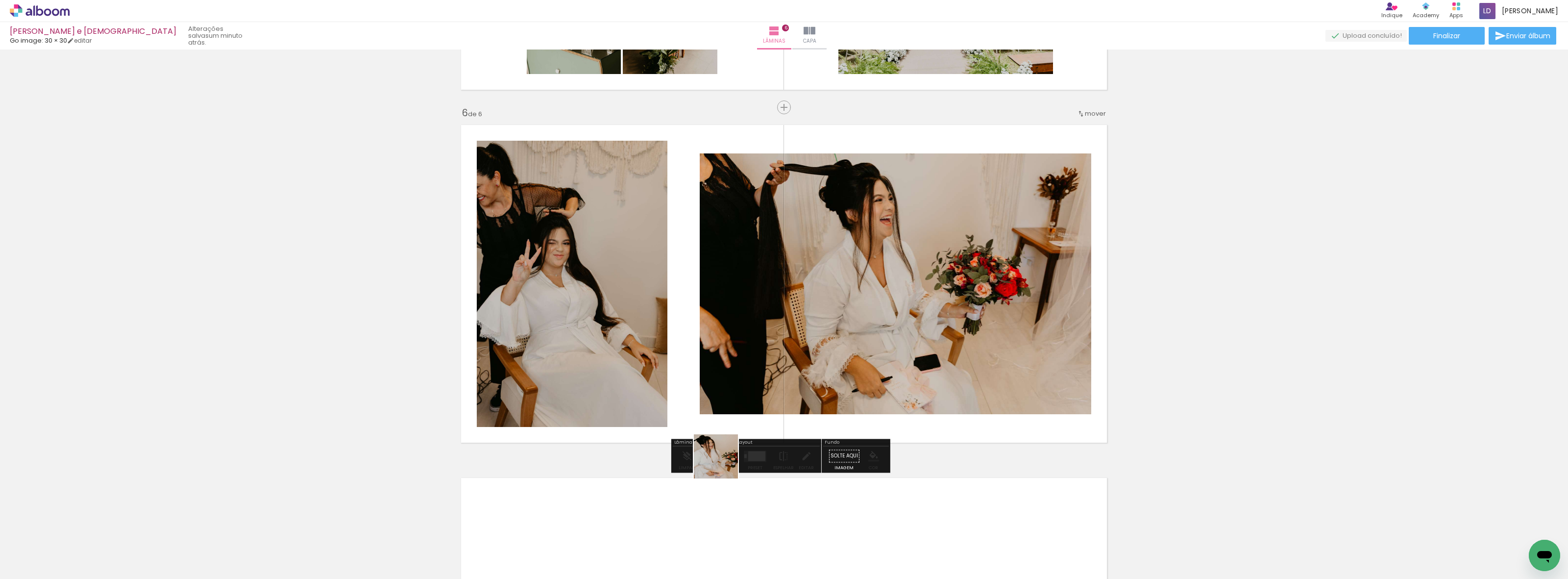
drag, startPoint x: 724, startPoint y: 533, endPoint x: 795, endPoint y: 518, distance: 72.6
click at [721, 378] on quentale-workspace at bounding box center [784, 289] width 1568 height 579
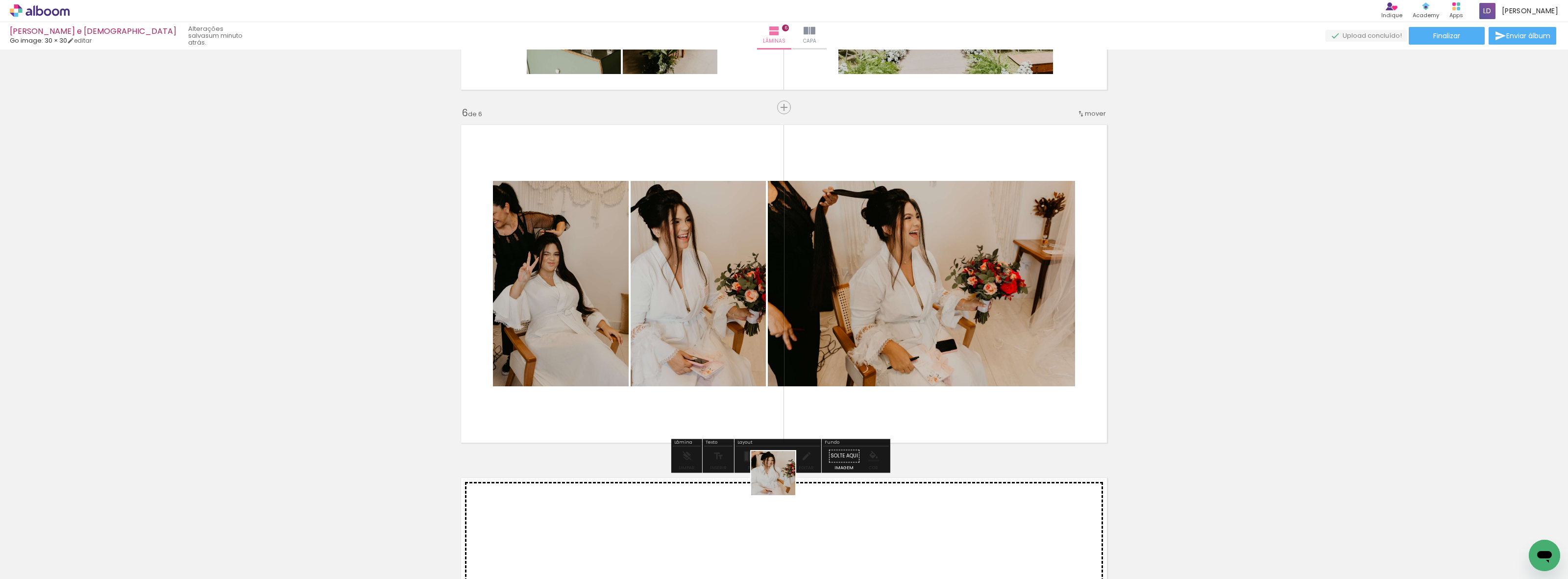
drag, startPoint x: 777, startPoint y: 548, endPoint x: 855, endPoint y: 447, distance: 127.6
click at [780, 334] on quentale-workspace at bounding box center [784, 289] width 1568 height 579
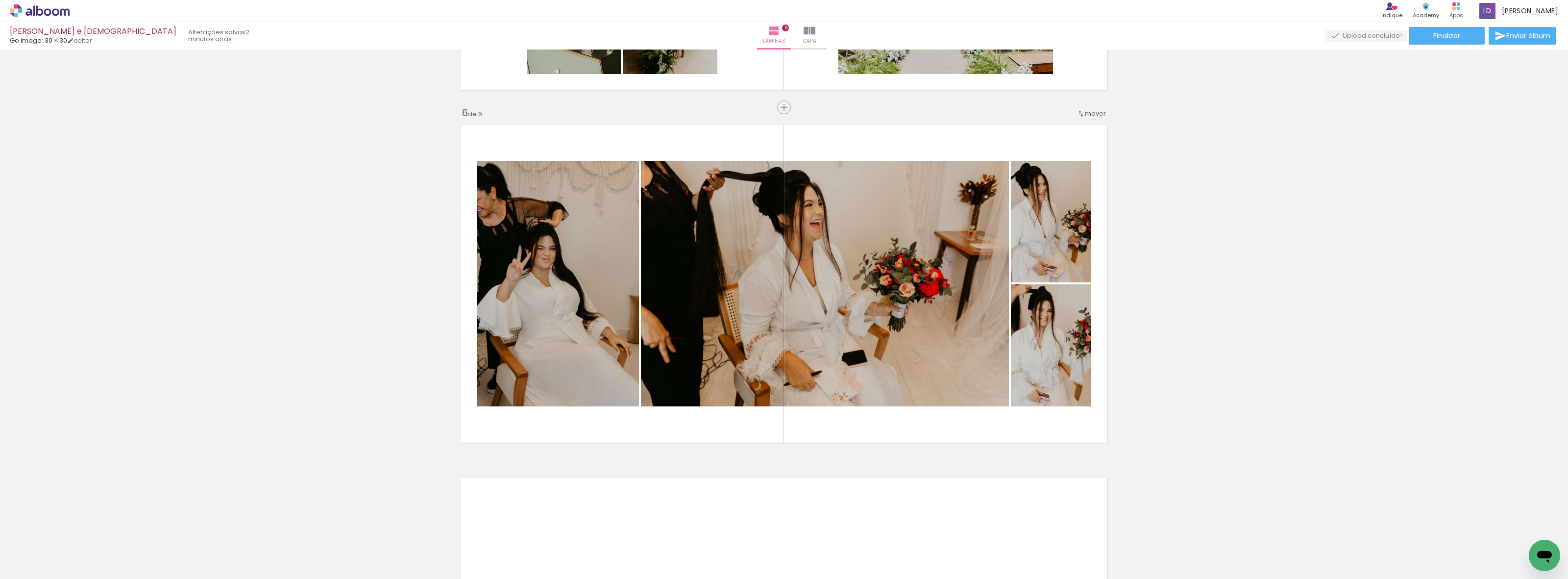
scroll to position [0, 2905]
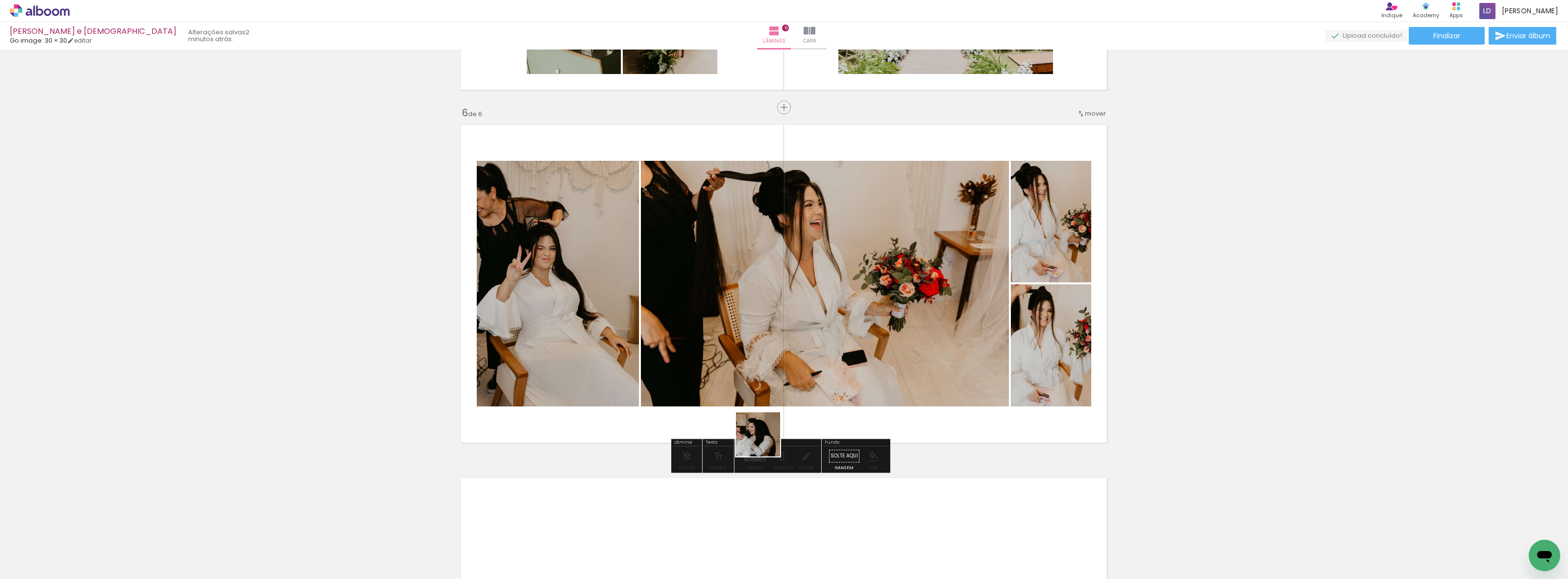
drag, startPoint x: 766, startPoint y: 553, endPoint x: 755, endPoint y: 356, distance: 197.3
click at [755, 356] on quentale-workspace at bounding box center [784, 289] width 1568 height 579
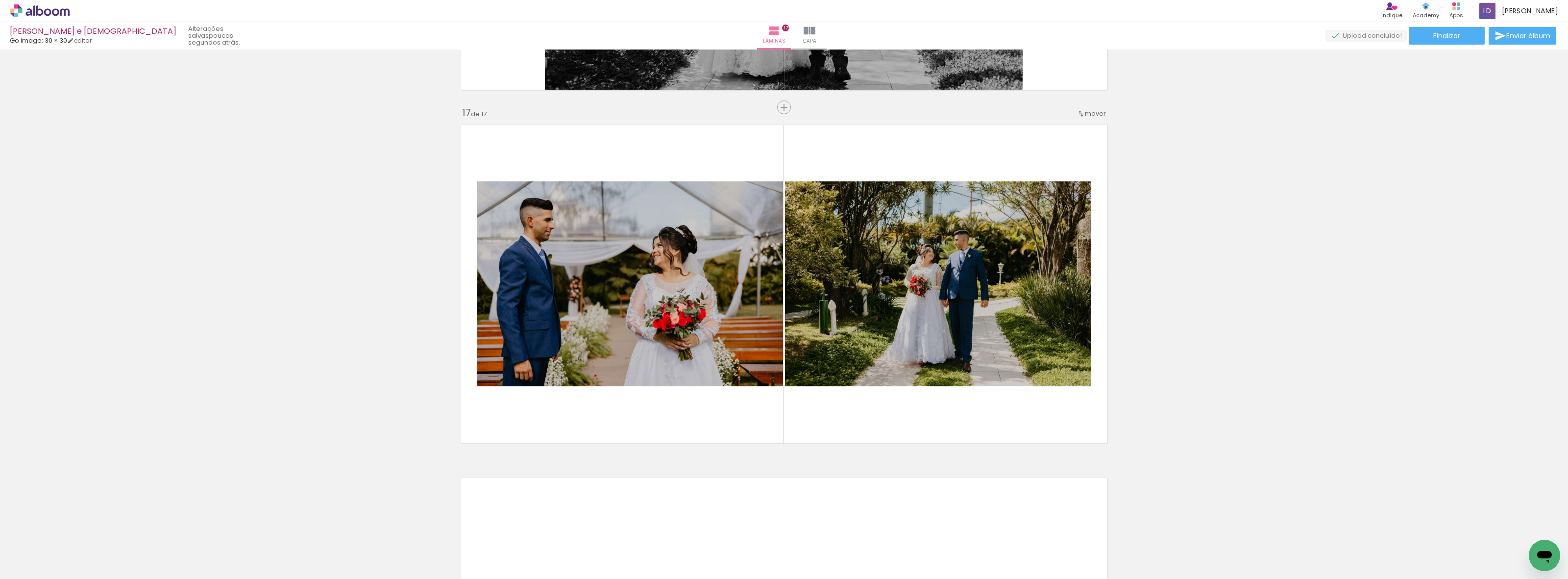
scroll to position [0, 1793]
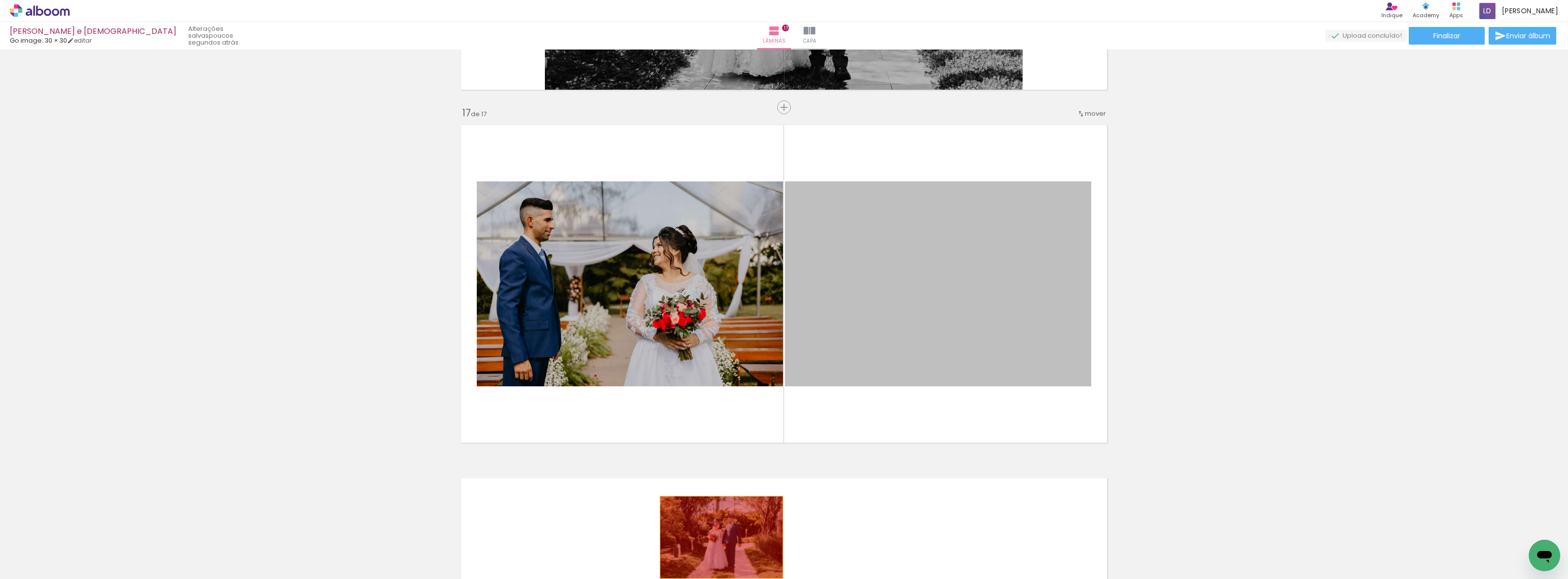
drag, startPoint x: 951, startPoint y: 300, endPoint x: 717, endPoint y: 538, distance: 333.8
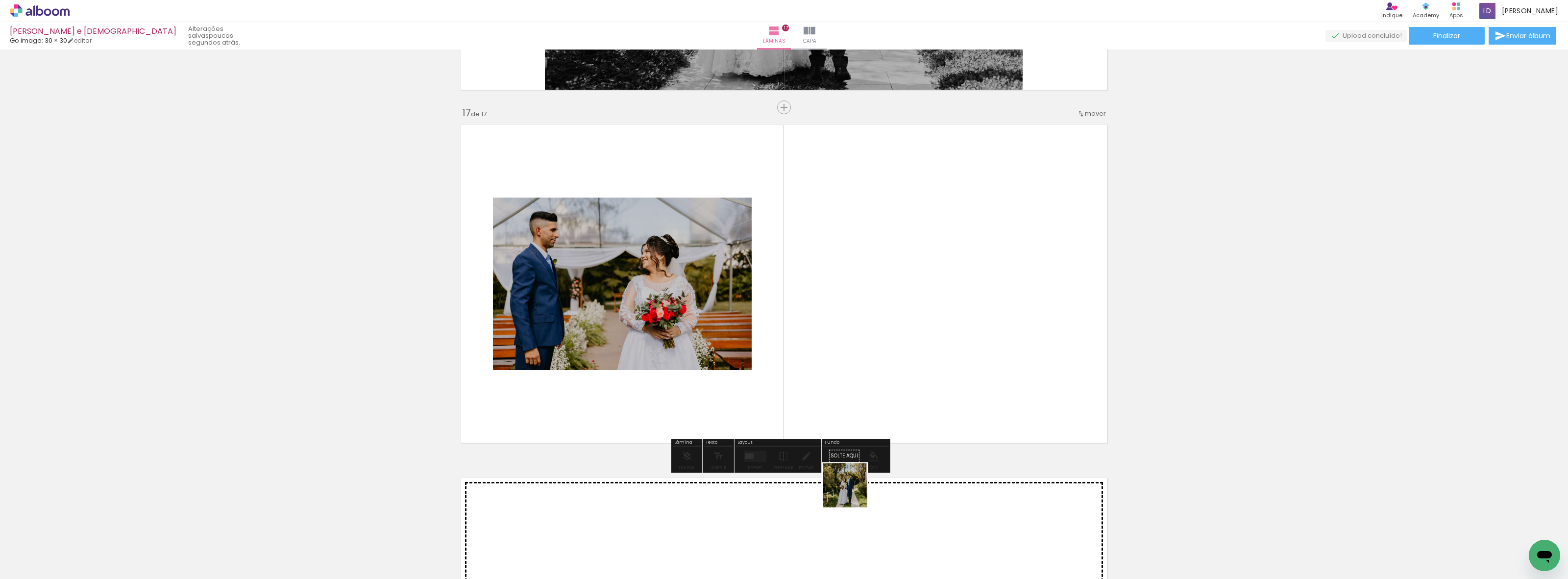
drag, startPoint x: 841, startPoint y: 555, endPoint x: 871, endPoint y: 361, distance: 196.3
click at [871, 361] on quentale-workspace at bounding box center [784, 289] width 1568 height 579
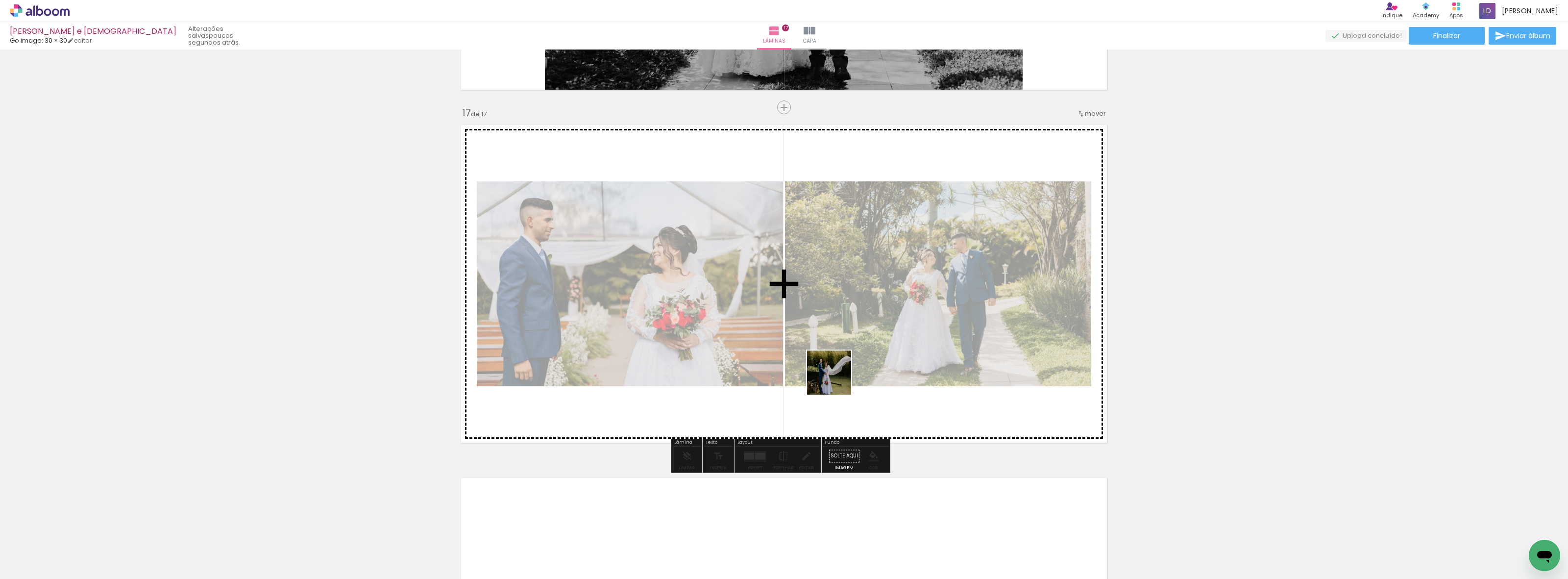
drag, startPoint x: 998, startPoint y: 551, endPoint x: 762, endPoint y: 317, distance: 332.3
click at [762, 317] on quentale-workspace at bounding box center [784, 289] width 1568 height 579
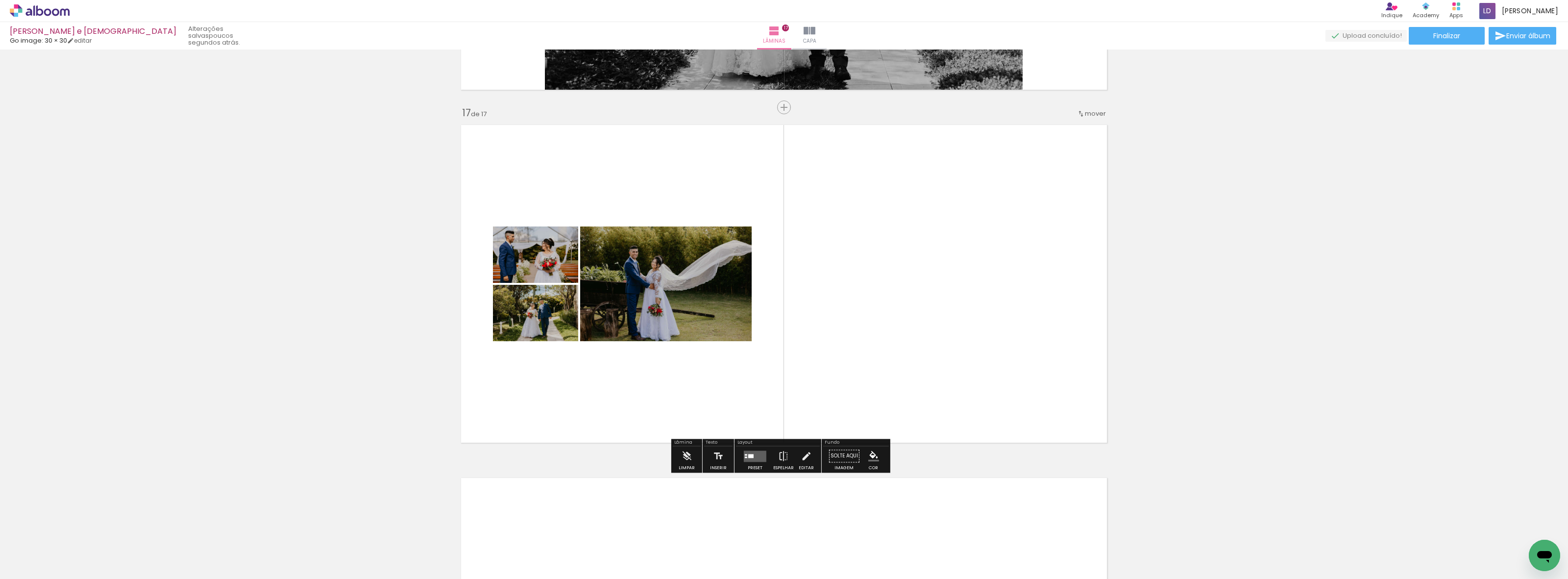
click at [745, 459] on quentale-layouter at bounding box center [755, 456] width 22 height 11
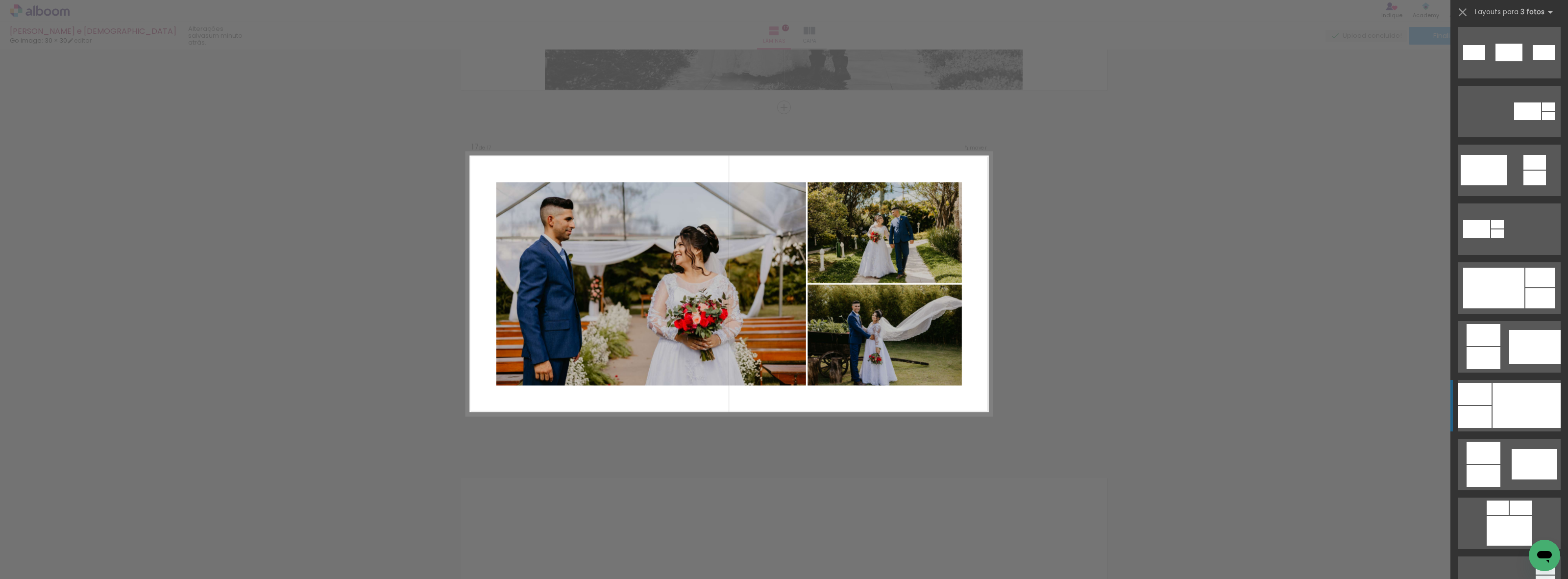
scroll to position [306, 0]
